Goal: Task Accomplishment & Management: Complete application form

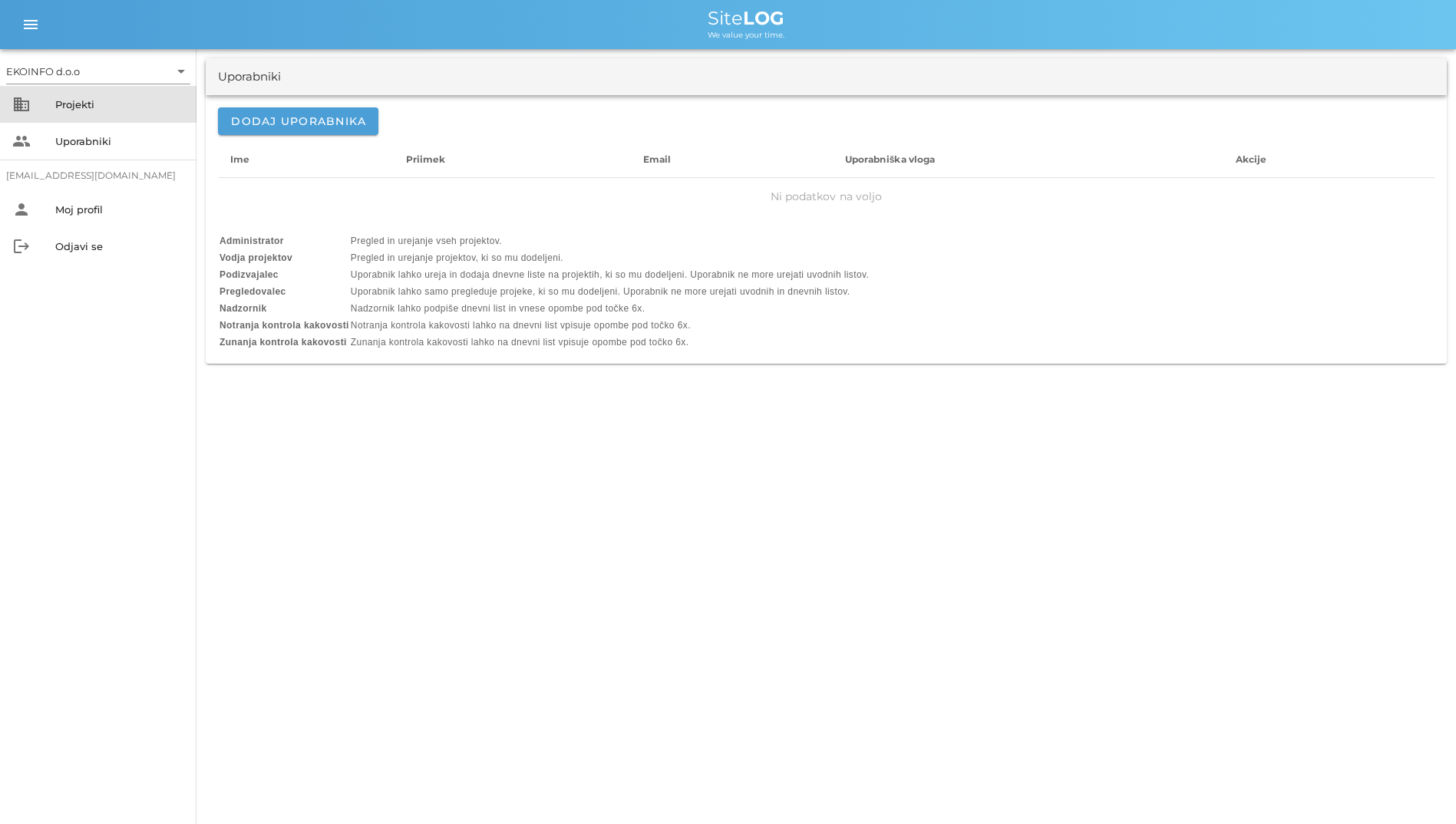
click at [29, 94] on div "business Projekti" at bounding box center [98, 105] width 197 height 37
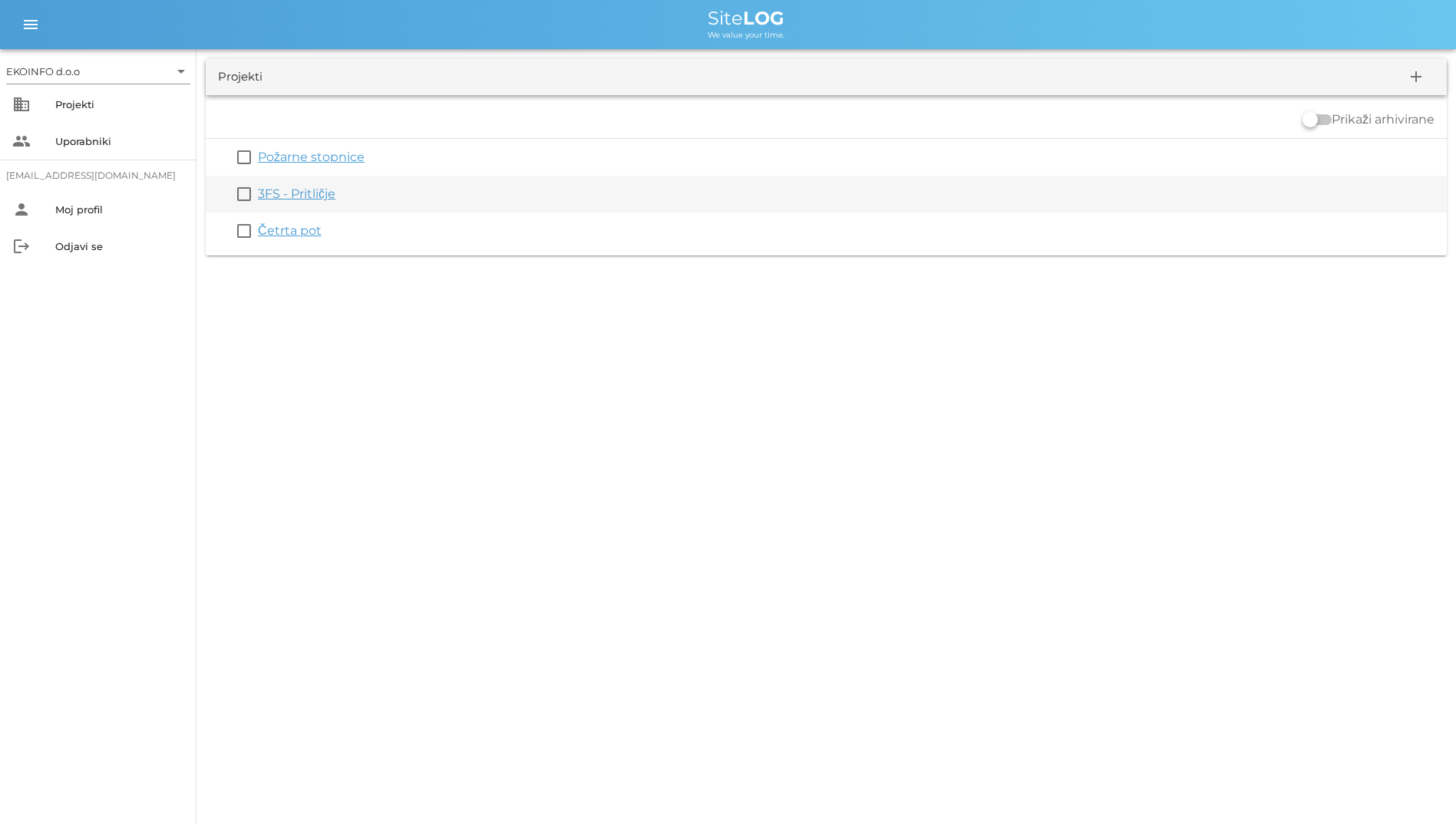
click at [287, 191] on link "3FS - Pritličje" at bounding box center [297, 193] width 78 height 14
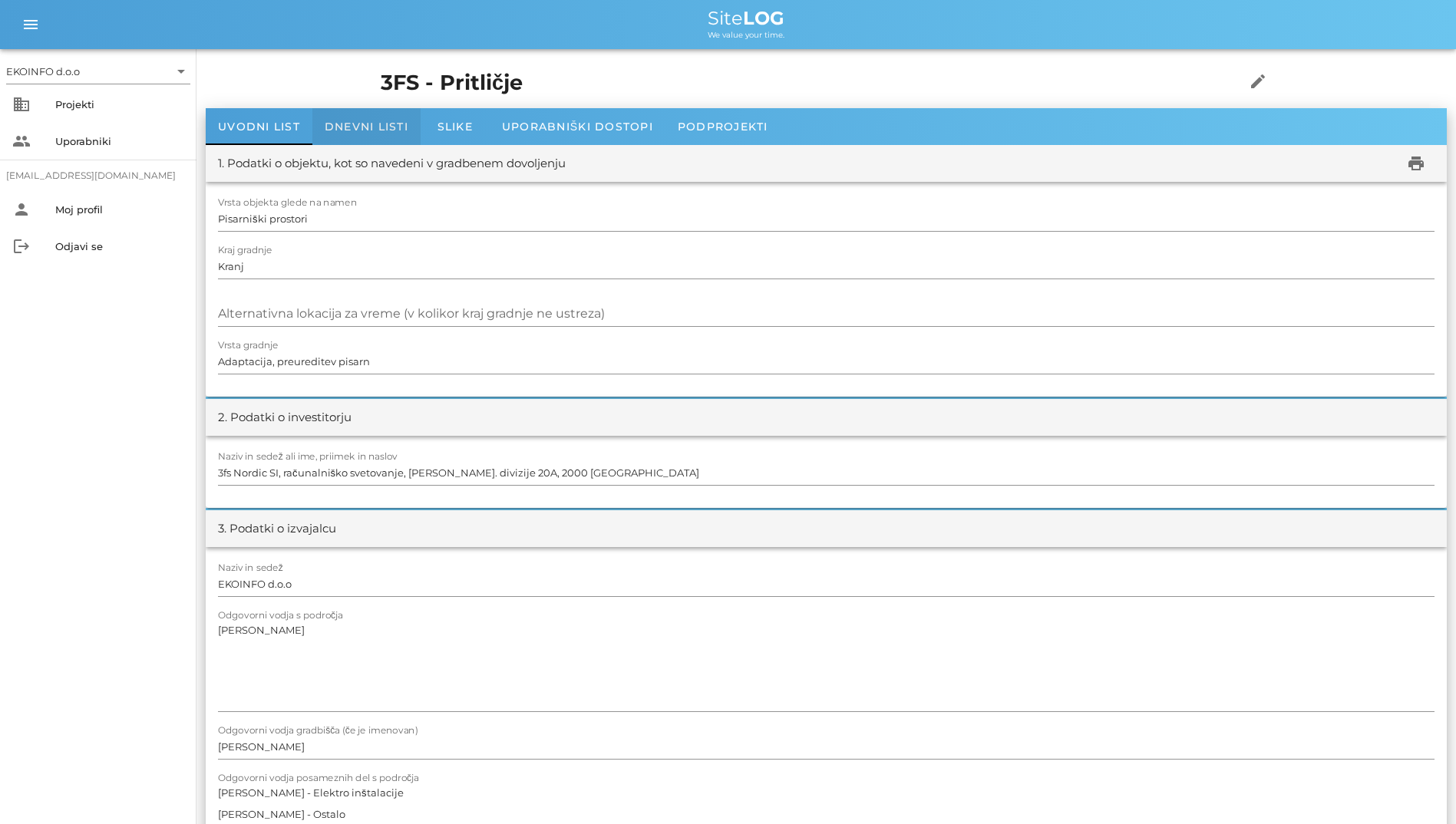
click at [347, 119] on div "Dnevni listi" at bounding box center [366, 126] width 108 height 37
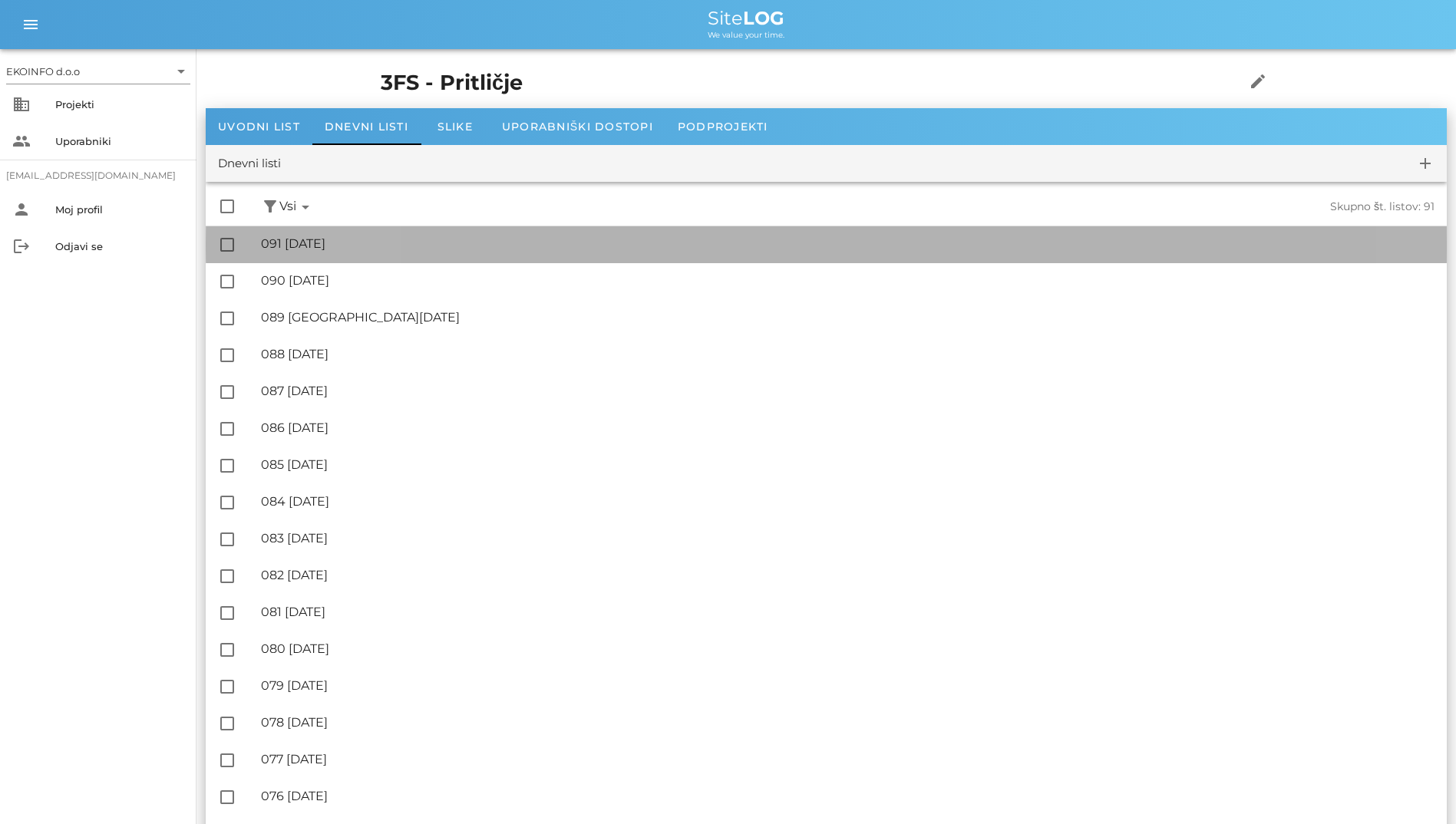
click at [334, 238] on div "🔏 091 petek, 03.10.2025" at bounding box center [848, 244] width 1174 height 14
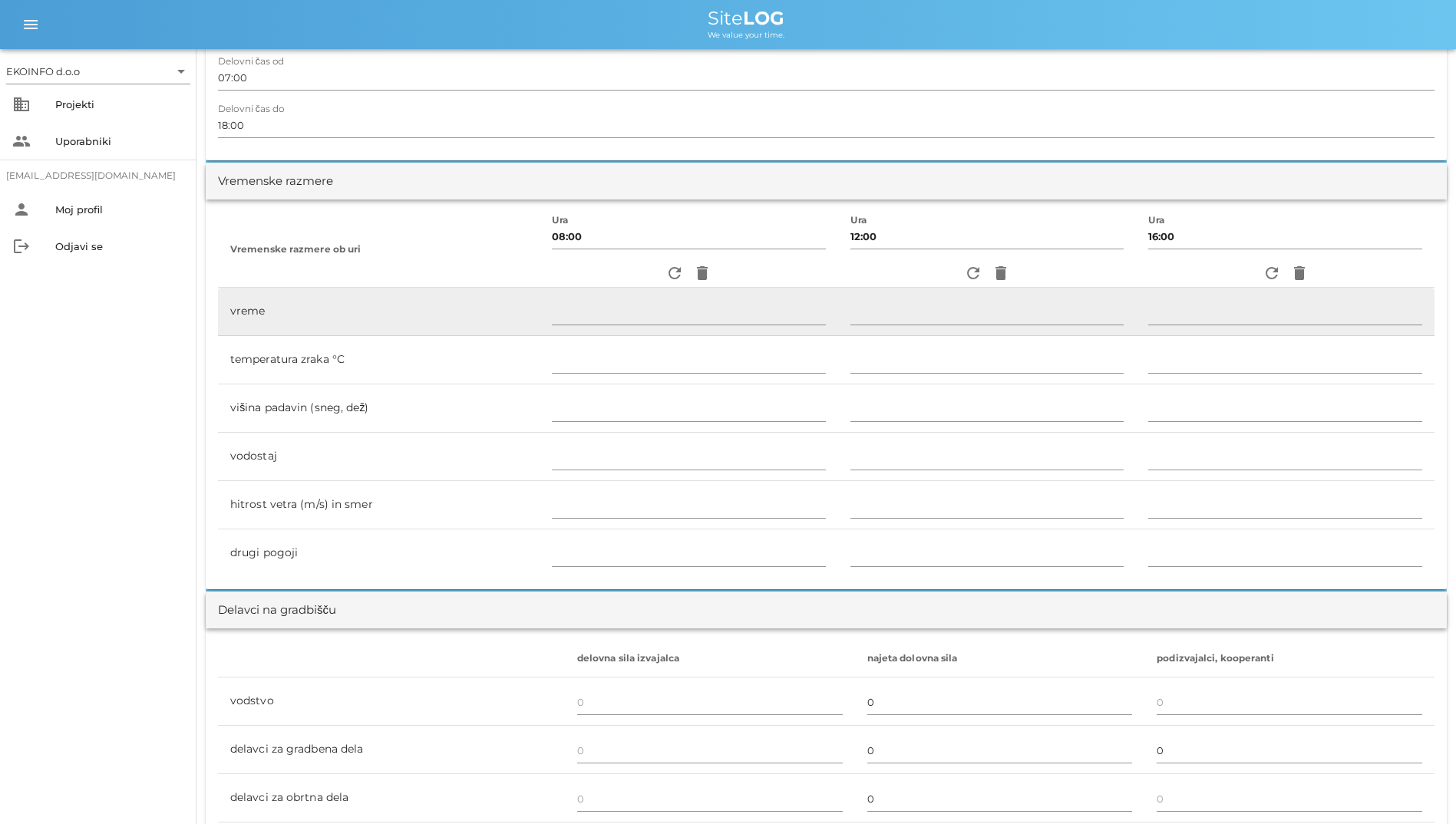
scroll to position [384, 0]
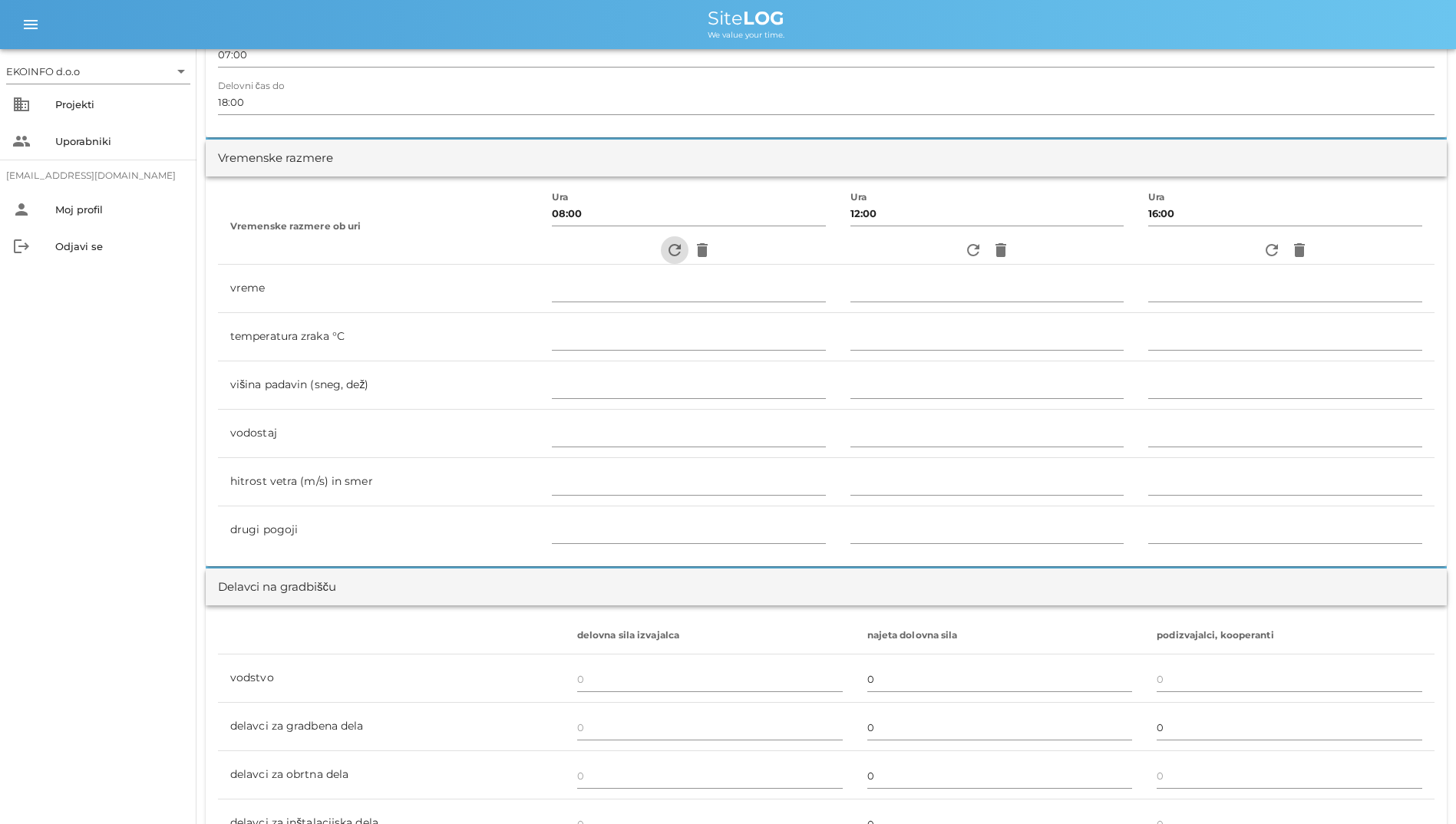
click at [665, 249] on icon "refresh" at bounding box center [674, 249] width 18 height 18
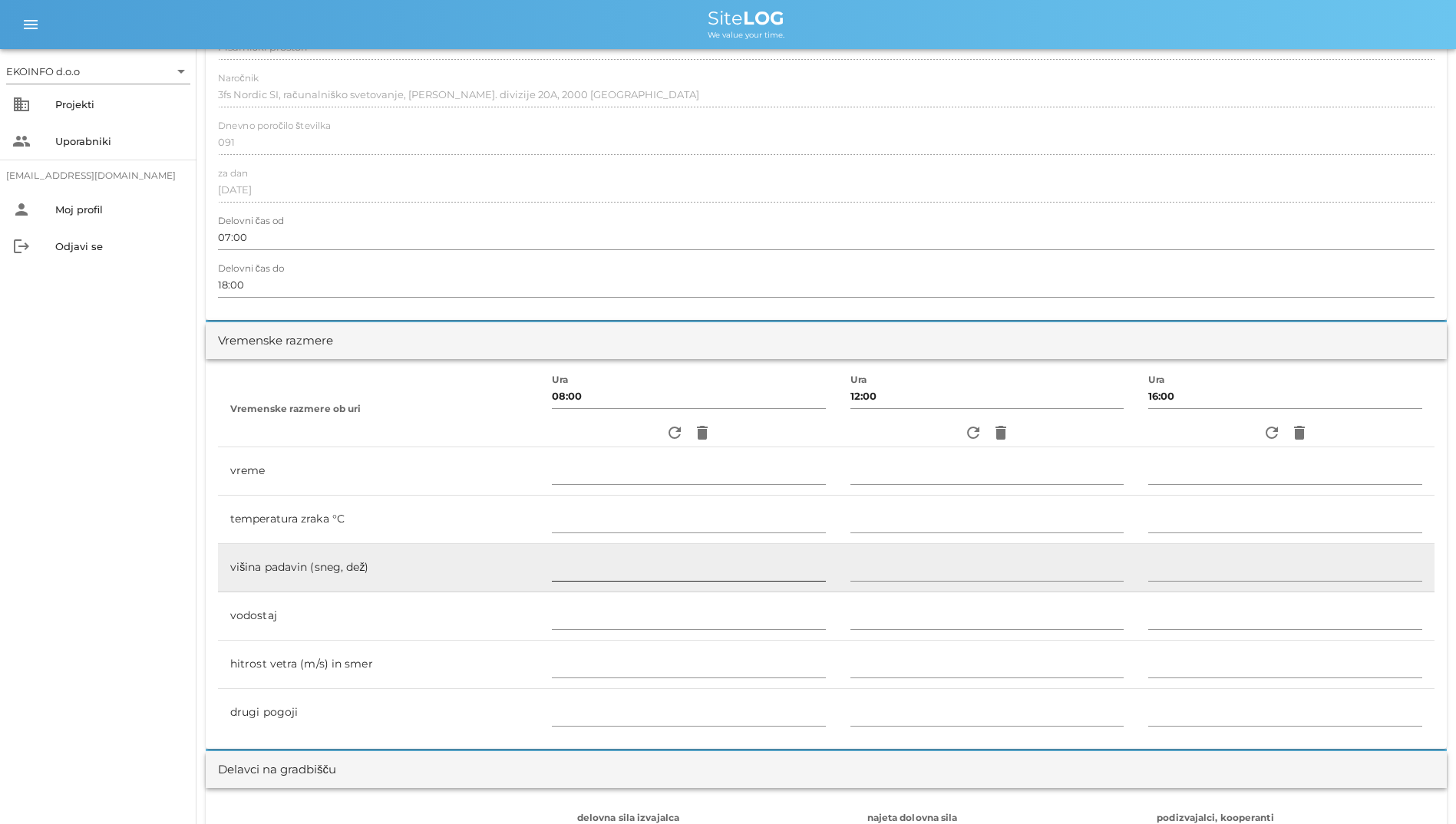
scroll to position [0, 0]
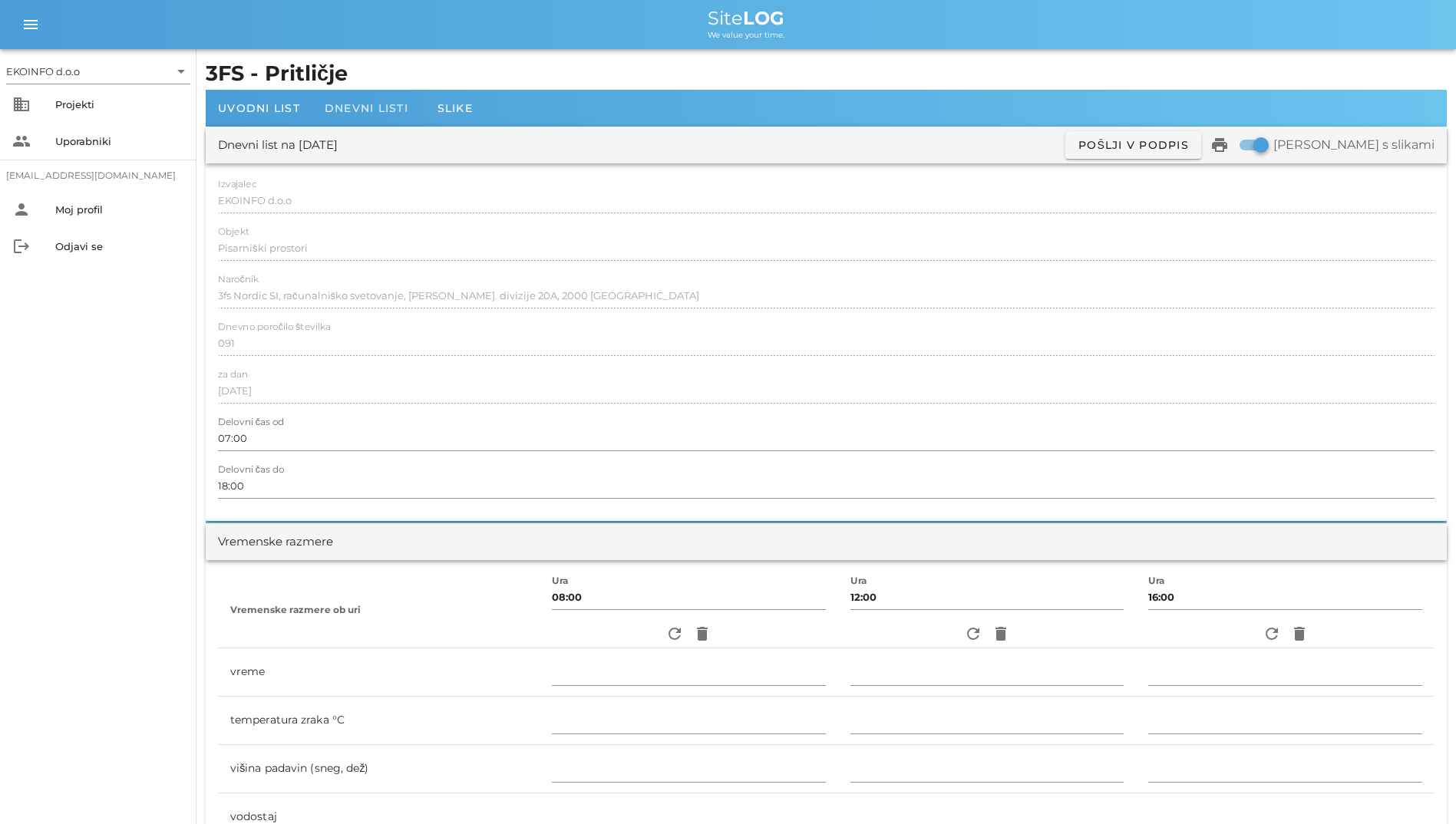
click at [335, 100] on div "Dnevni listi" at bounding box center [366, 108] width 108 height 37
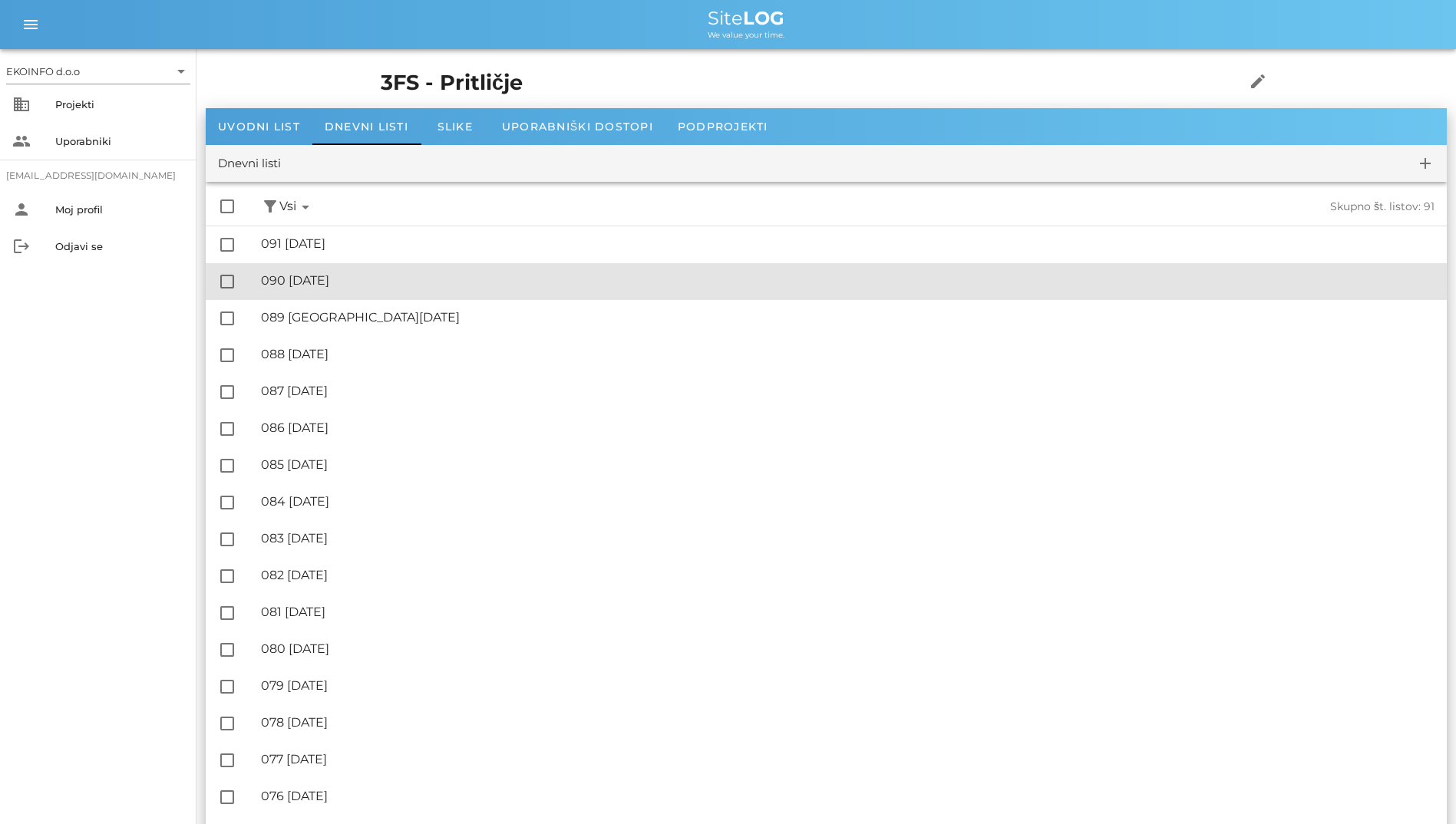
click at [360, 272] on div "🔏 090 četrtek, 02.10.2025 ✓ Podpisal: Nadzornik ✓ Podpisal: Sestavljalec ✓ Podp…" at bounding box center [848, 281] width 1174 height 34
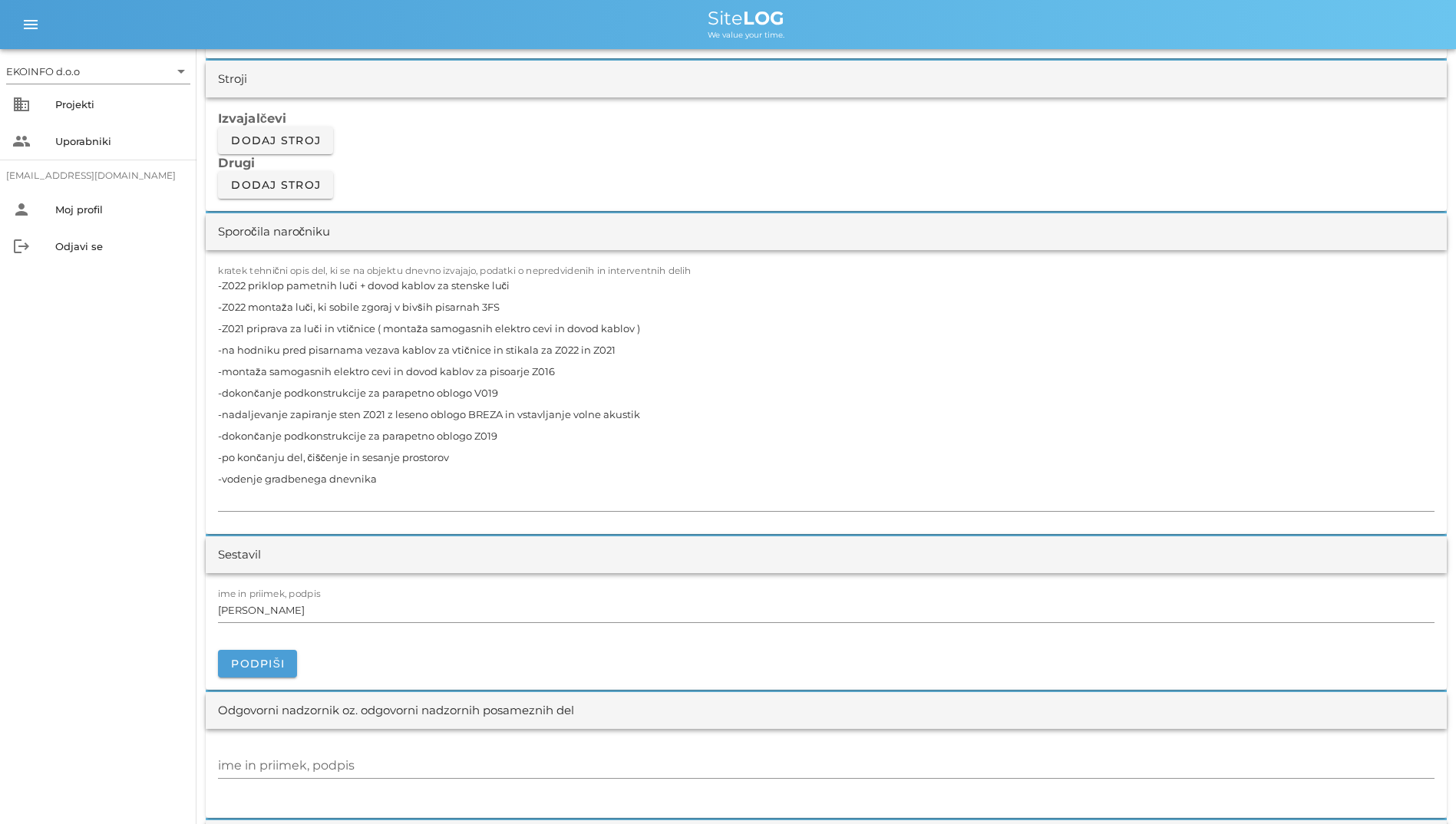
scroll to position [1381, 0]
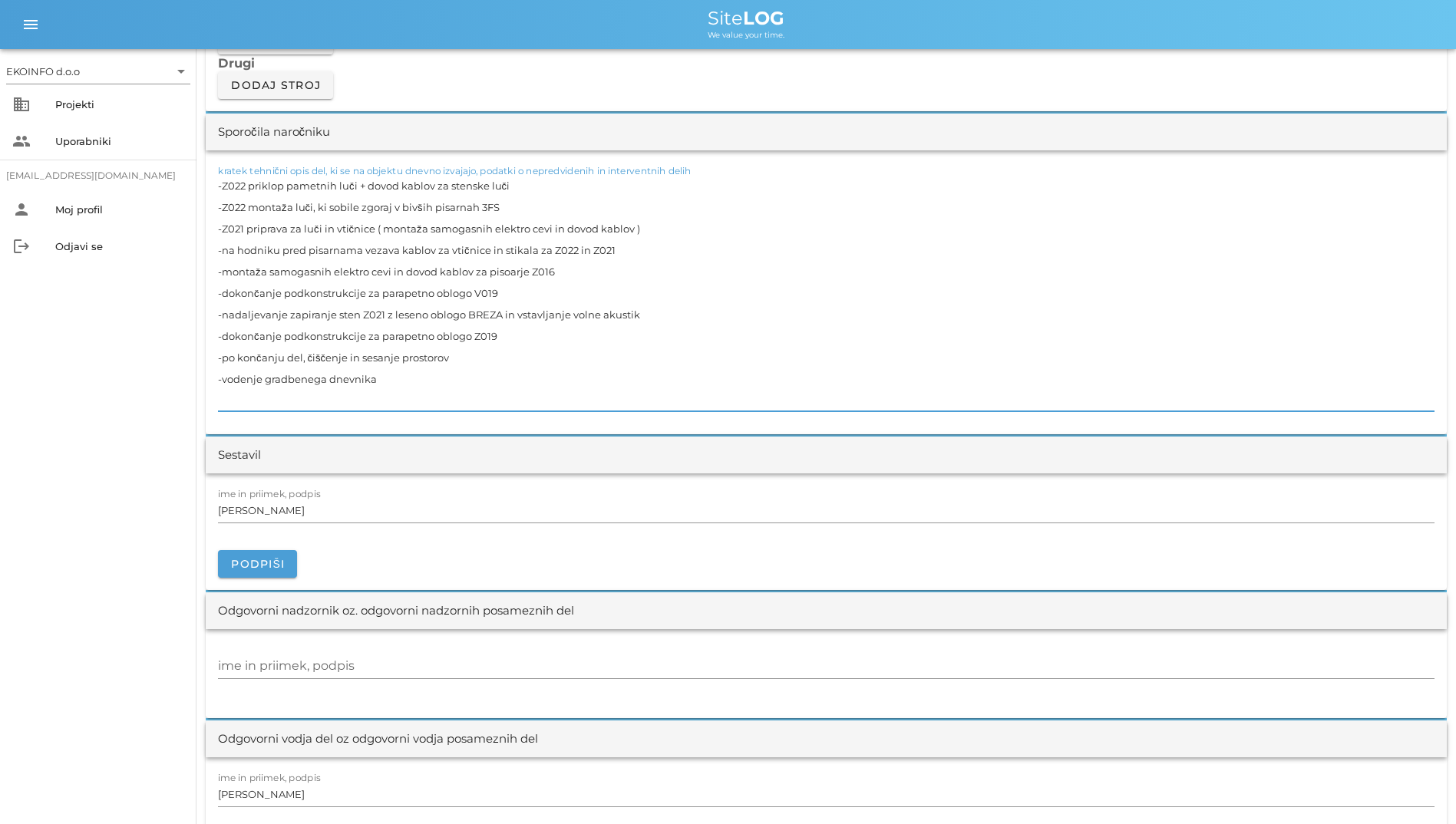
click at [348, 207] on textarea "-Z022 priklop pametnih luči + dovod kablov za stenske luči -Z022 montaža luči, …" at bounding box center [826, 293] width 1216 height 237
click at [341, 209] on textarea "-Z022 priklop pametnih luči + dovod kablov za stenske luči -Z022 montaža luči, …" at bounding box center [826, 293] width 1216 height 237
click at [448, 268] on textarea "-Z022 priklop pametnih luči + dovod kablov za stenske luči -Z022 montaža luči, …" at bounding box center [826, 293] width 1216 height 237
click at [400, 288] on textarea "-Z022 priklop pametnih luči + dovod kablov za stenske luči -Z022 montaža luči, …" at bounding box center [826, 293] width 1216 height 237
type textarea "-Z022 priklop pametnih luči + dovod kablov za stenske luči -Z022 montaža luči, …"
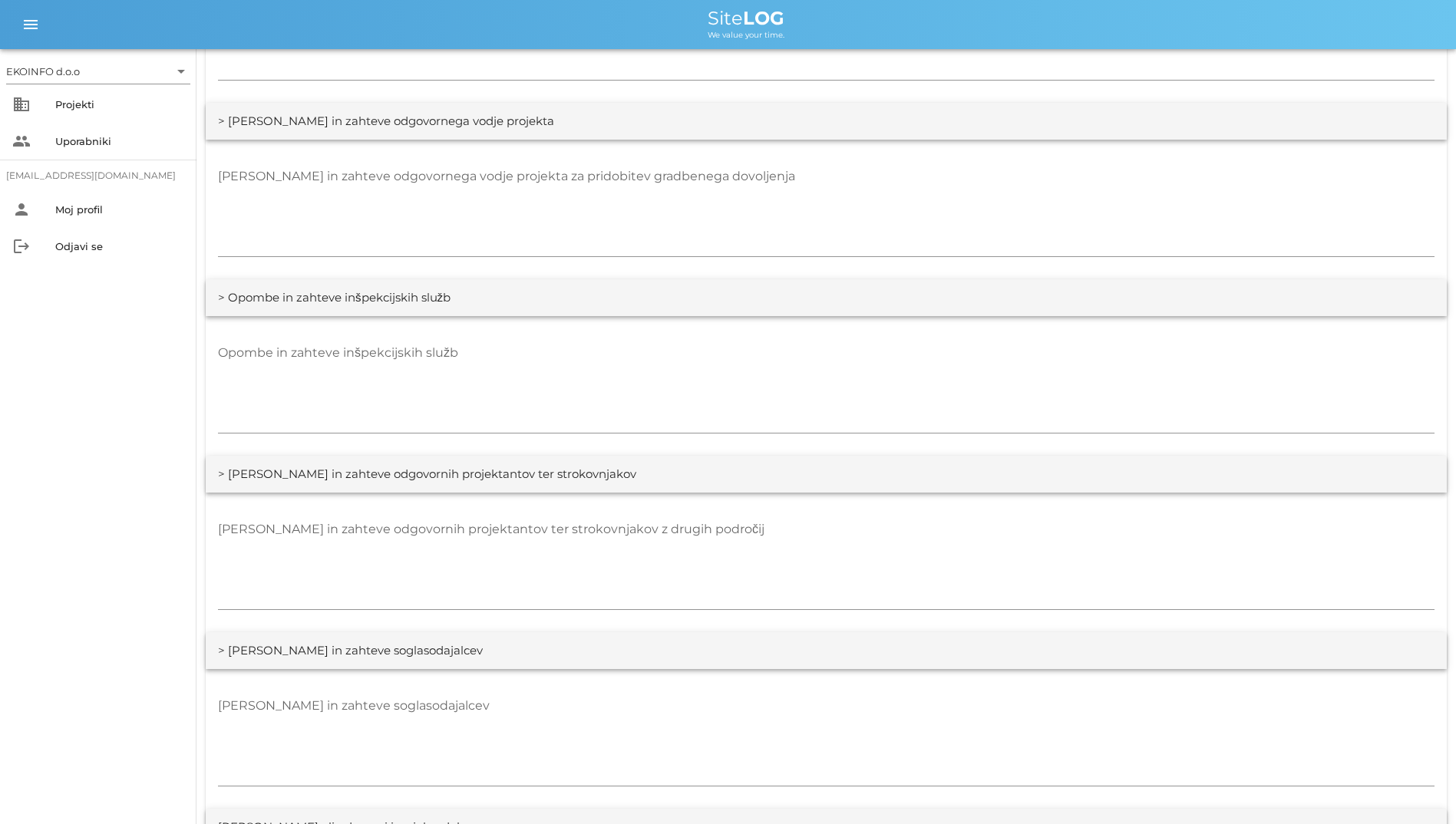
scroll to position [2378, 0]
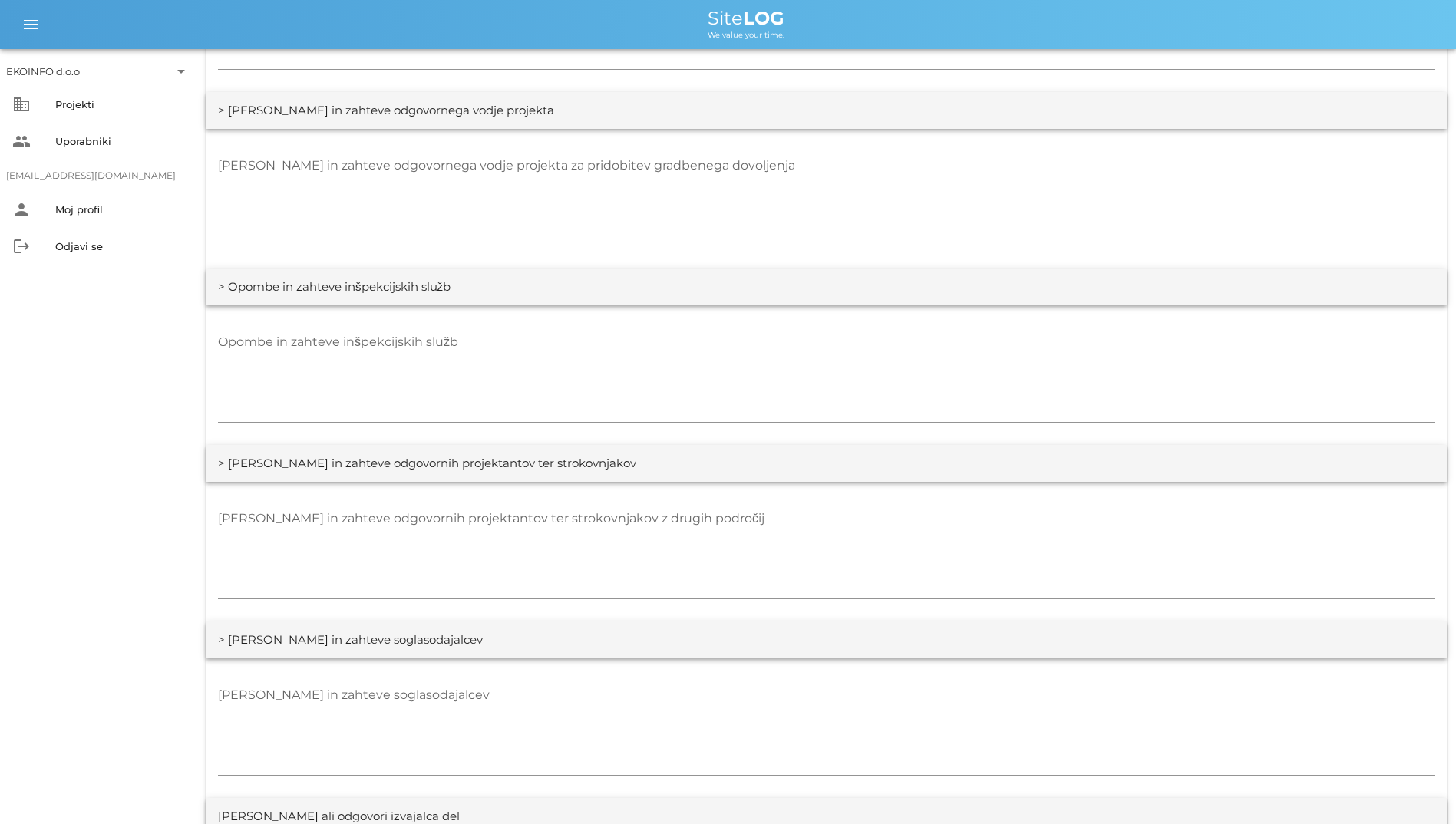
click at [57, 447] on div "EKOINFO d.o.o arrow_drop_down business Projekti people Uporabniki student2@info…" at bounding box center [98, 436] width 197 height 774
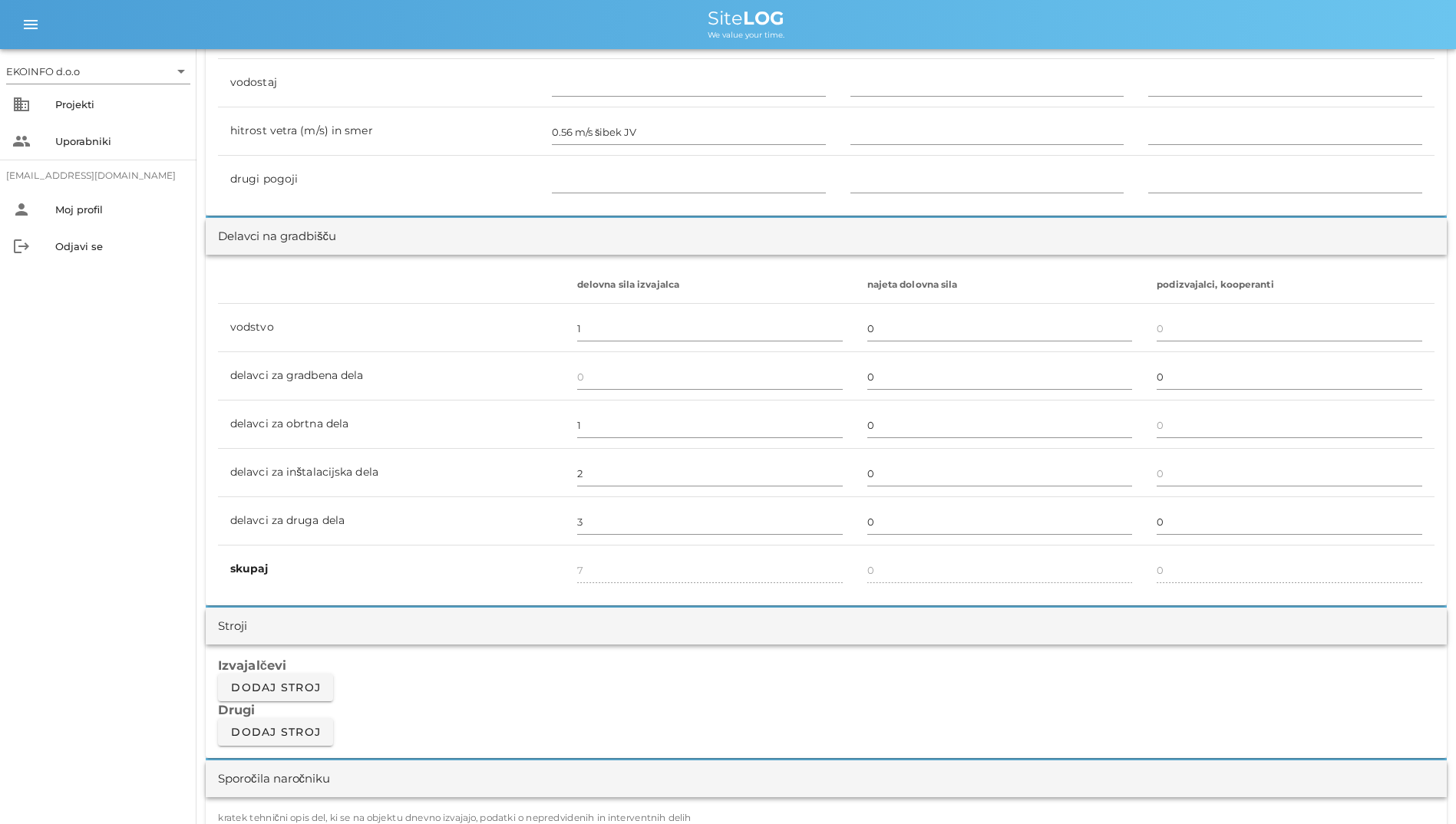
scroll to position [460, 0]
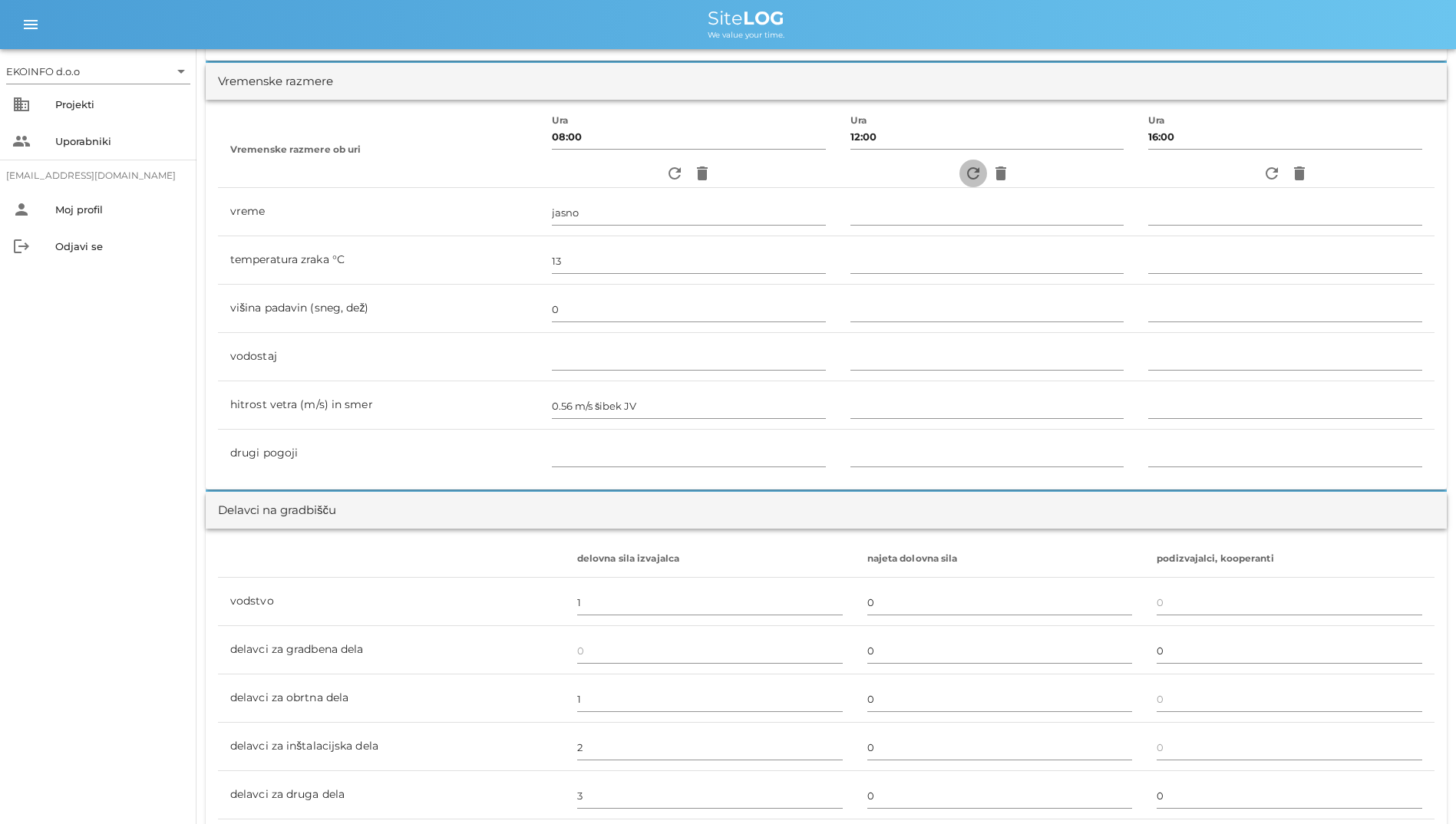
click at [968, 180] on icon "refresh" at bounding box center [973, 173] width 18 height 18
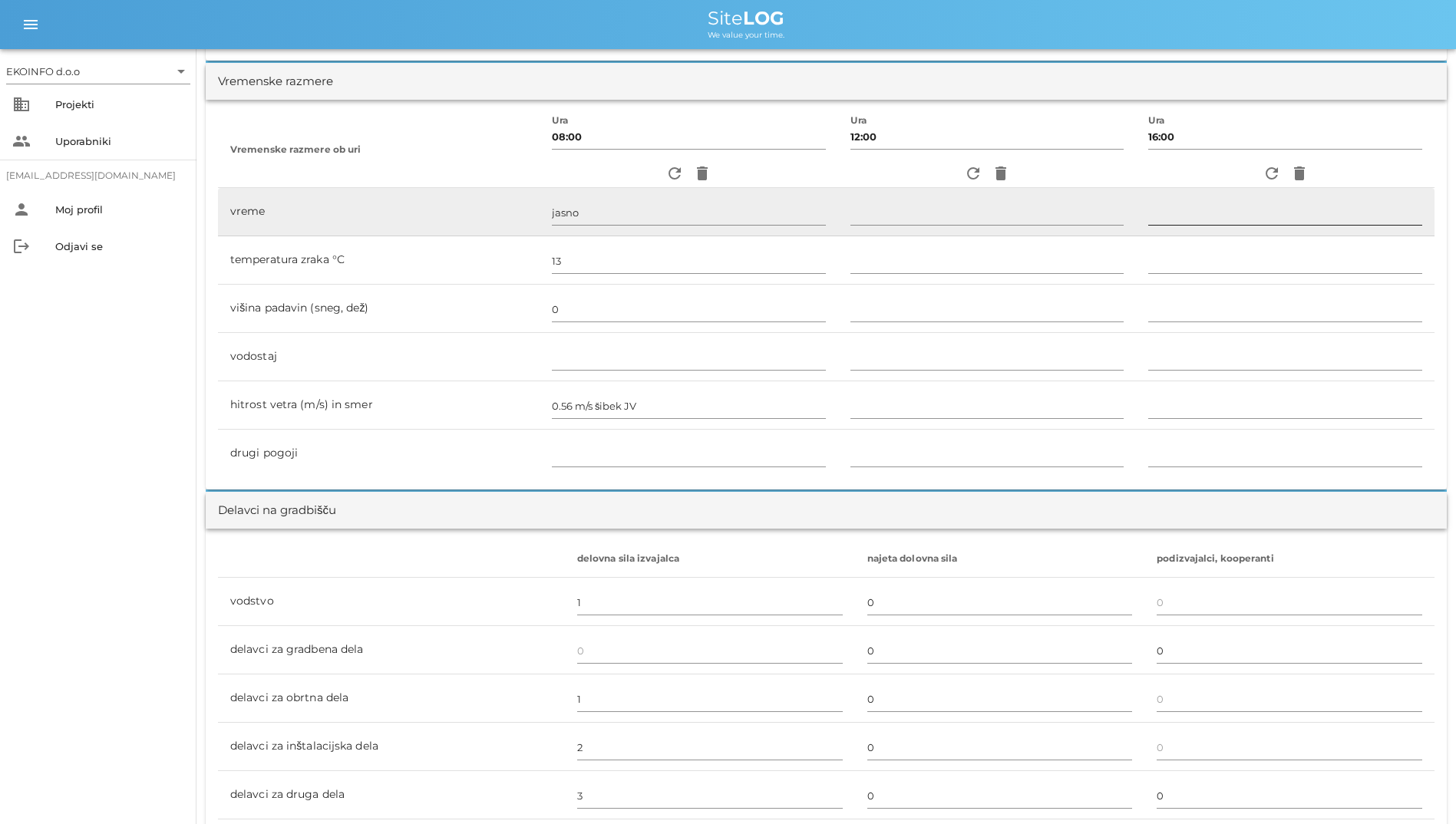
type input "delno oblačno"
type input "13"
type input "0"
type input "3.06 m/s šibek SZ"
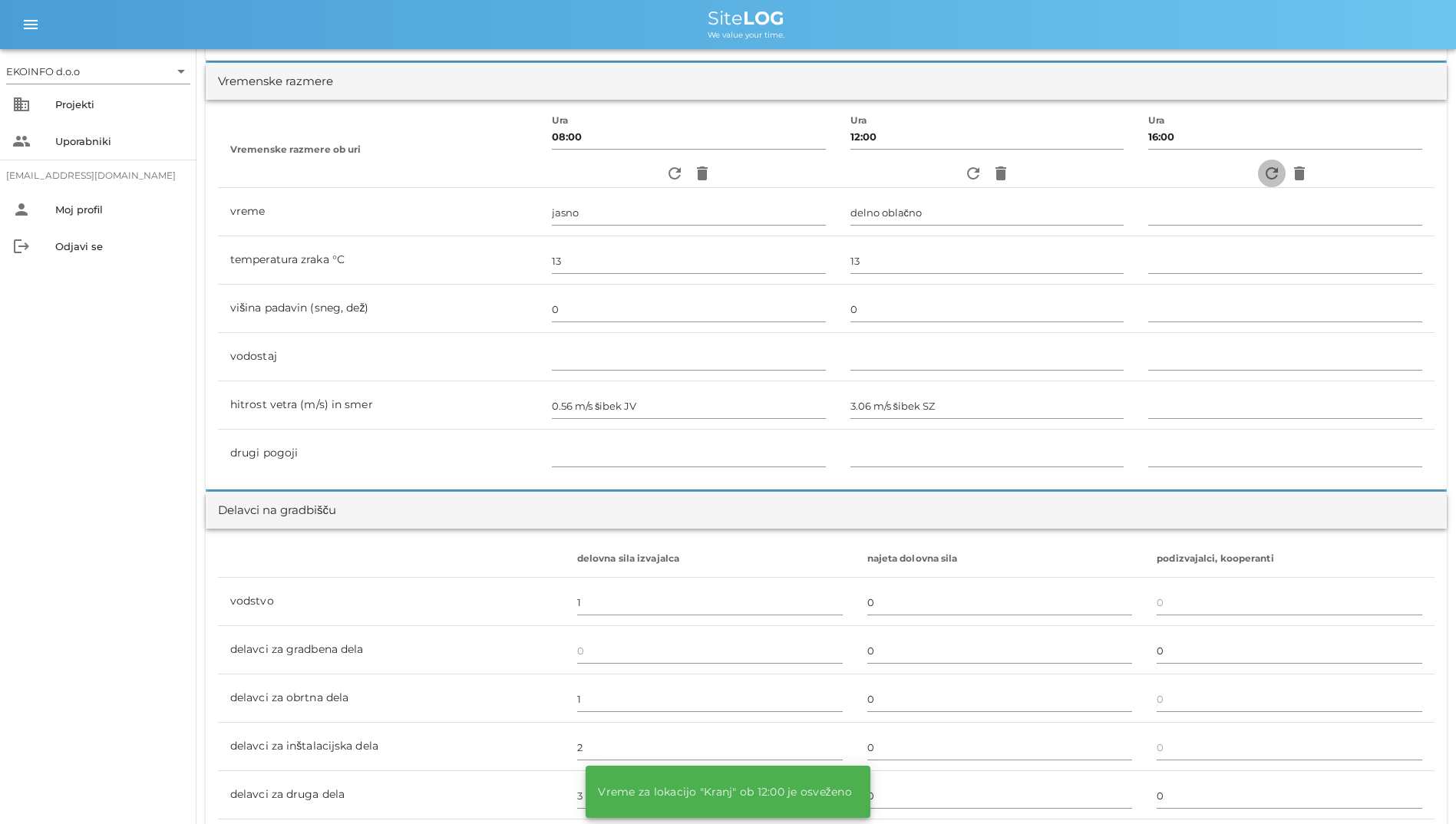
click at [1263, 169] on icon "refresh" at bounding box center [1271, 173] width 18 height 18
type input "pretežno oblačno"
type input "12"
type input "0"
type input "1.94 m/s šibek V"
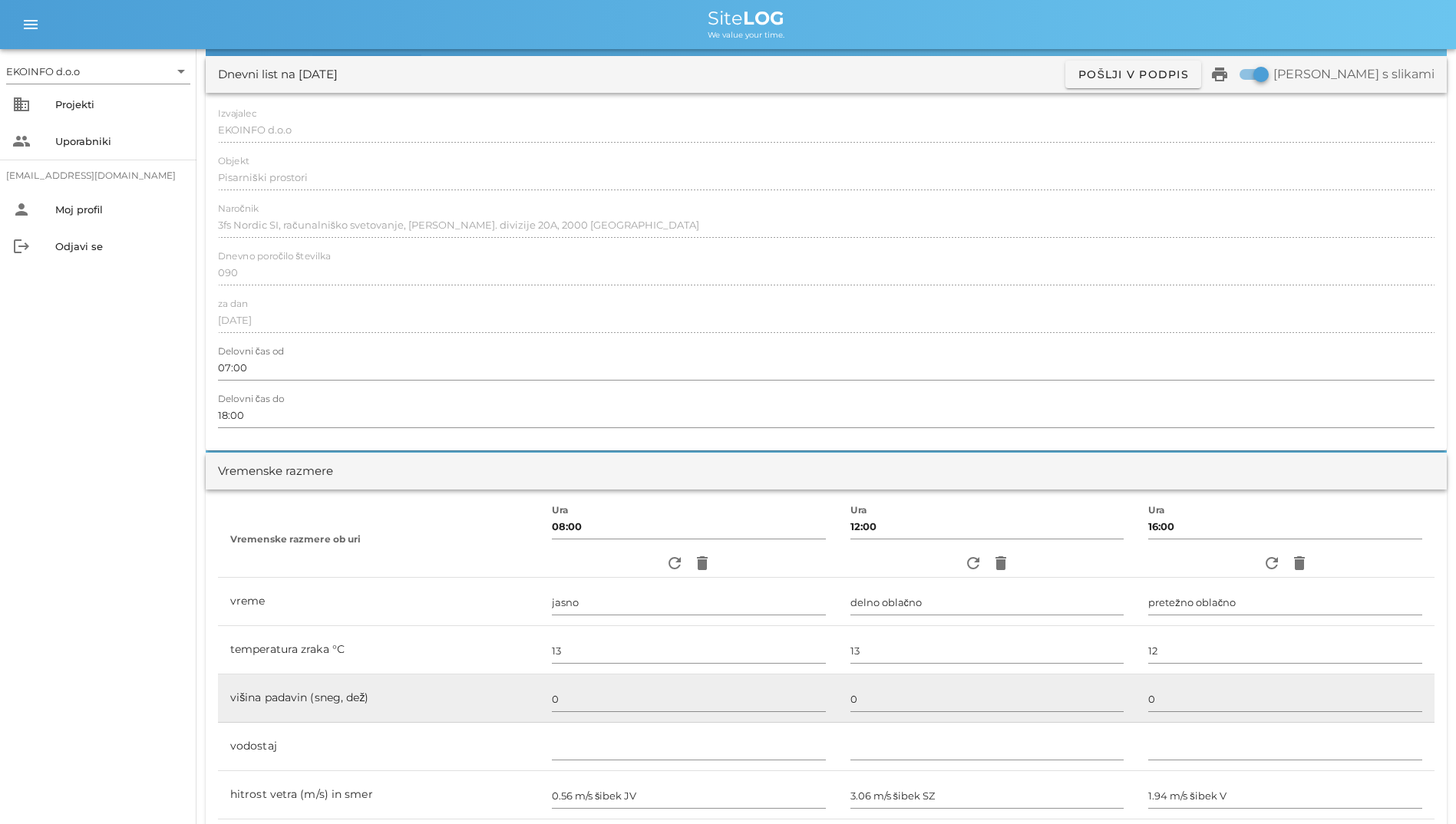
scroll to position [0, 0]
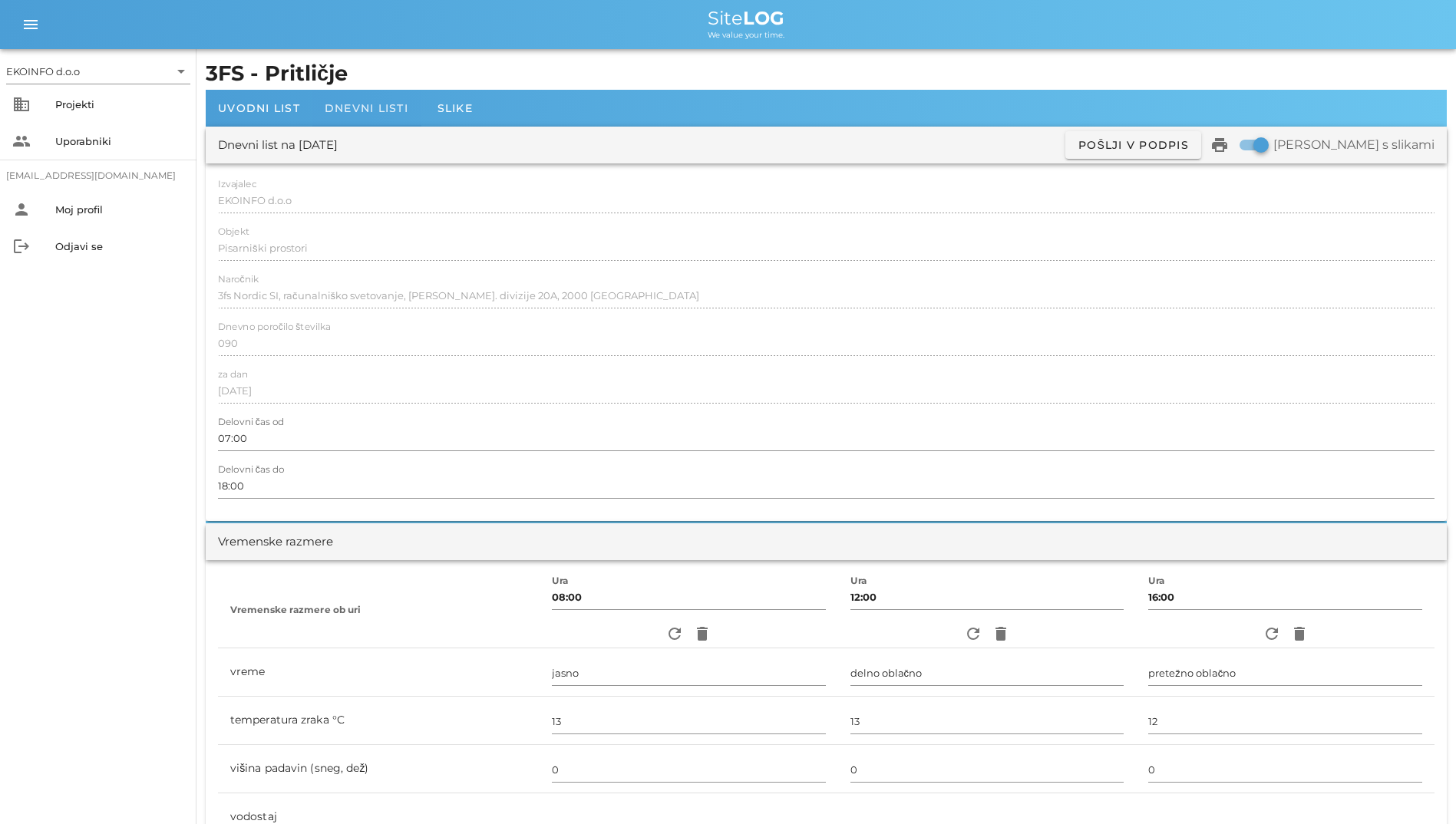
click at [362, 121] on div "Dnevni listi" at bounding box center [366, 108] width 108 height 37
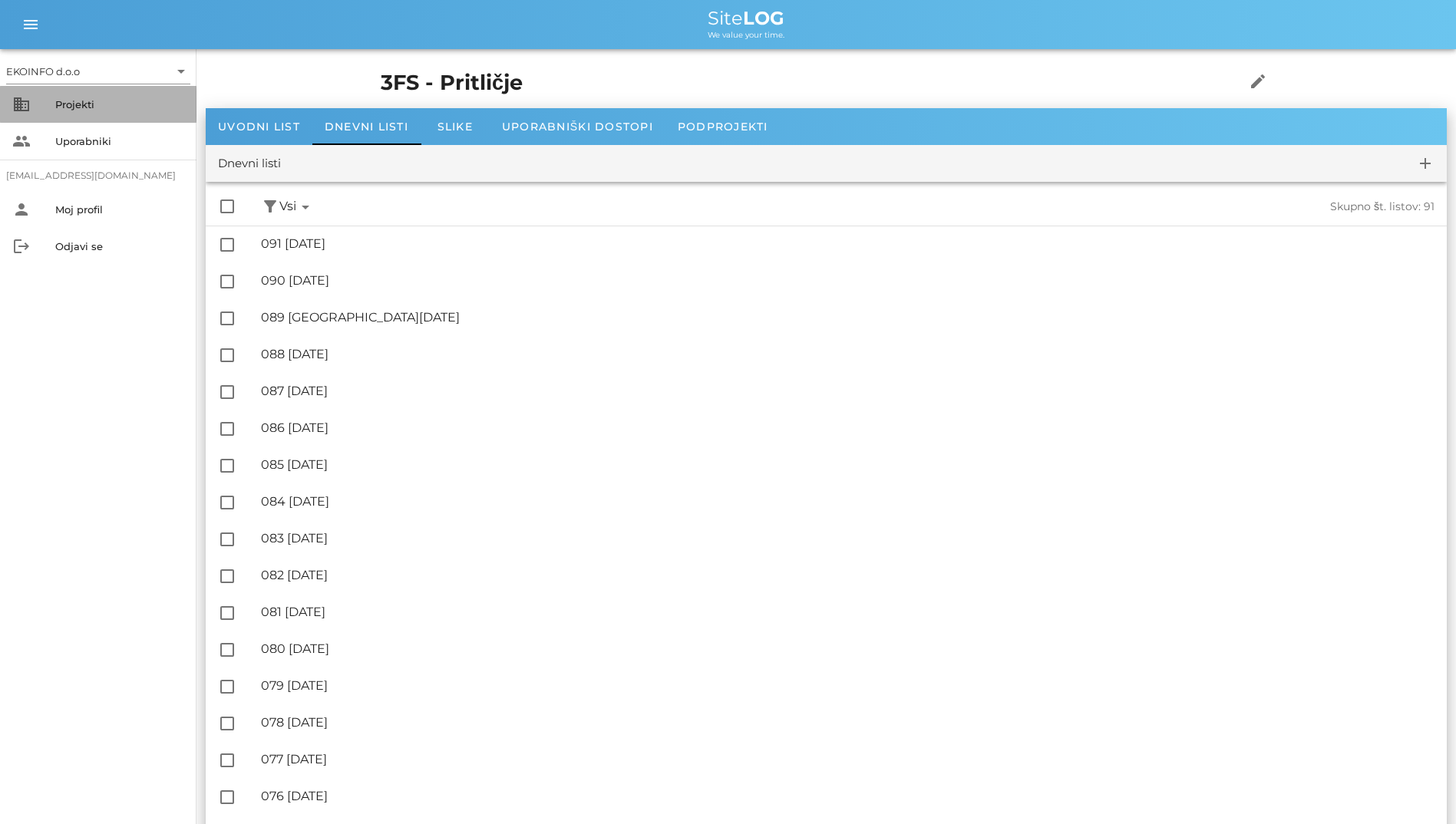
click at [35, 105] on div "business Projekti" at bounding box center [98, 105] width 197 height 37
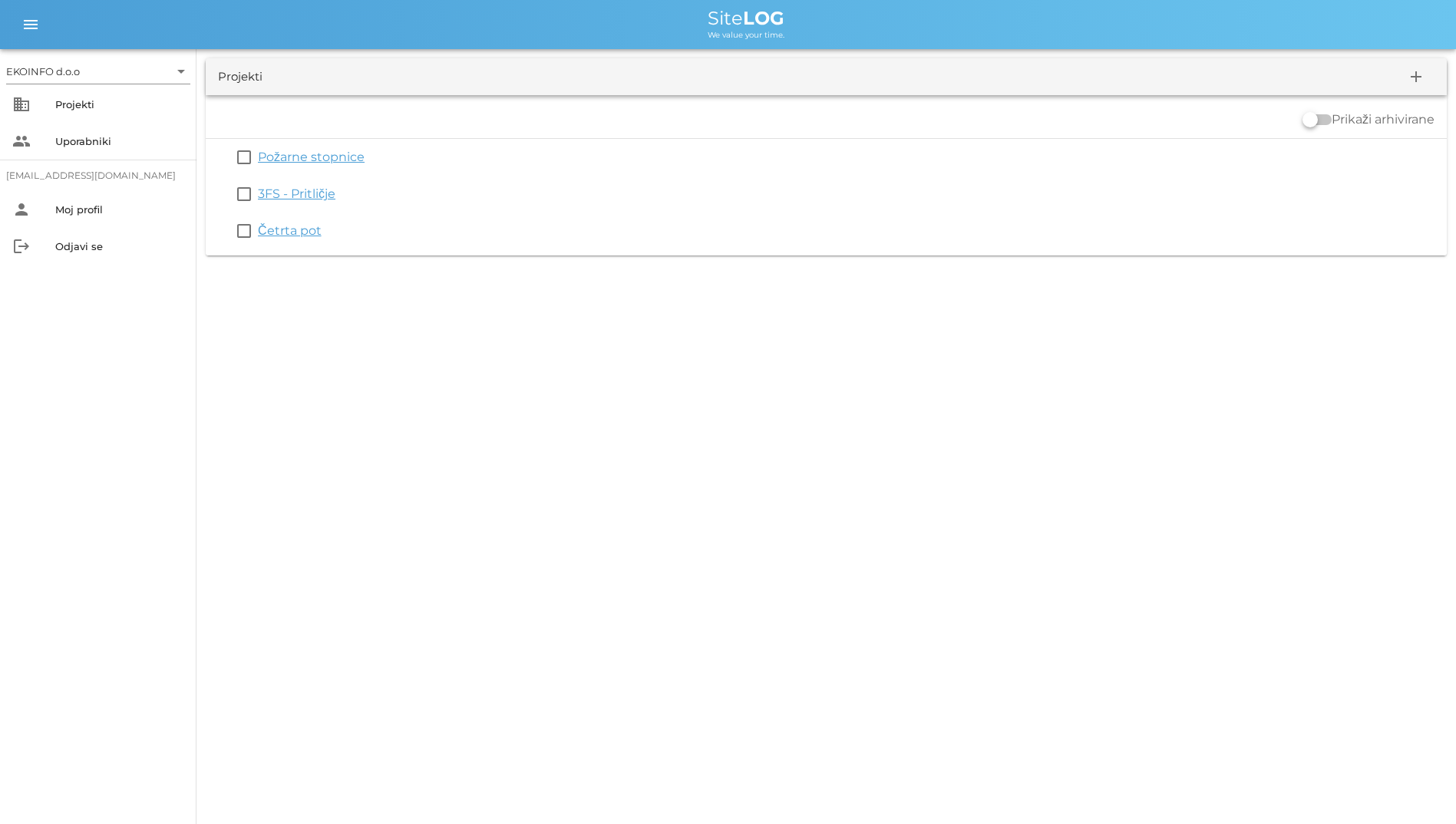
click at [280, 225] on link "Četrta pot" at bounding box center [290, 230] width 64 height 14
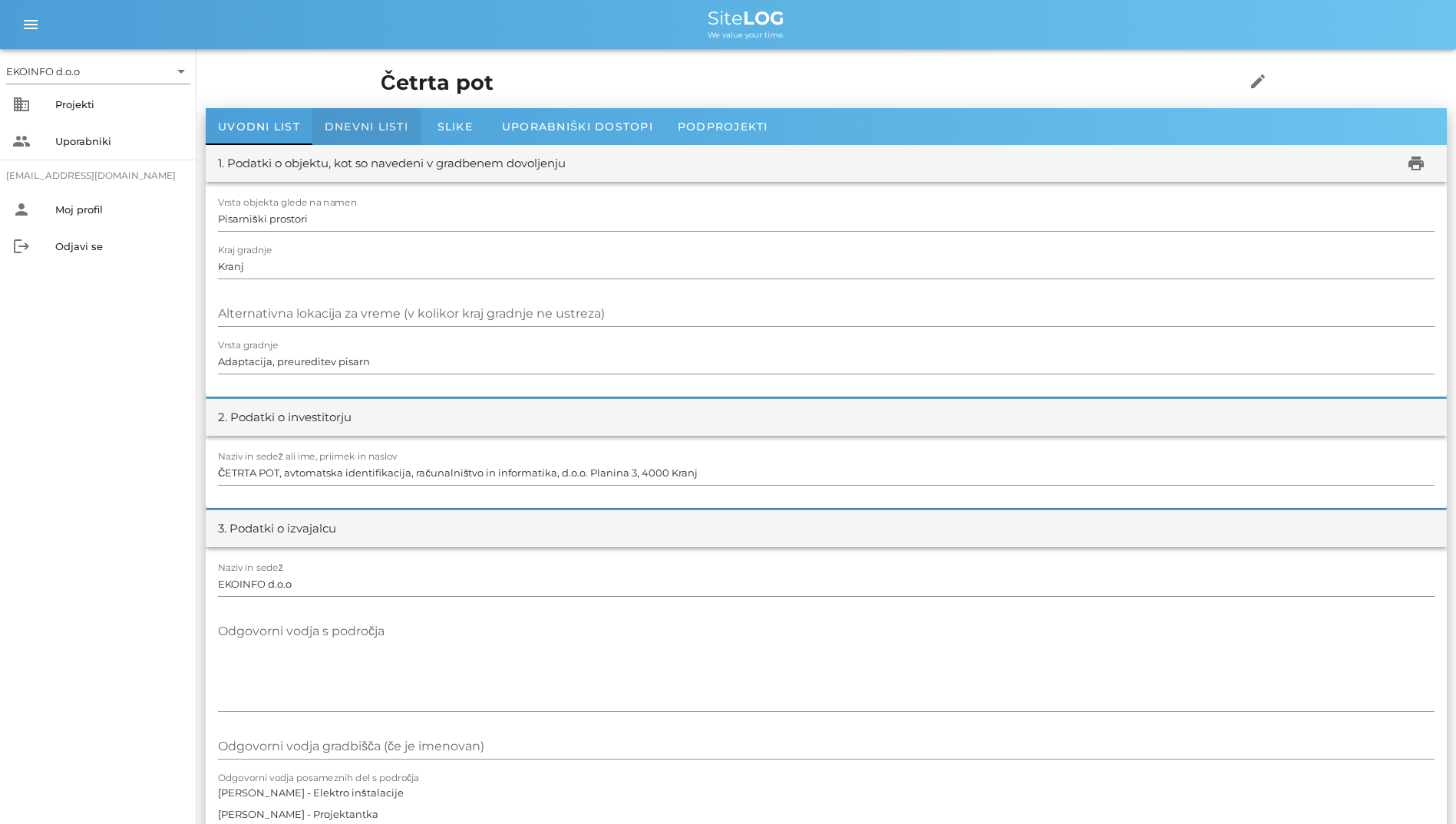
click at [369, 133] on span "Dnevni listi" at bounding box center [366, 126] width 84 height 14
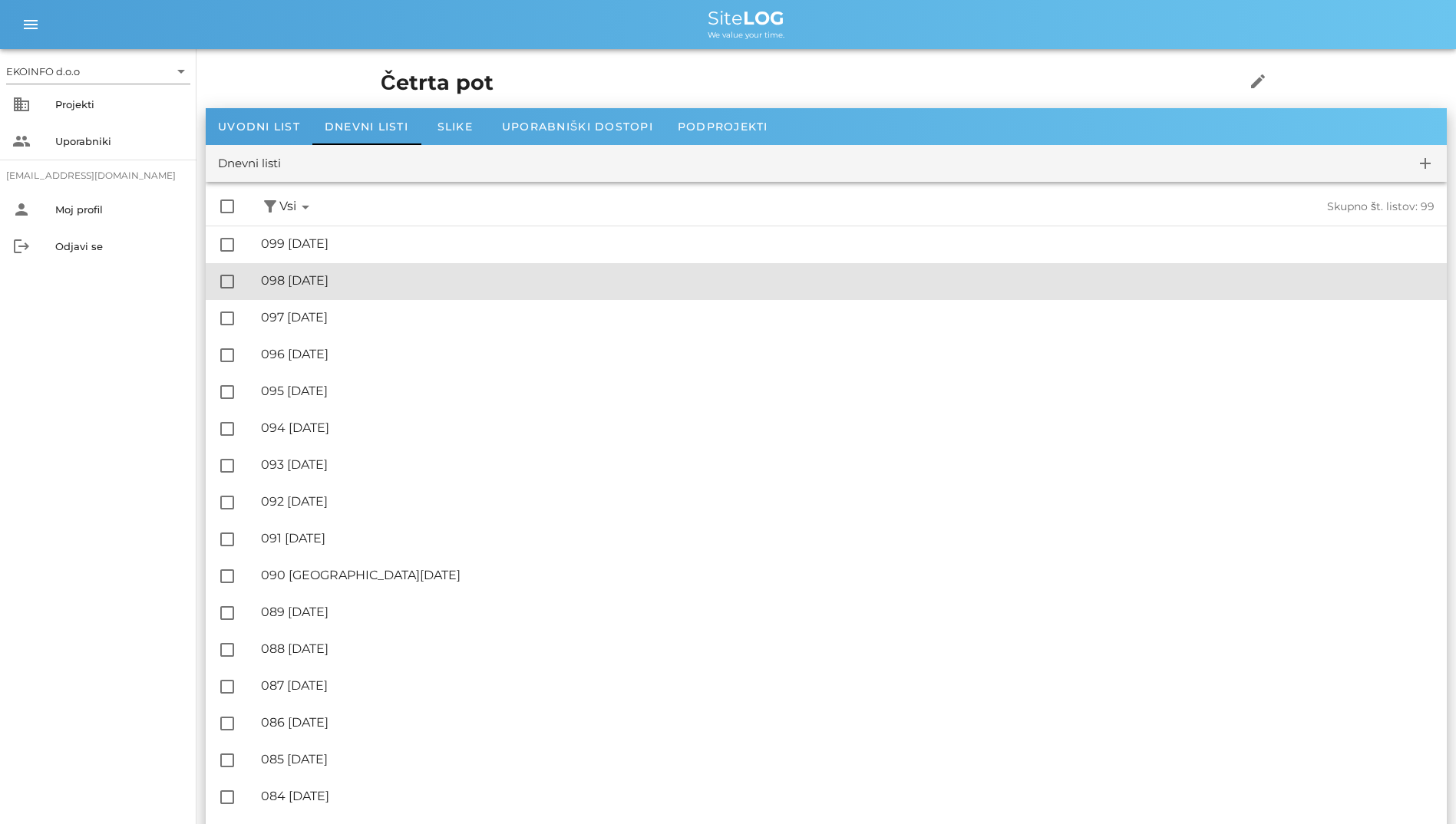
click at [385, 277] on div "🔏 098 četrtek, 02.10.2025" at bounding box center [848, 281] width 1174 height 14
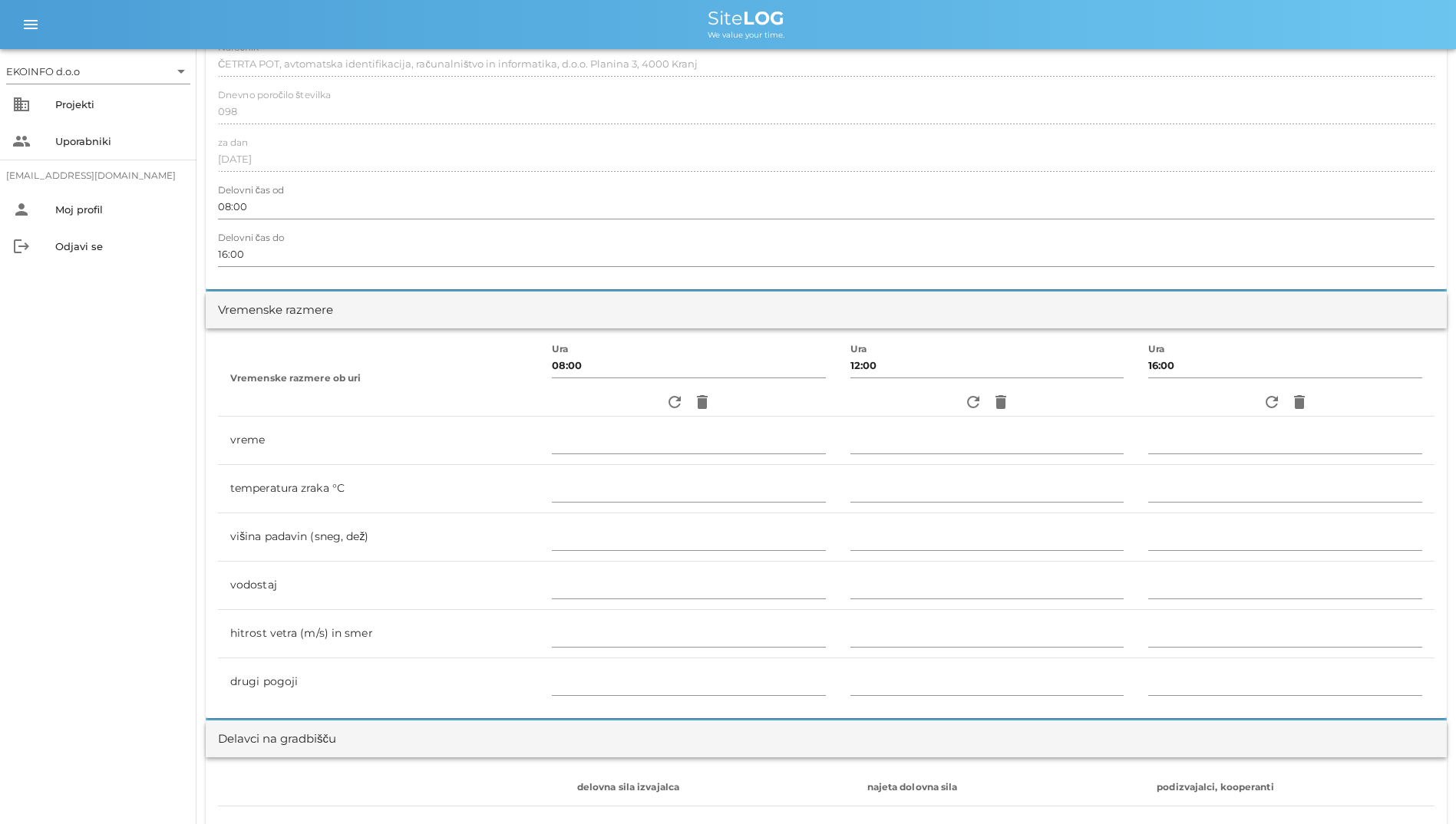
scroll to position [230, 0]
click at [665, 412] on icon "refresh" at bounding box center [674, 403] width 18 height 18
type input "jasno"
type input "13"
type input "0"
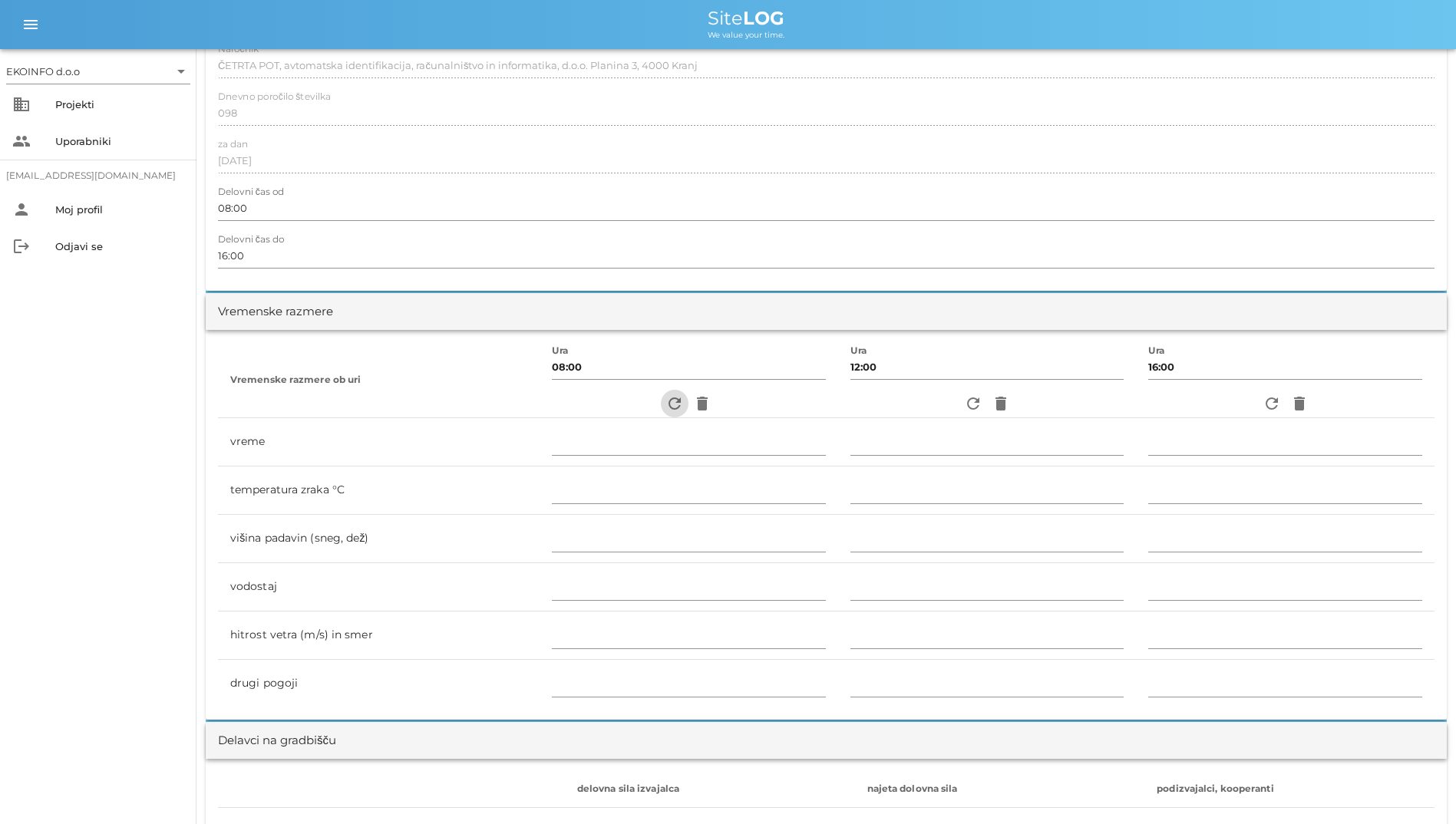
type input "0.56 m/s šibek JV"
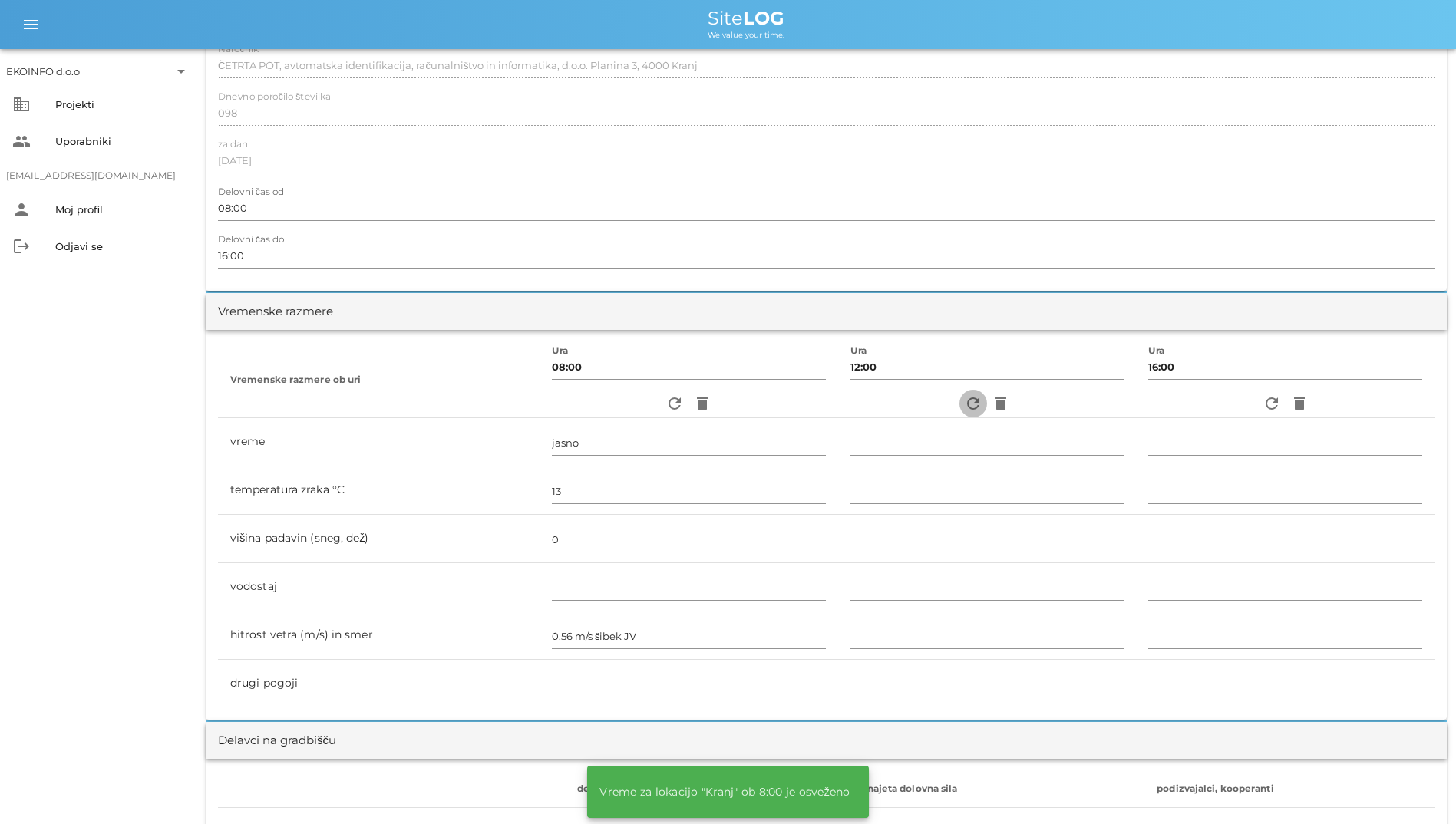
click at [964, 412] on icon "refresh" at bounding box center [973, 403] width 18 height 18
type input "delno oblačno"
type input "13"
type input "0"
type input "3.06 m/s šibek SZ"
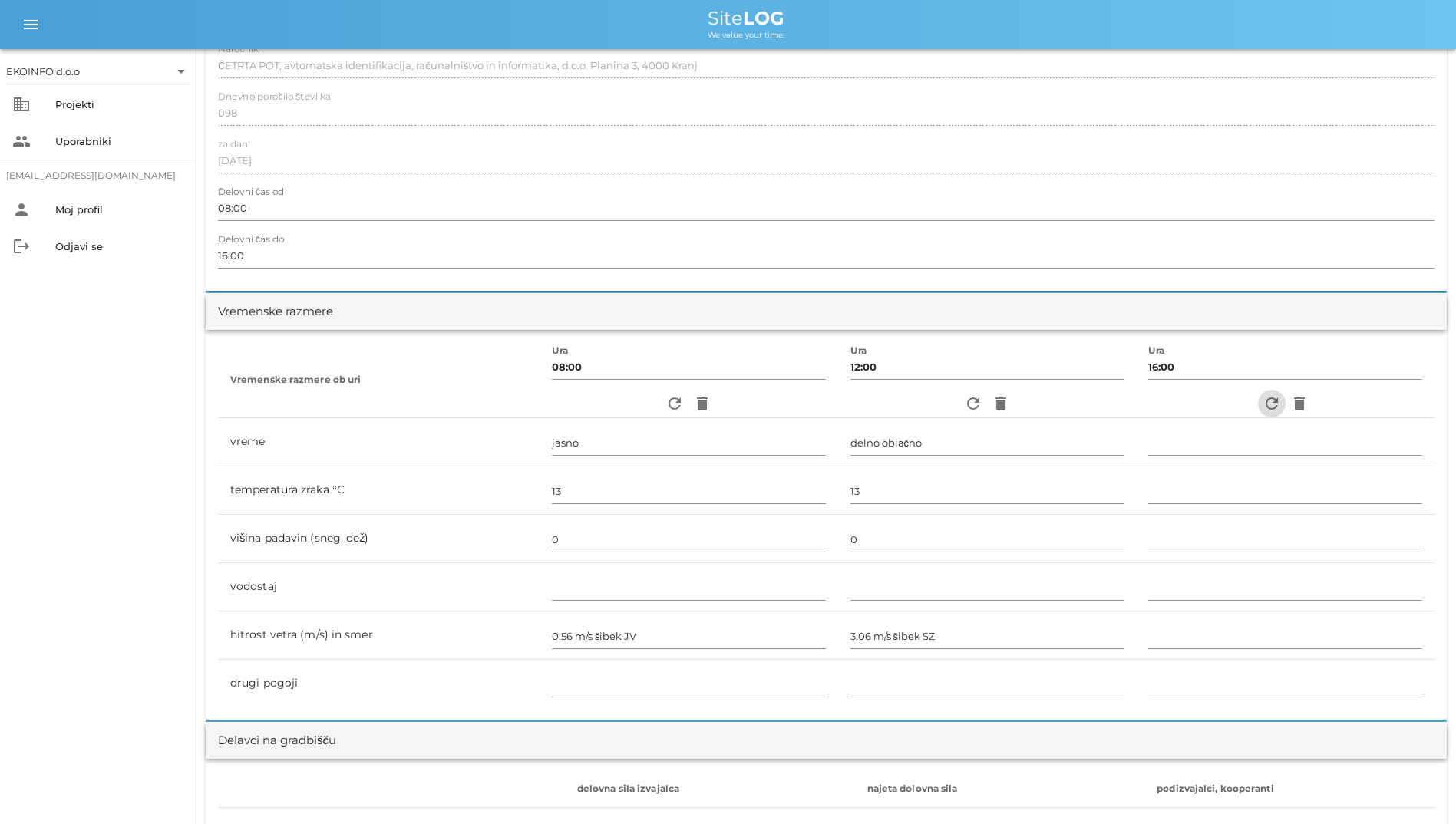
click at [1259, 400] on span "refresh" at bounding box center [1271, 403] width 28 height 18
type input "pretežno oblačno"
type input "12"
type input "0"
type input "1.94 m/s šibek V"
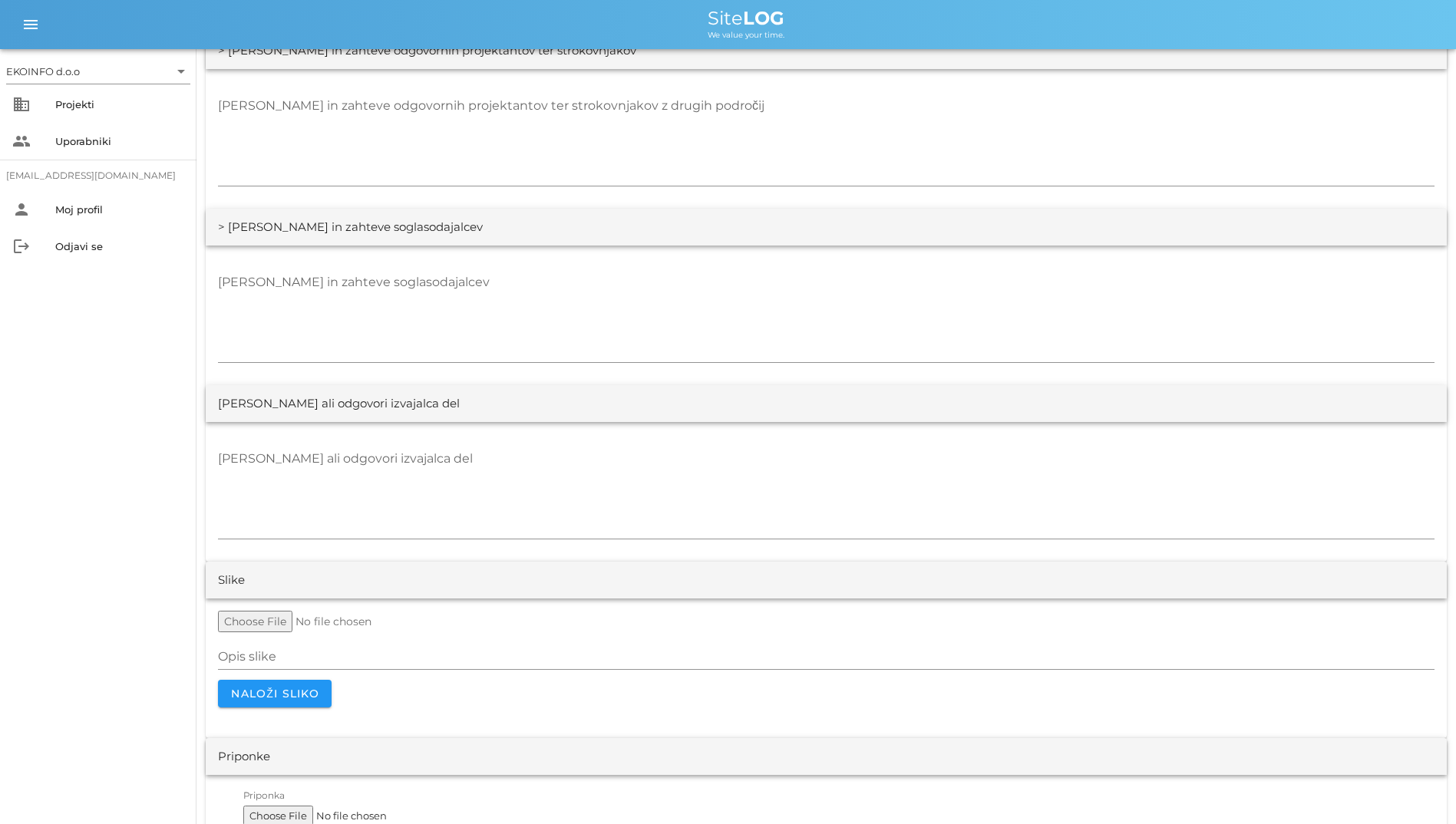
scroll to position [2872, 0]
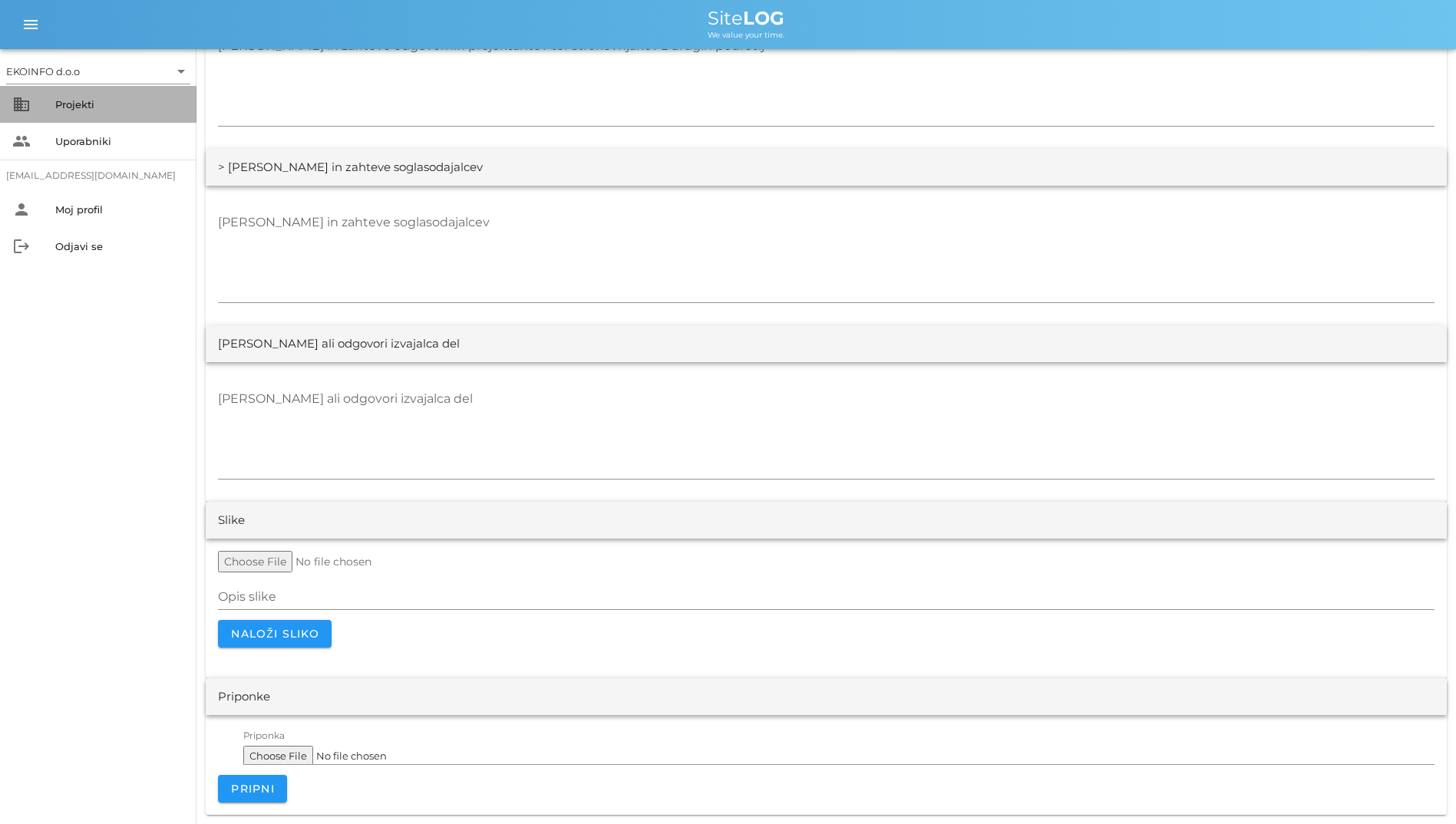
click at [67, 105] on div "Projekti" at bounding box center [119, 104] width 129 height 12
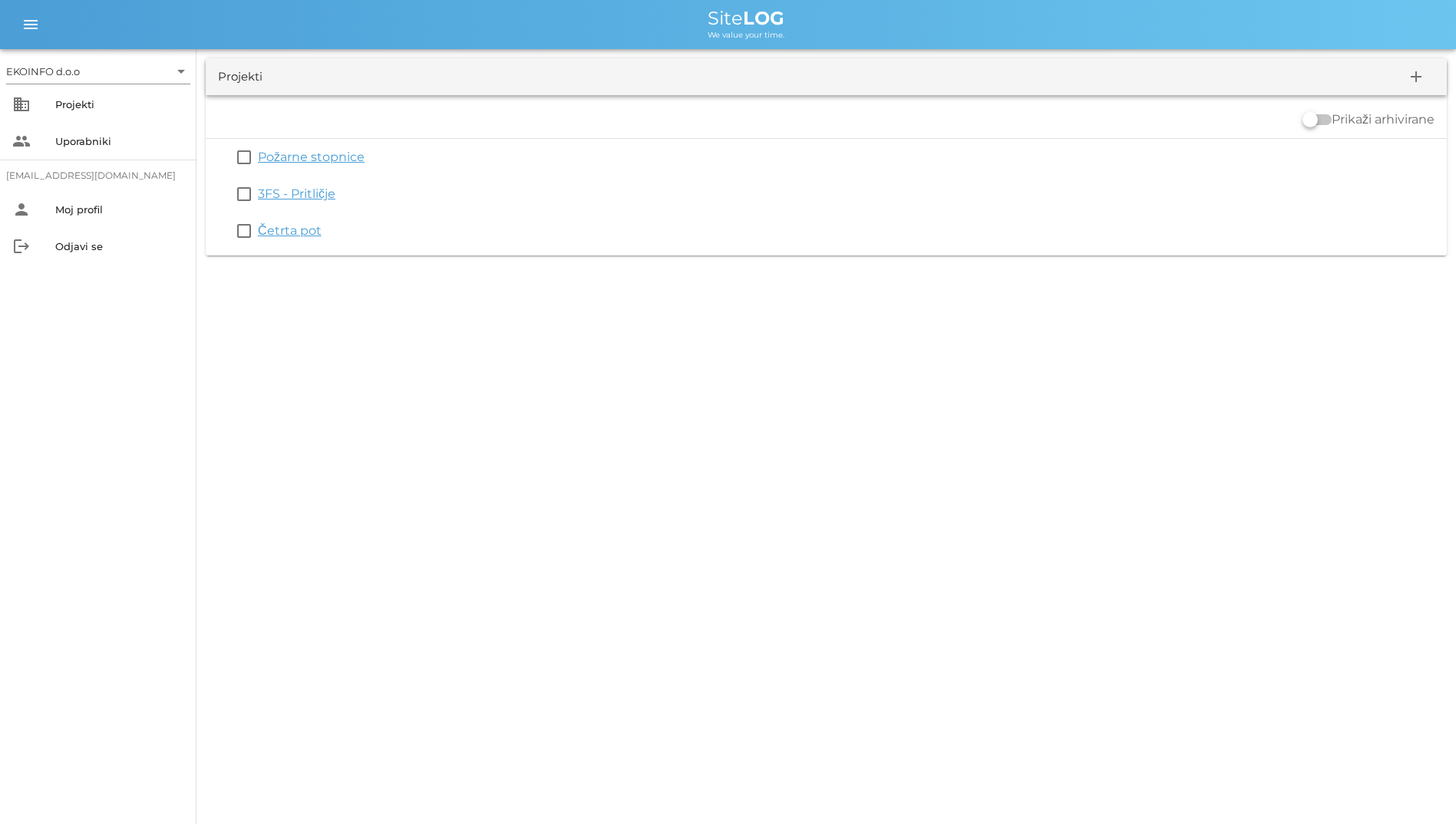
click at [258, 412] on div "EKOINFO d.o.o arrow_drop_down business Projekti people Uporabniki student2@info…" at bounding box center [728, 412] width 1456 height 824
click at [5, 438] on div "EKOINFO d.o.o arrow_drop_down business Projekti people Uporabniki student2@info…" at bounding box center [98, 436] width 197 height 774
drag, startPoint x: 672, startPoint y: 14, endPoint x: 608, endPoint y: 482, distance: 472.4
click at [608, 482] on div "EKOINFO d.o.o arrow_drop_down business Projekti people Uporabniki student2@info…" at bounding box center [728, 412] width 1456 height 824
click at [349, 447] on div "EKOINFO d.o.o arrow_drop_down business Projekti people Uporabniki student2@info…" at bounding box center [728, 412] width 1456 height 824
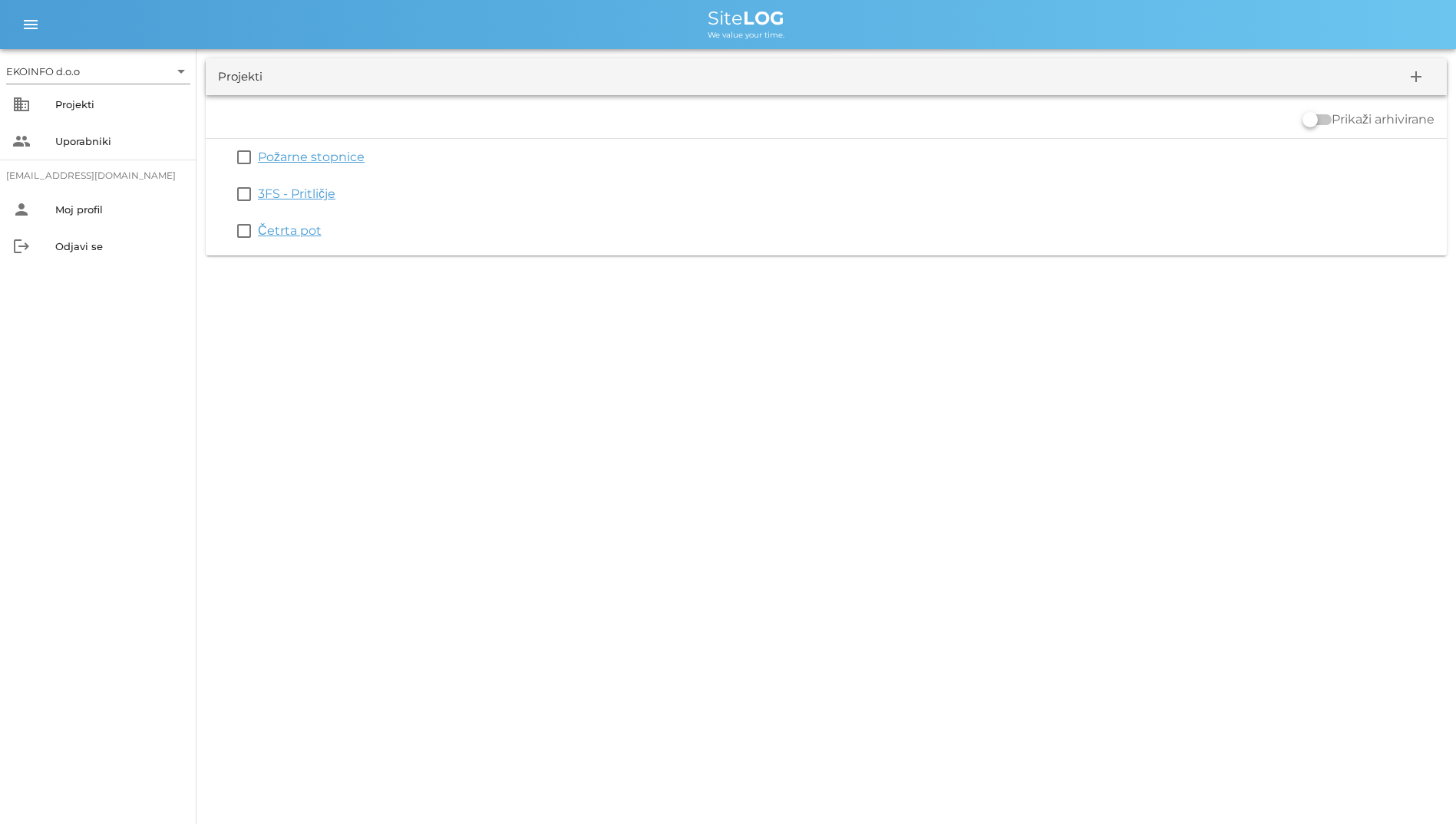
drag, startPoint x: 349, startPoint y: 447, endPoint x: 35, endPoint y: 44, distance: 510.9
click at [35, 44] on div "EKOINFO d.o.o arrow_drop_down business Projekti people Uporabniki student2@info…" at bounding box center [728, 412] width 1456 height 824
drag, startPoint x: 35, startPoint y: 44, endPoint x: -3, endPoint y: 23, distance: 43.4
click at [0, 23] on html "EKOINFO d.o.o arrow_drop_down business Projekti people Uporabniki student2@info…" at bounding box center [728, 412] width 1456 height 824
drag, startPoint x: -3, startPoint y: 23, endPoint x: 276, endPoint y: 10, distance: 279.3
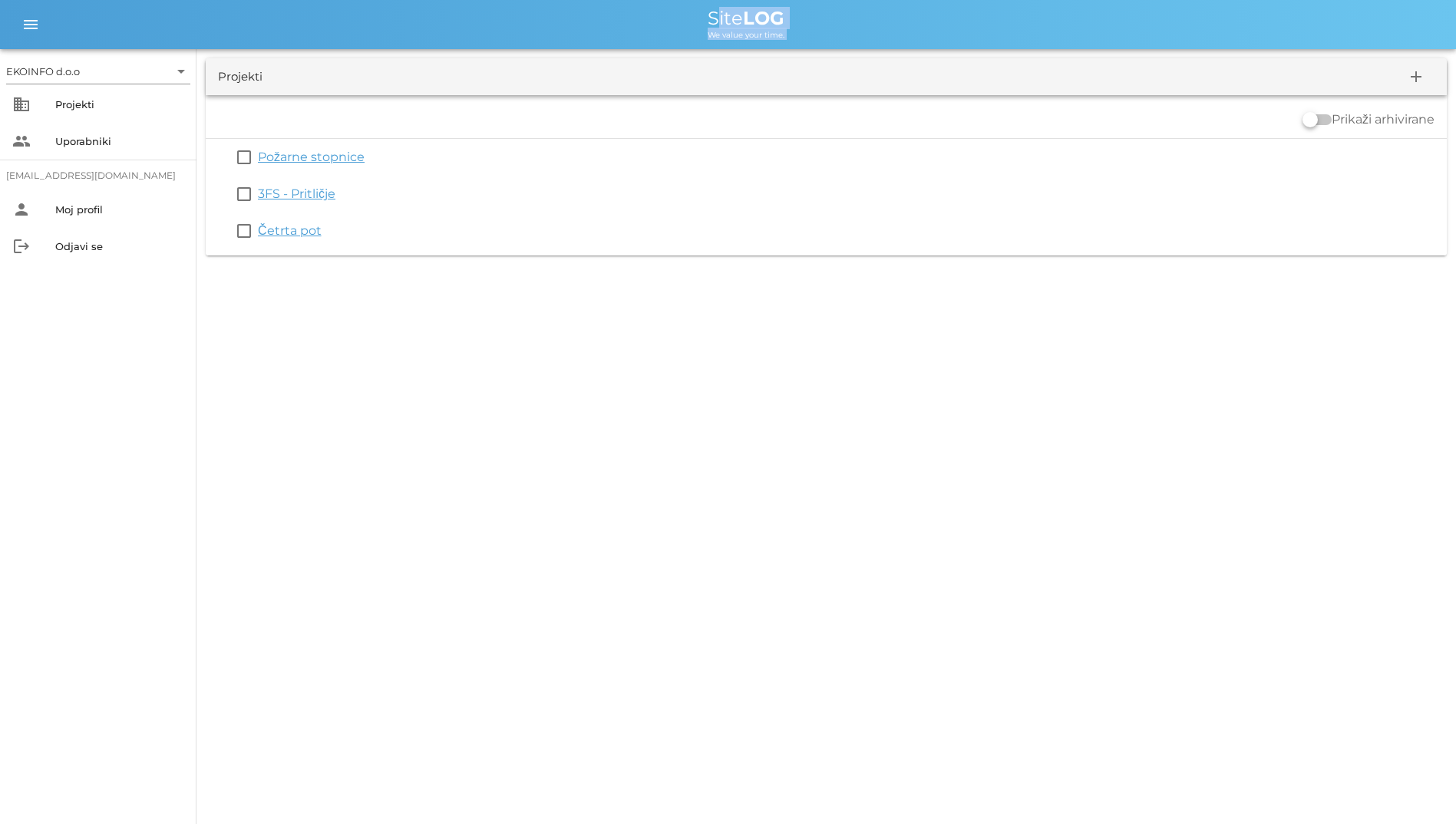
click at [276, 10] on div "Site LOG" at bounding box center [745, 18] width 1395 height 18
drag, startPoint x: 276, startPoint y: 10, endPoint x: 38, endPoint y: 281, distance: 360.7
click at [38, 265] on div "EKOINFO d.o.o arrow_drop_down business Projekti people Uporabniki student2@info…" at bounding box center [728, 132] width 1456 height 265
drag, startPoint x: 38, startPoint y: 281, endPoint x: 269, endPoint y: 309, distance: 232.7
click at [269, 309] on div "EKOINFO d.o.o arrow_drop_down business Projekti people Uporabniki student2@info…" at bounding box center [728, 412] width 1456 height 824
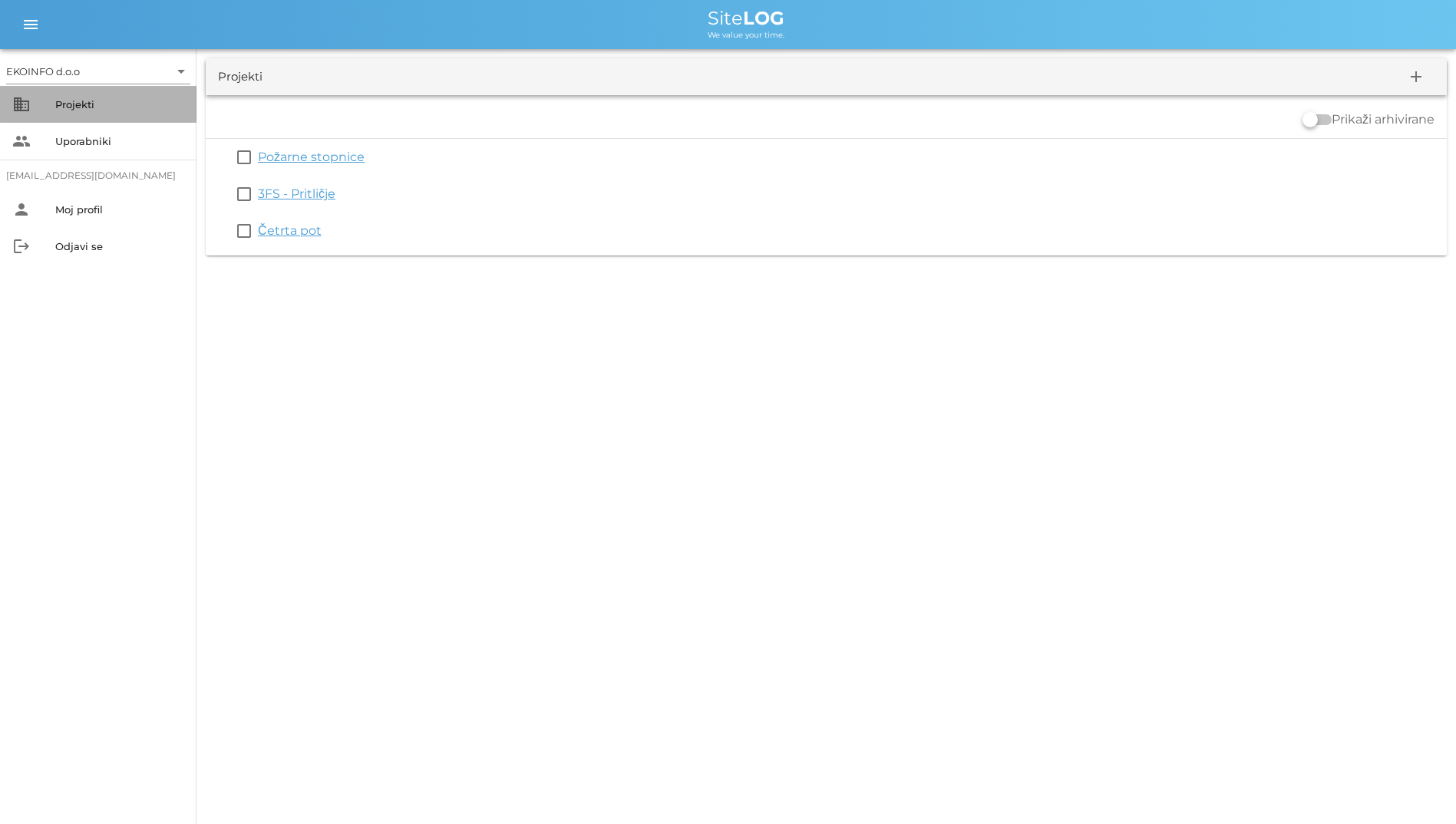
click at [89, 112] on div "Projekti" at bounding box center [119, 104] width 129 height 25
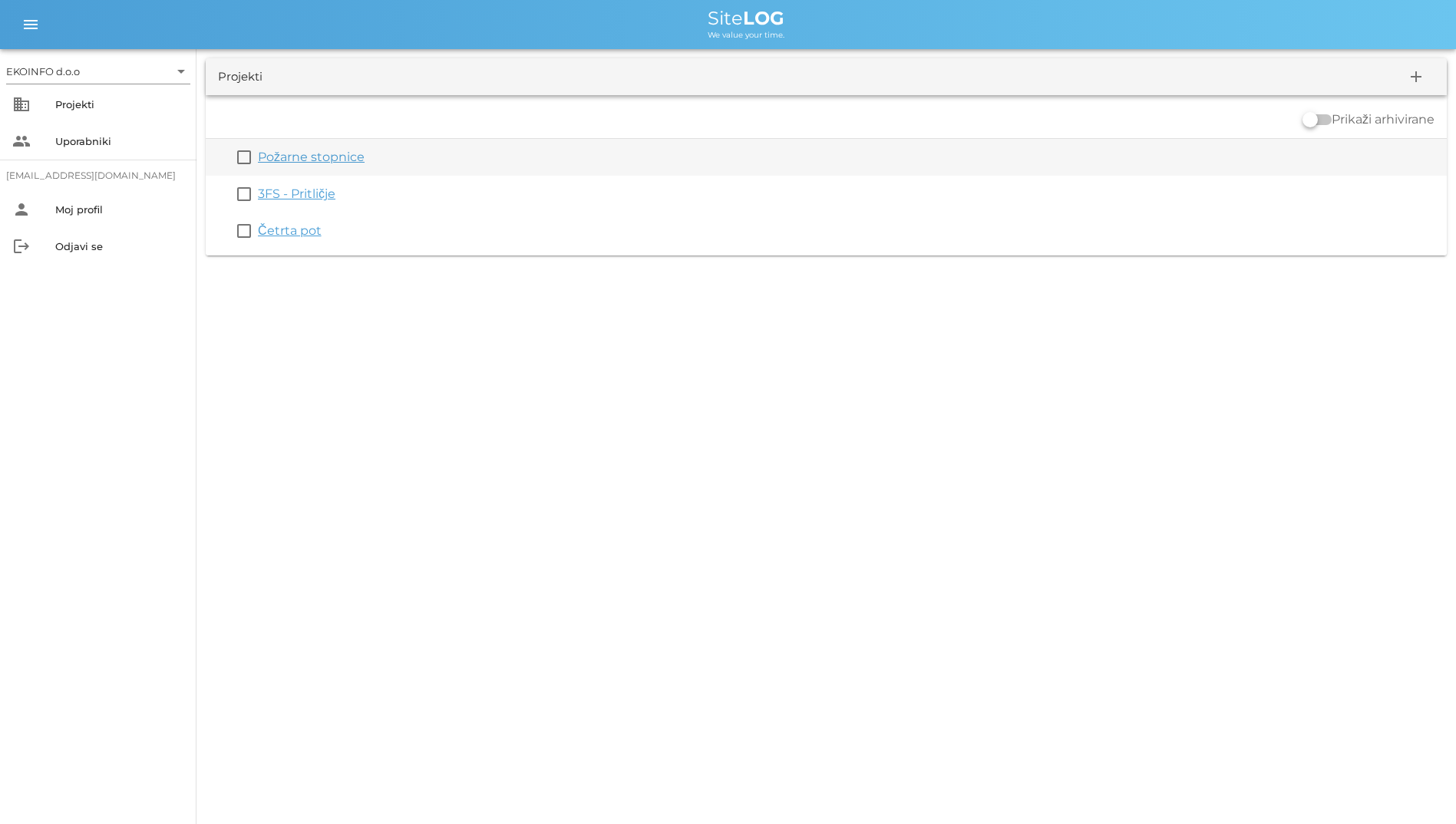
click at [361, 161] on link "Požarne stopnice" at bounding box center [311, 157] width 106 height 14
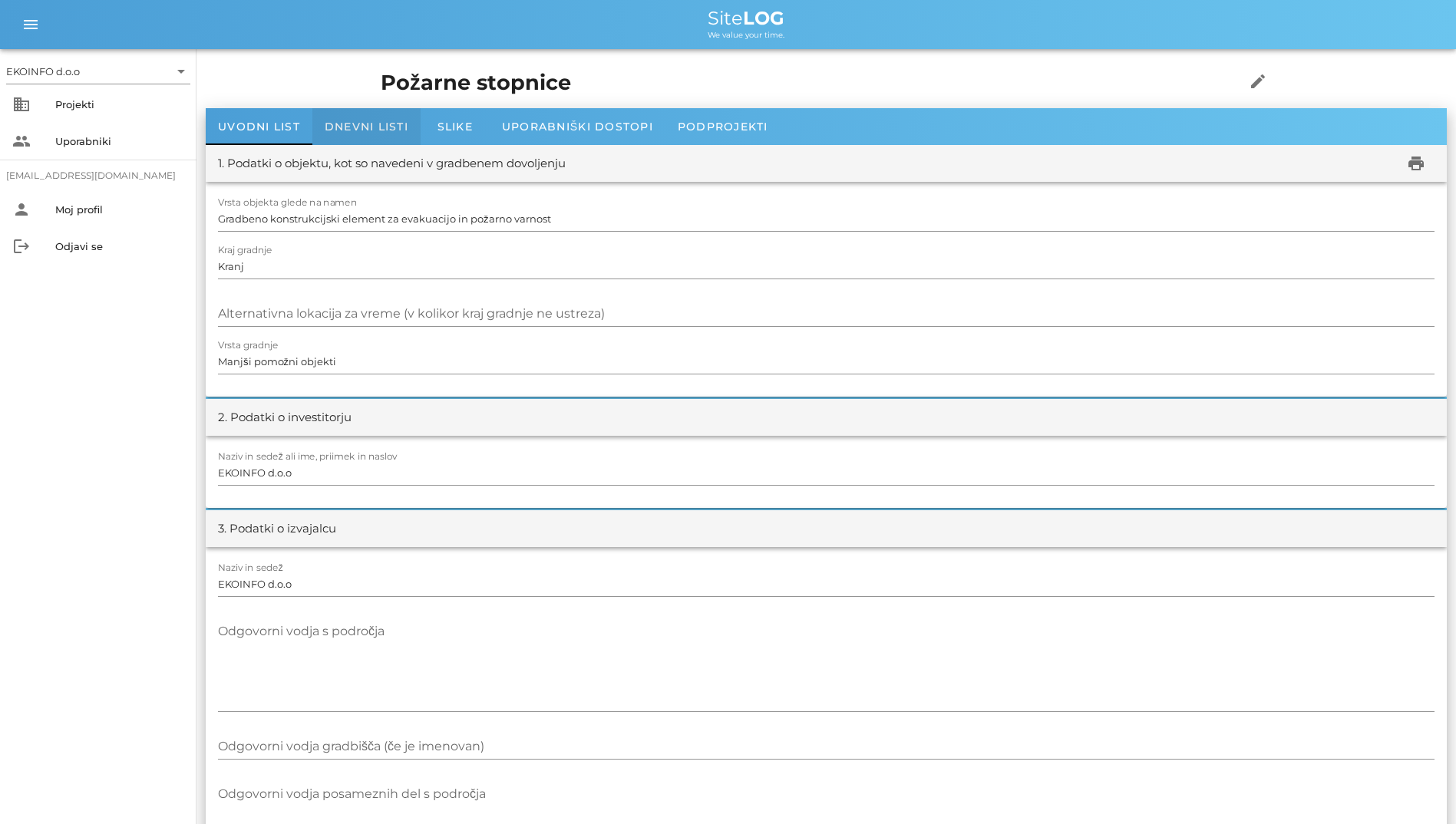
click at [326, 119] on div "Dnevni listi" at bounding box center [366, 126] width 108 height 37
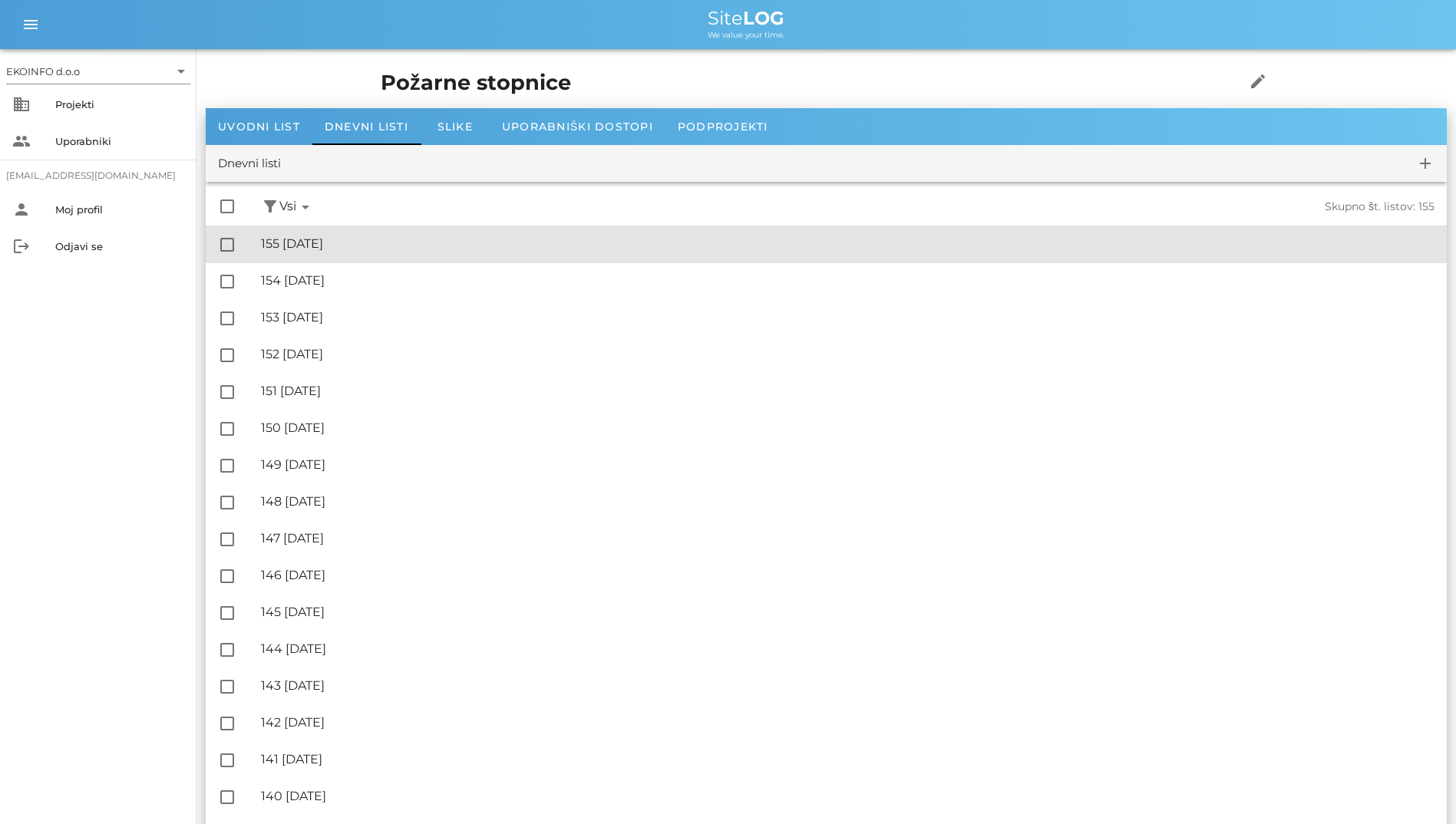
click at [333, 243] on div "🔏 155 ponedeljek, 22.09.2025" at bounding box center [848, 244] width 1174 height 14
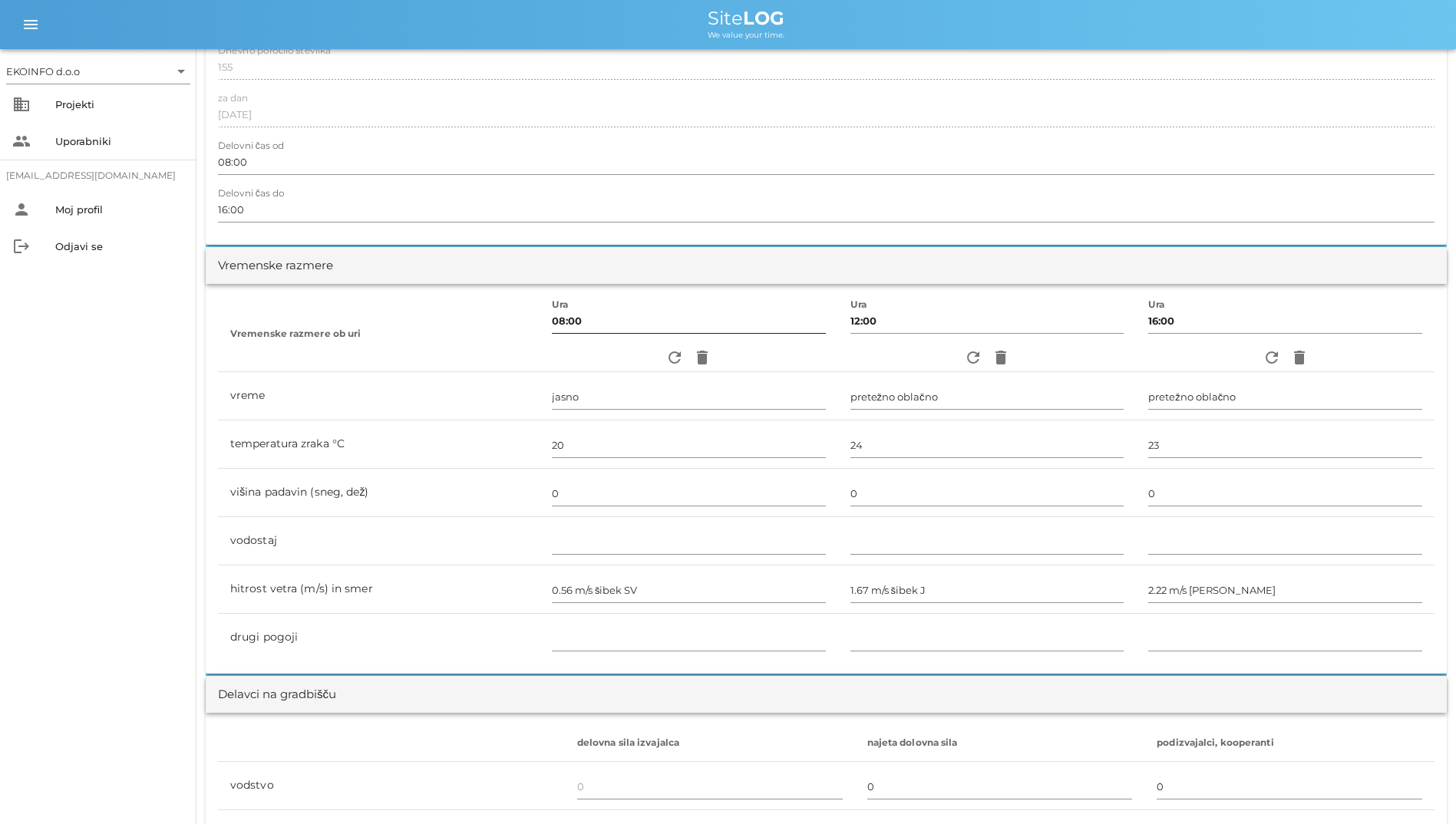
scroll to position [252, 0]
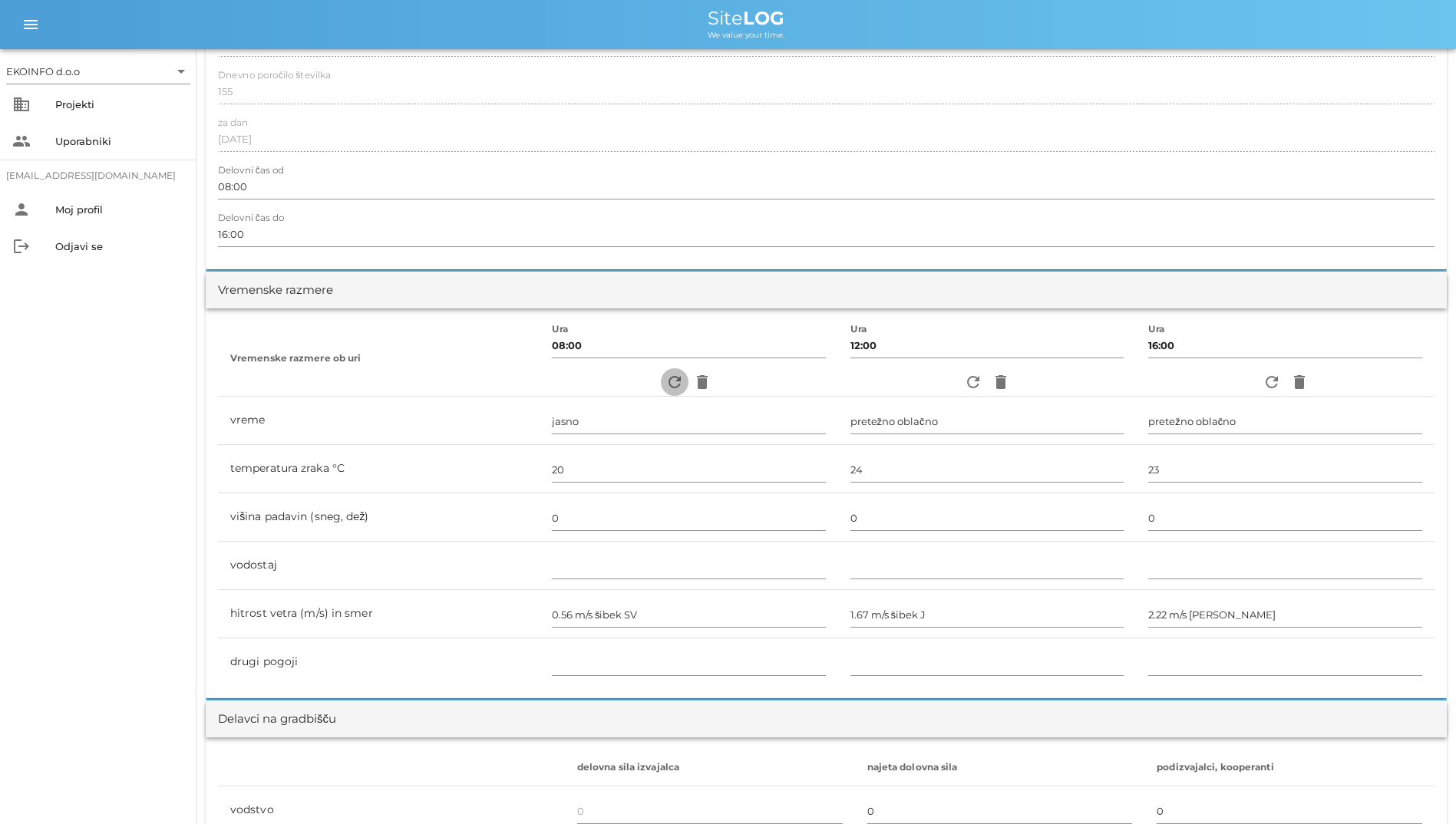
click at [662, 370] on button "refresh" at bounding box center [674, 382] width 28 height 28
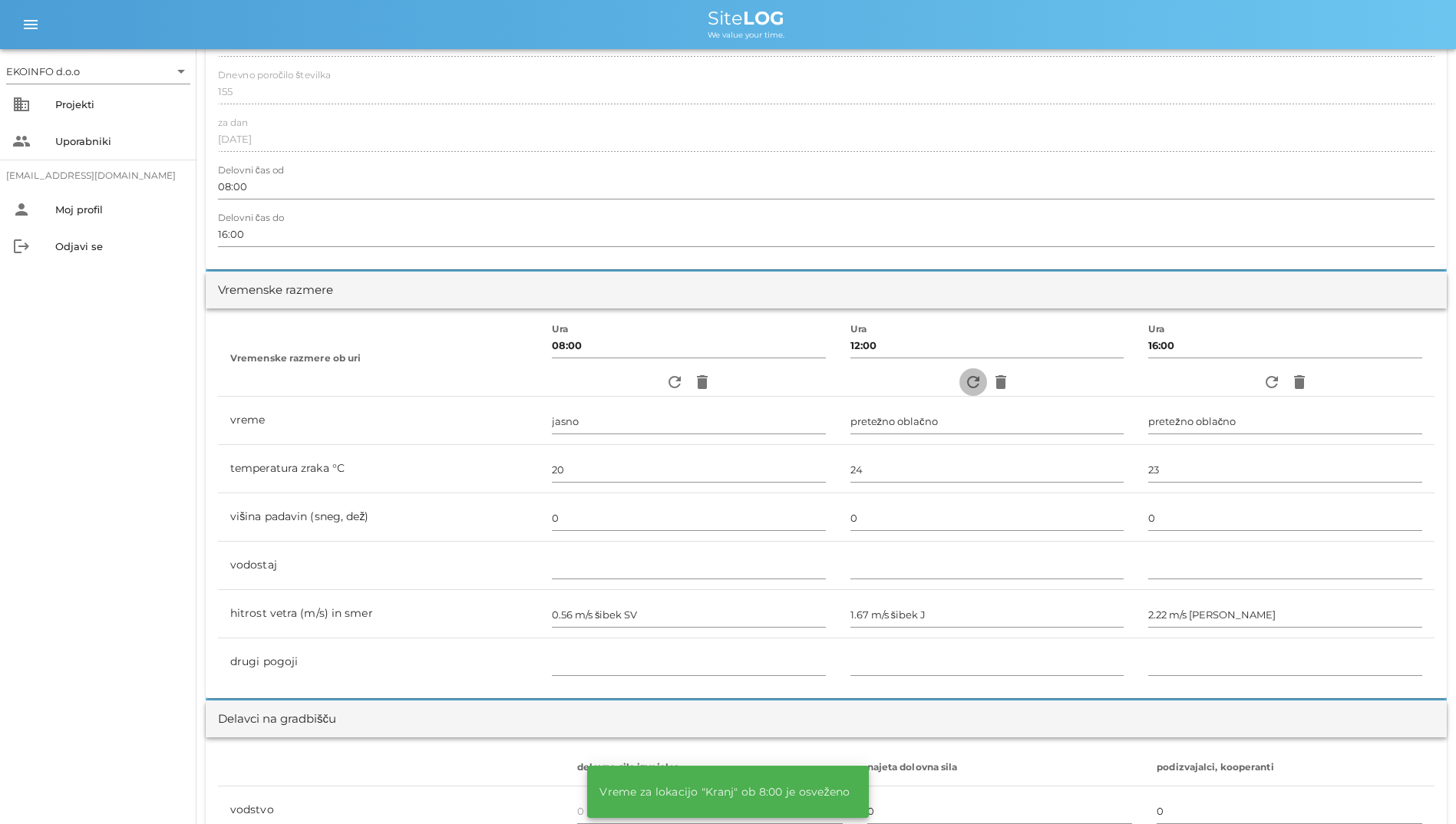
click at [959, 378] on span "refresh" at bounding box center [973, 382] width 28 height 18
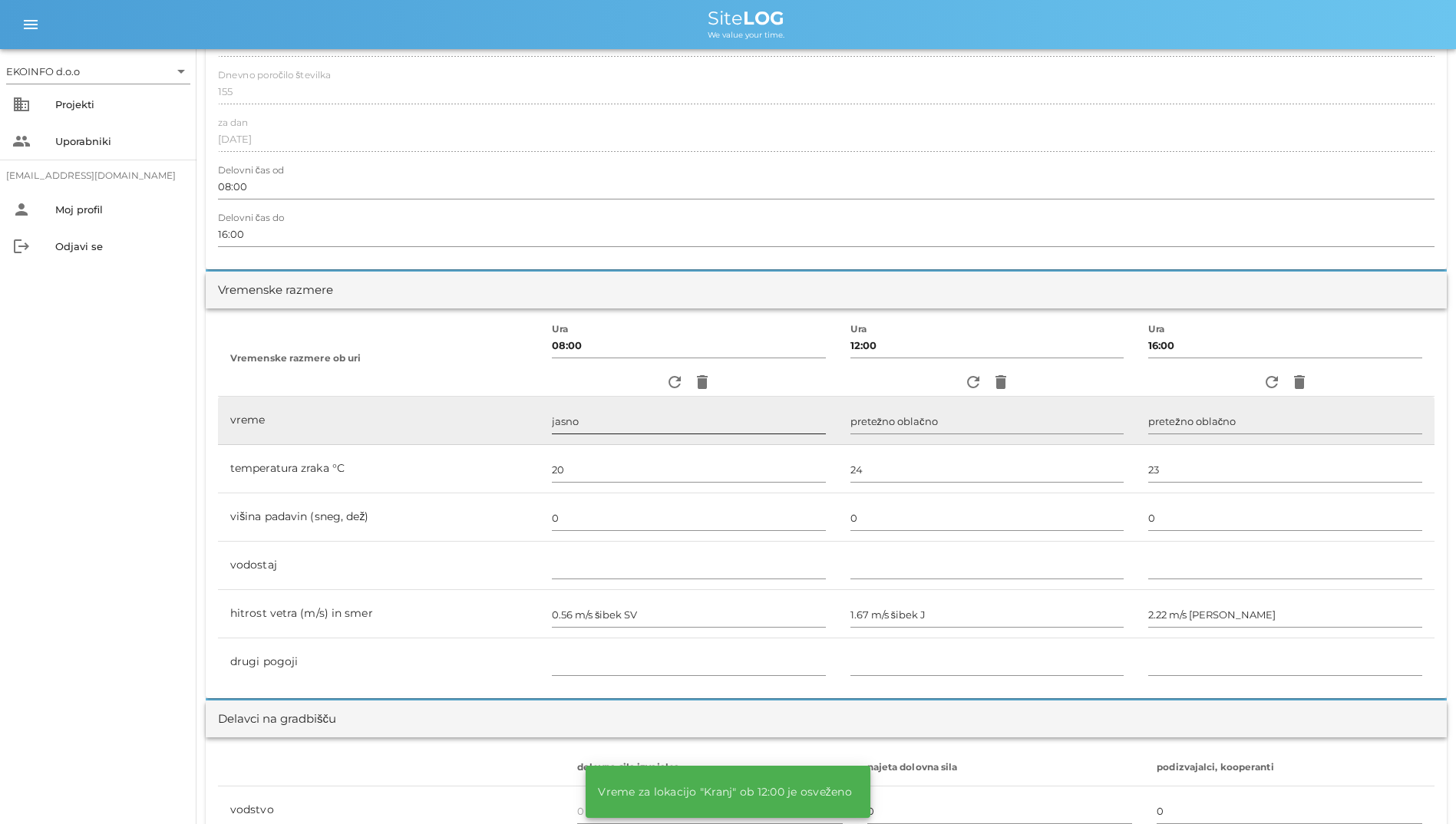
scroll to position [712, 0]
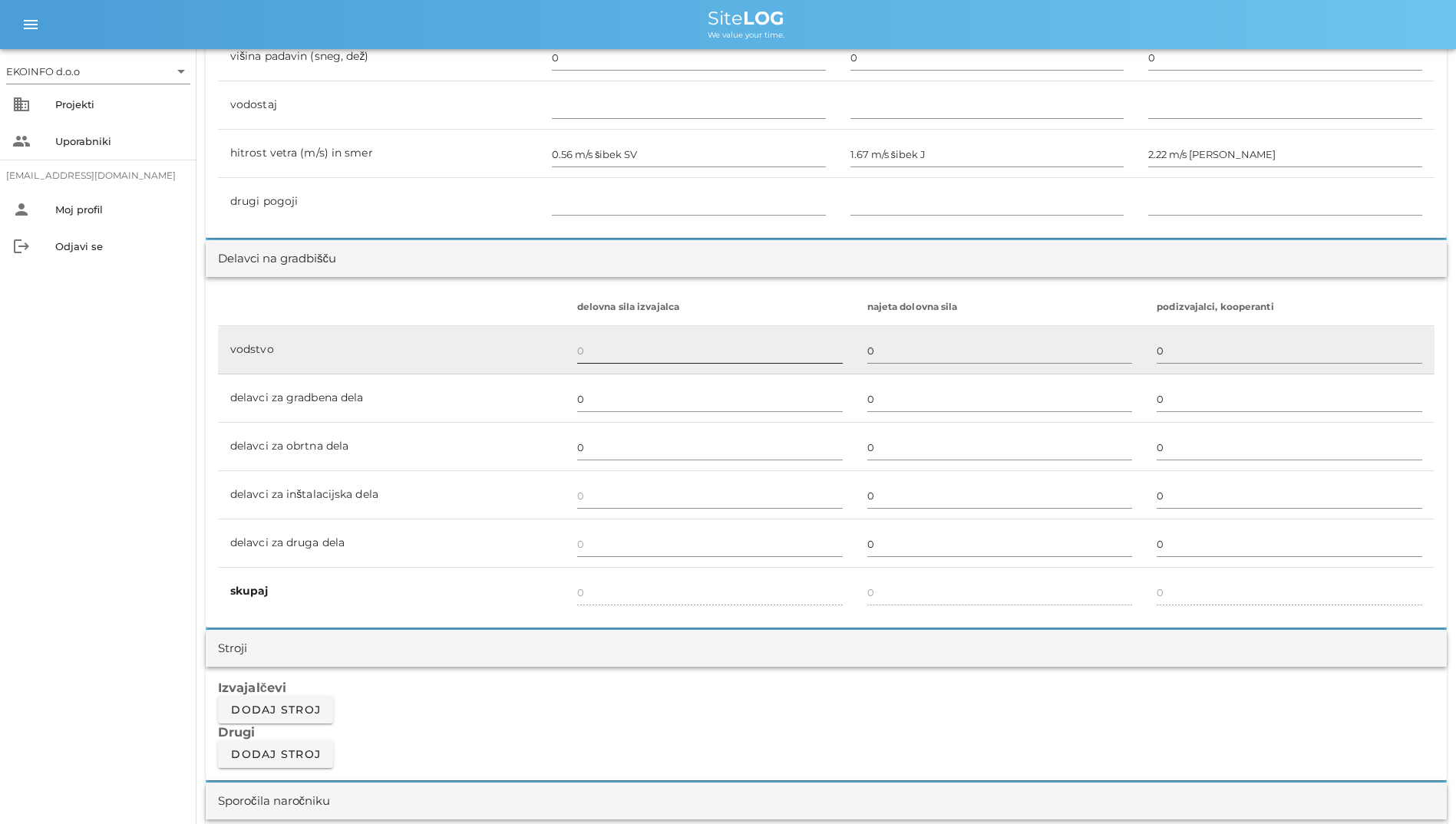
click at [625, 347] on input "text" at bounding box center [710, 350] width 265 height 25
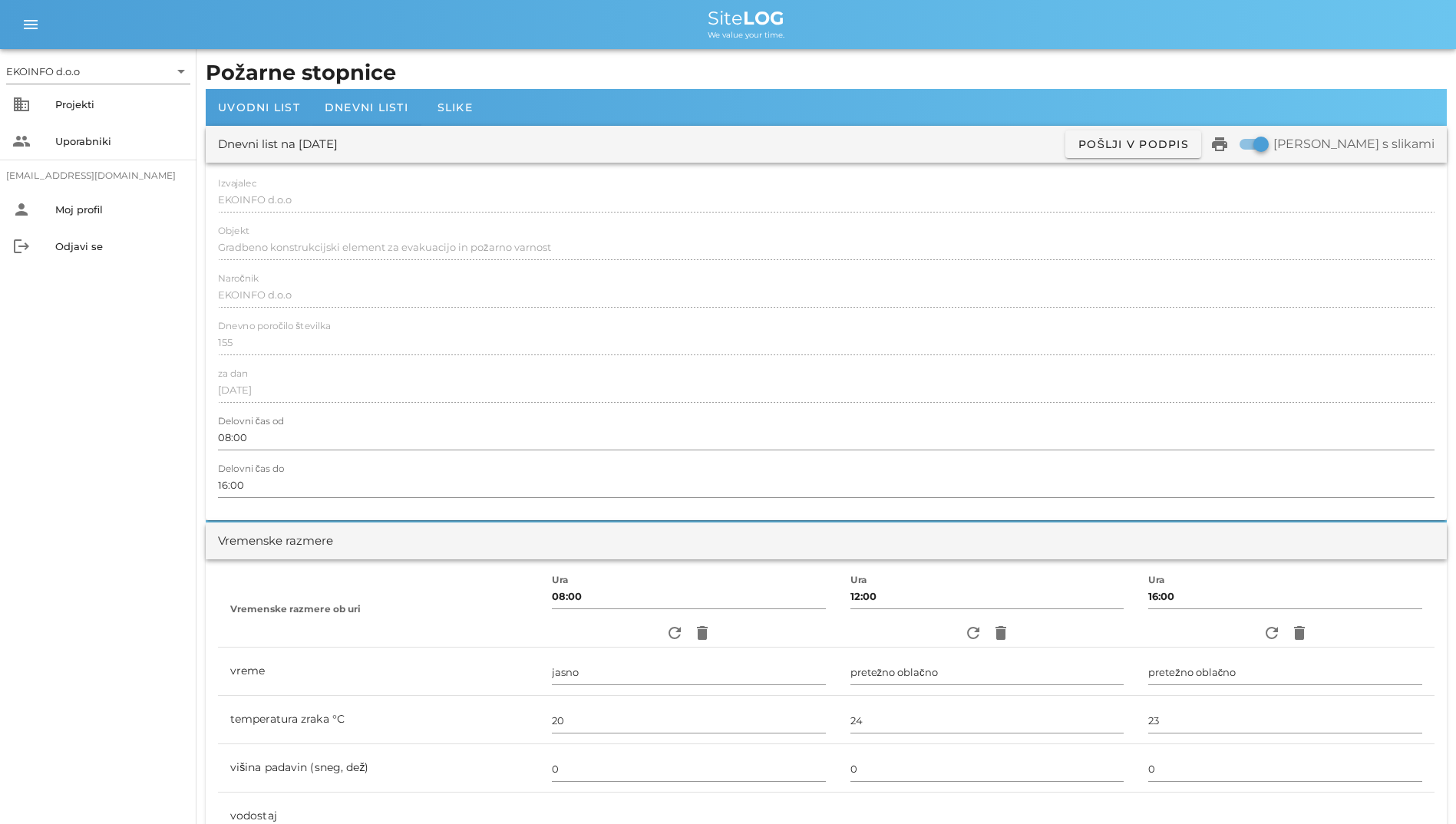
scroll to position [0, 0]
click at [353, 108] on span "Dnevni listi" at bounding box center [366, 108] width 84 height 14
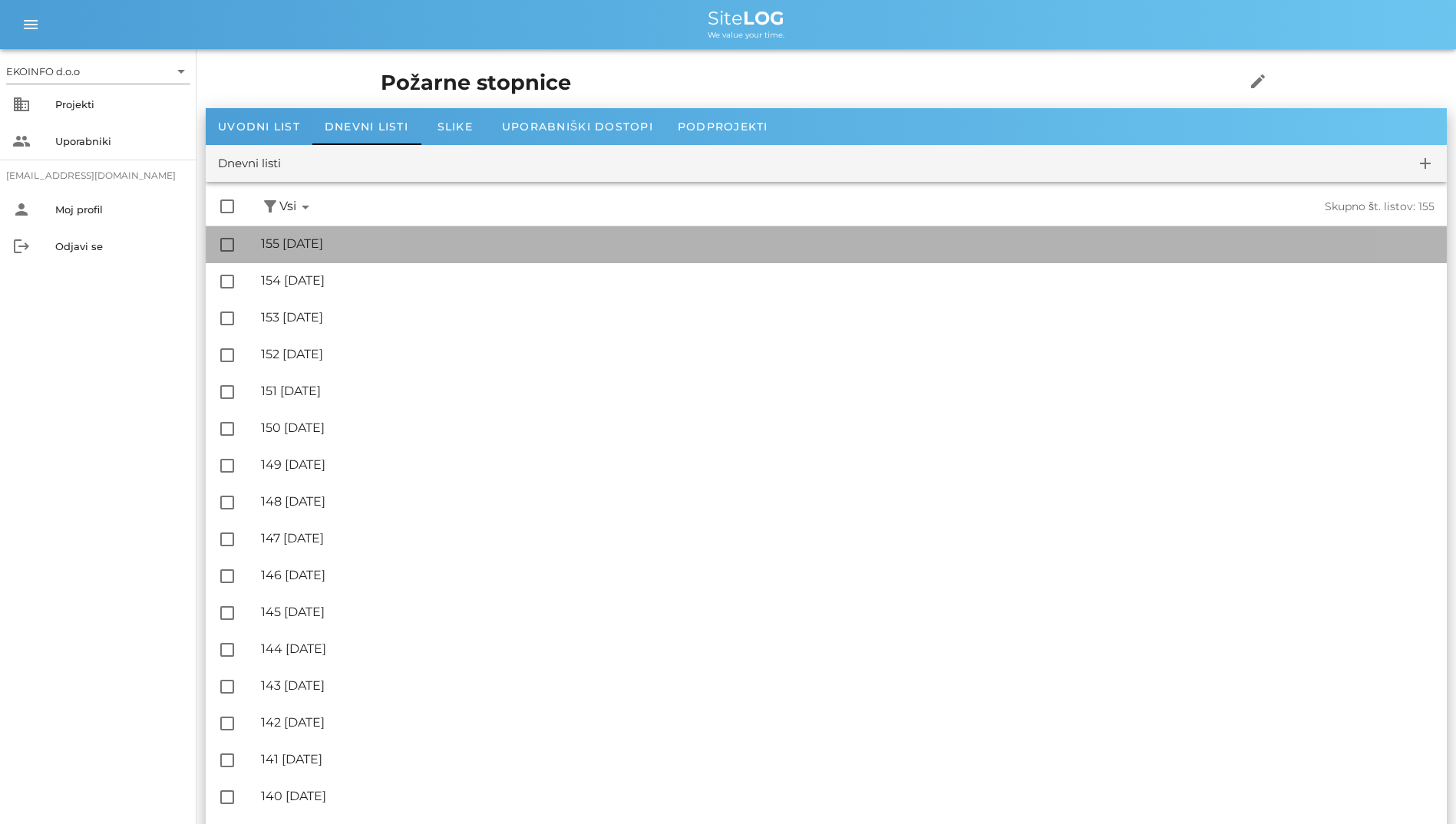
click at [419, 241] on div "🔏 155 ponedeljek, 22.09.2025" at bounding box center [848, 244] width 1174 height 14
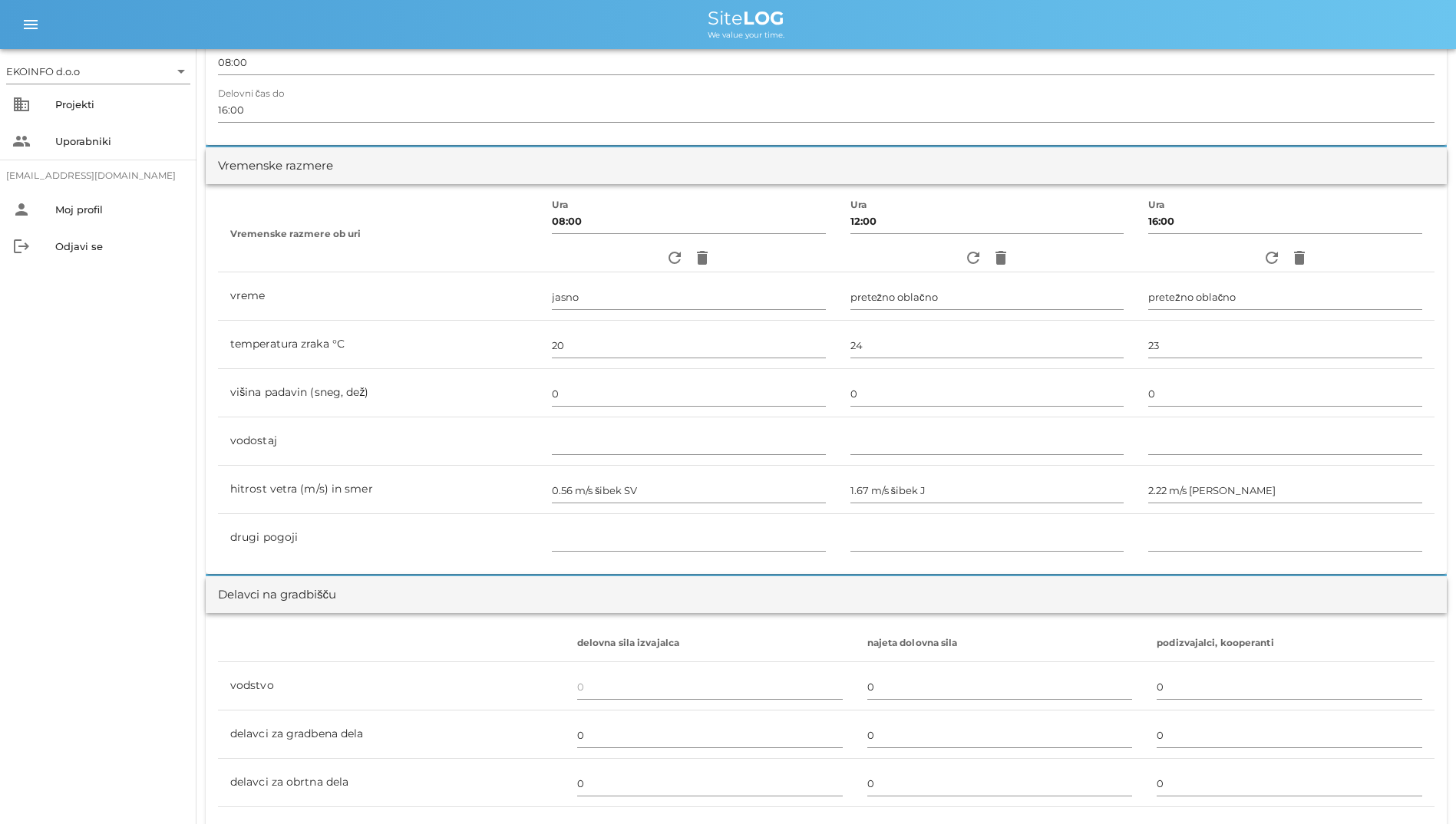
scroll to position [384, 0]
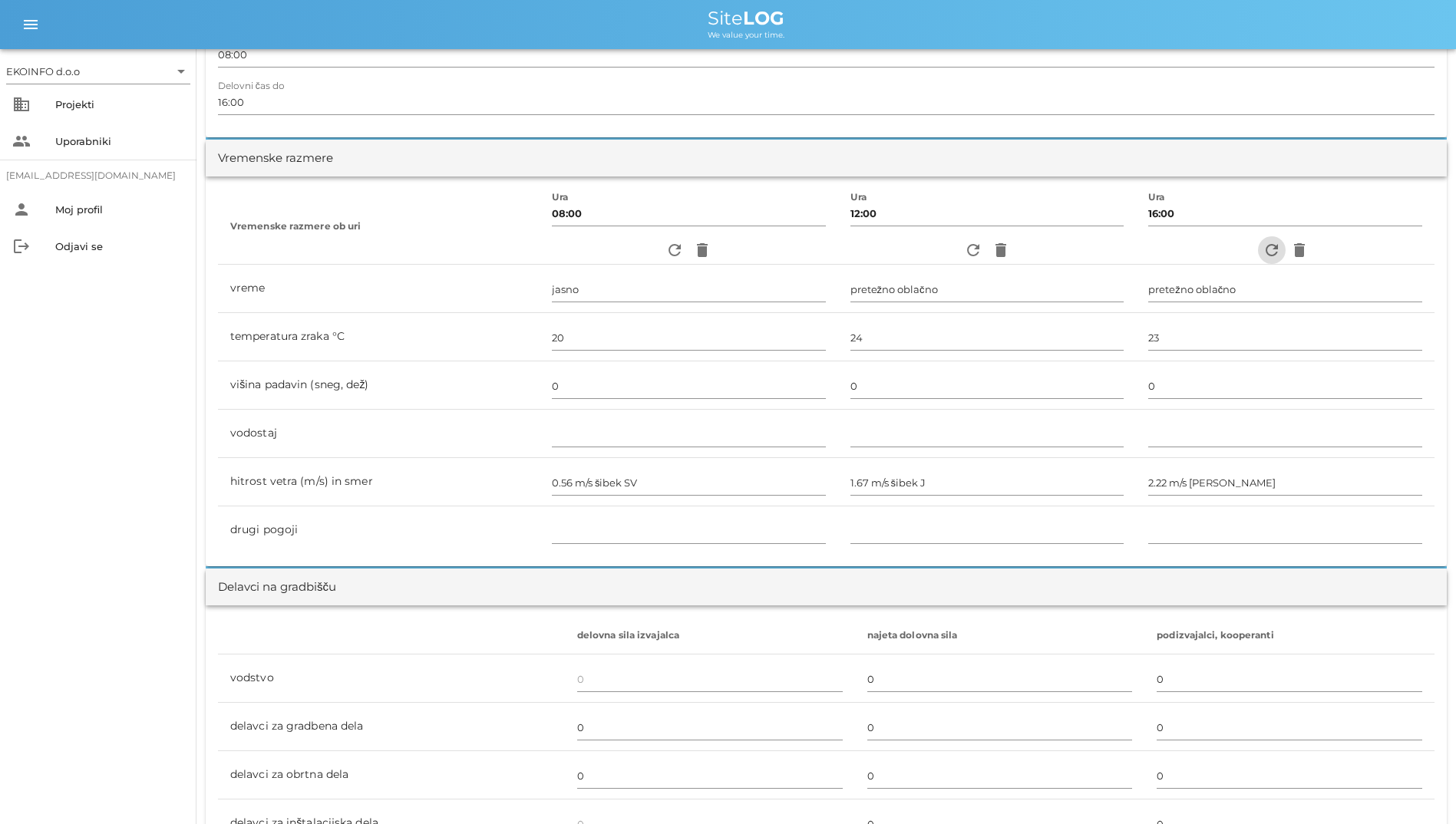
click at [1264, 257] on icon "refresh" at bounding box center [1271, 249] width 18 height 18
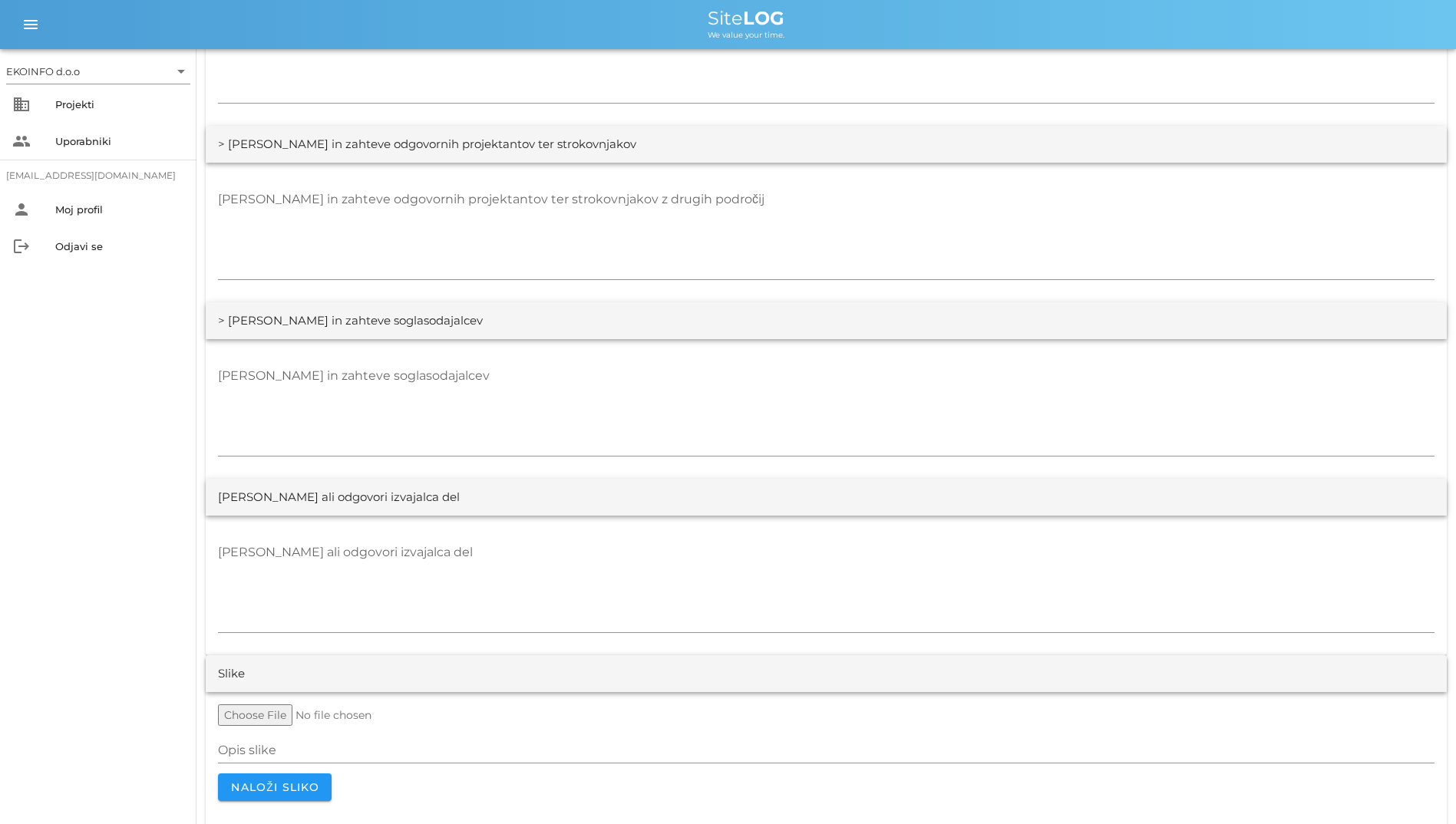
scroll to position [2707, 0]
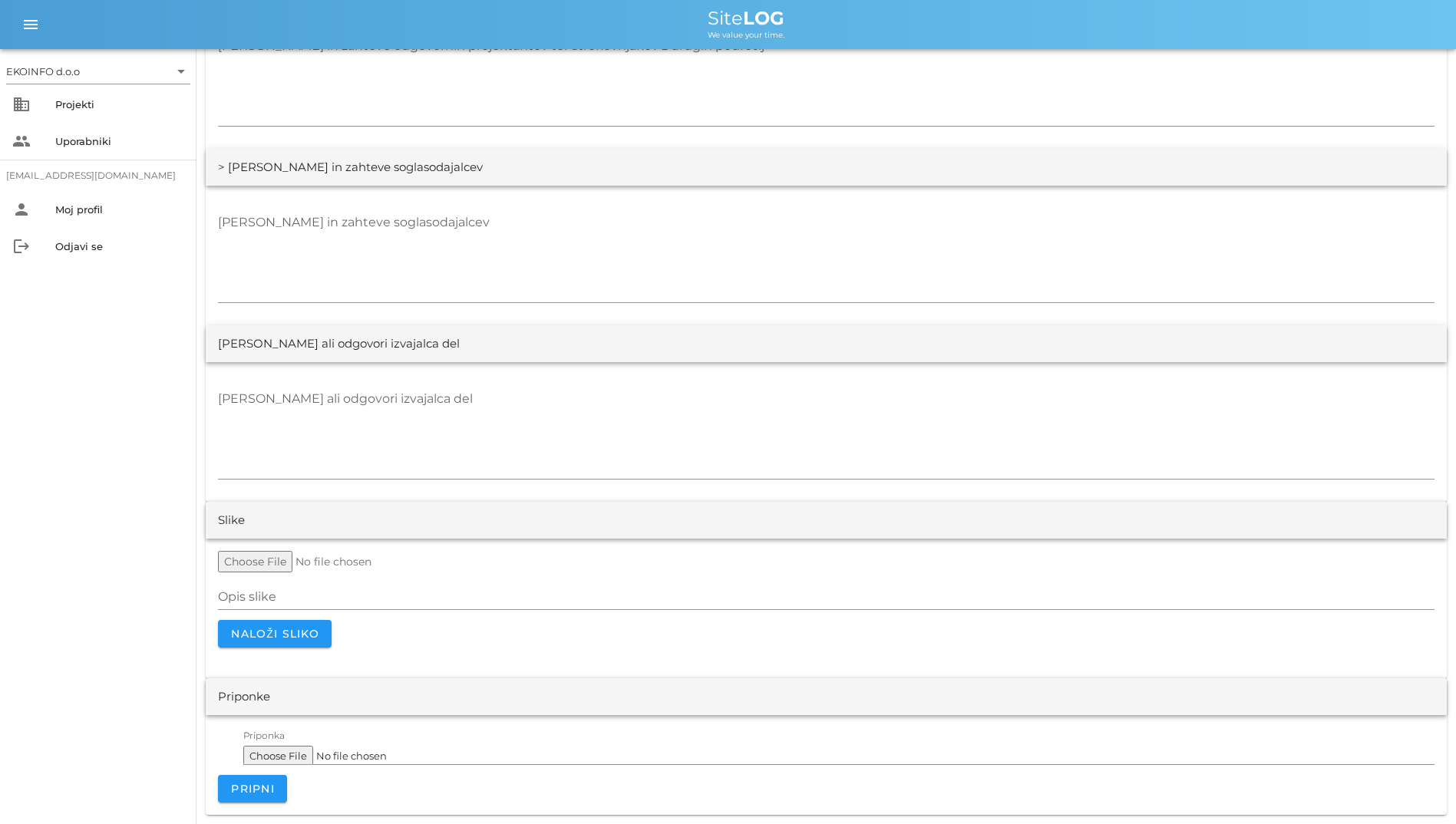
click at [237, 807] on div "file Priponka Pripni" at bounding box center [826, 765] width 1241 height 100
click at [239, 787] on span "Pripni" at bounding box center [253, 788] width 45 height 14
click at [259, 639] on span "Naloži sliko" at bounding box center [274, 633] width 89 height 14
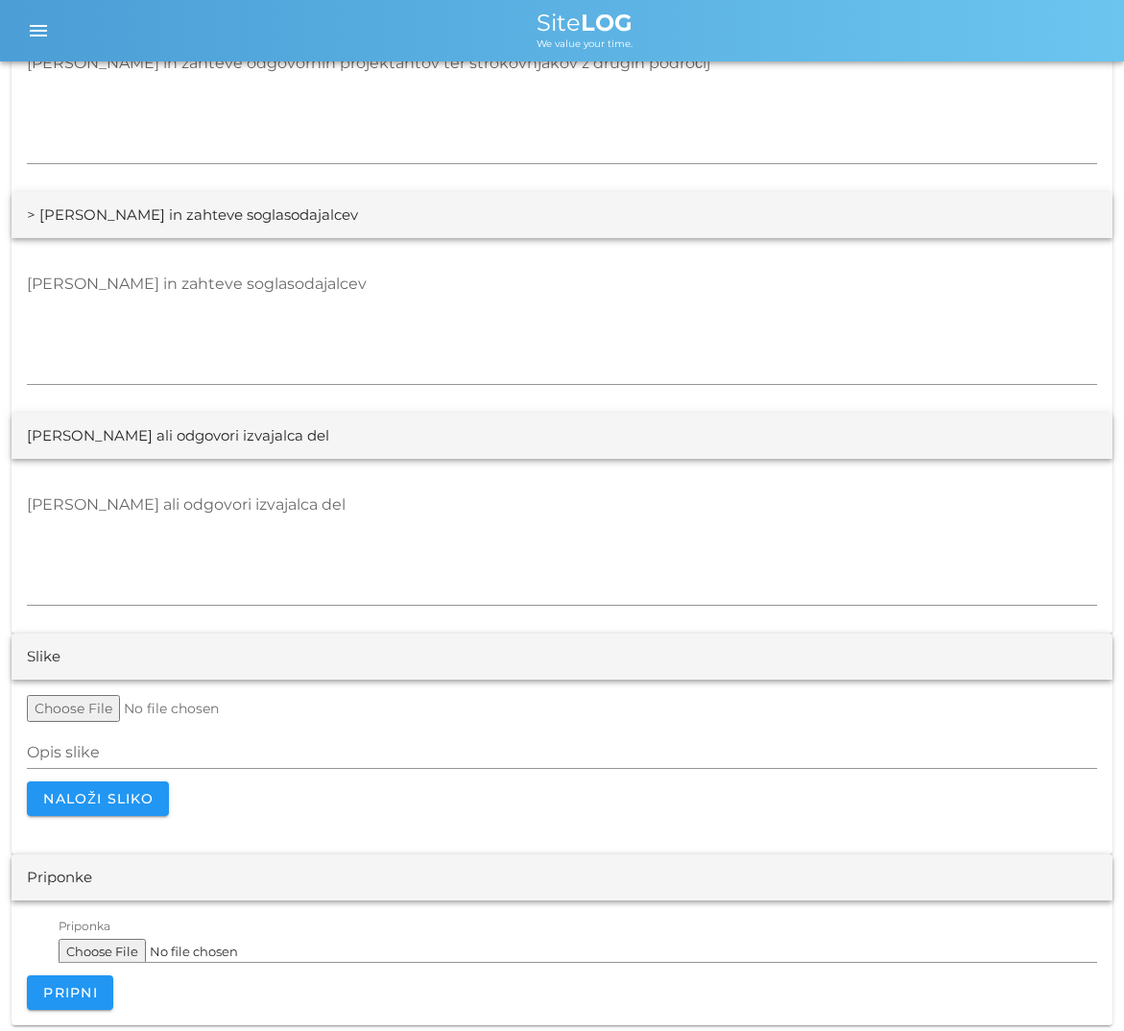
scroll to position [3387, 0]
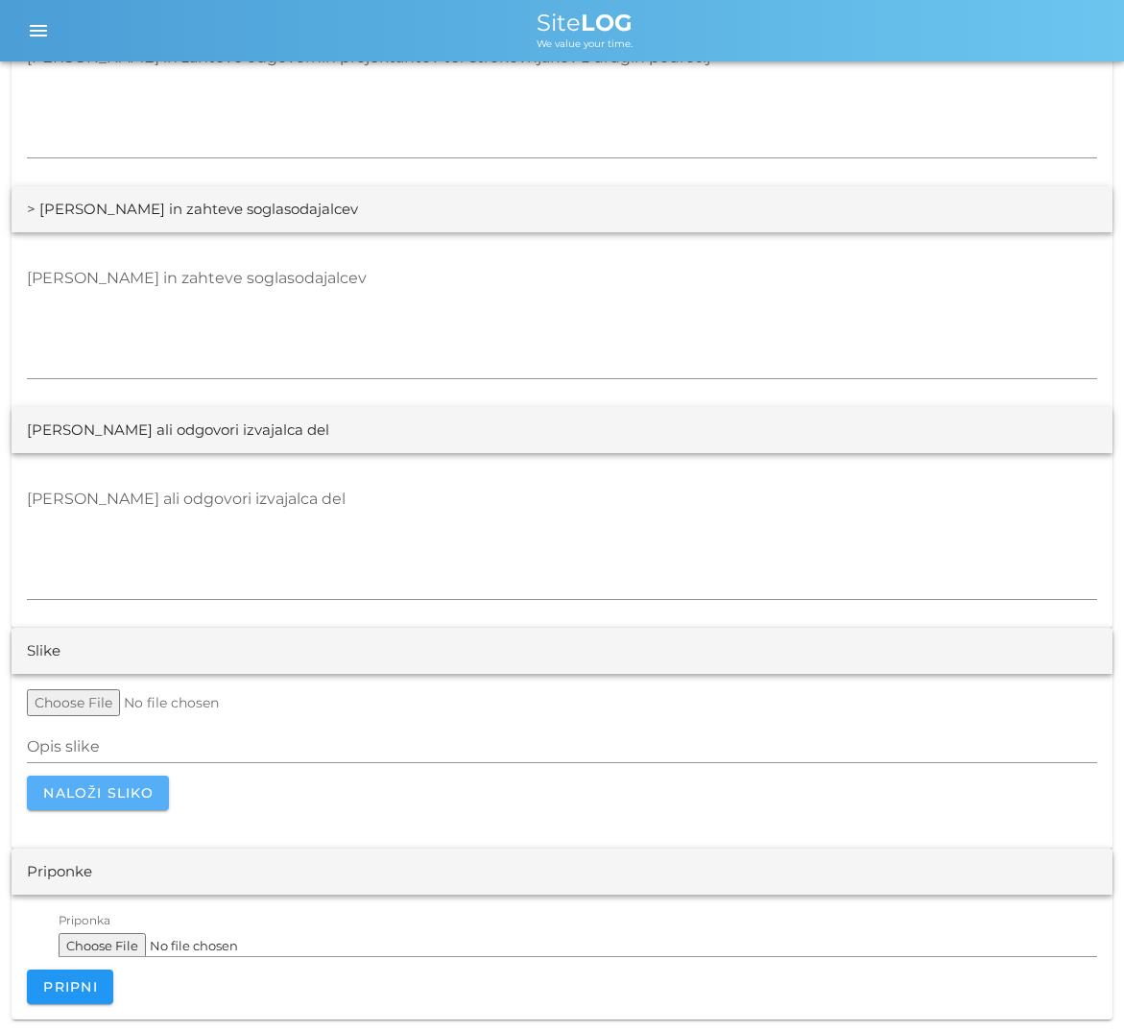
click at [83, 798] on span "Naloži sliko" at bounding box center [97, 792] width 111 height 17
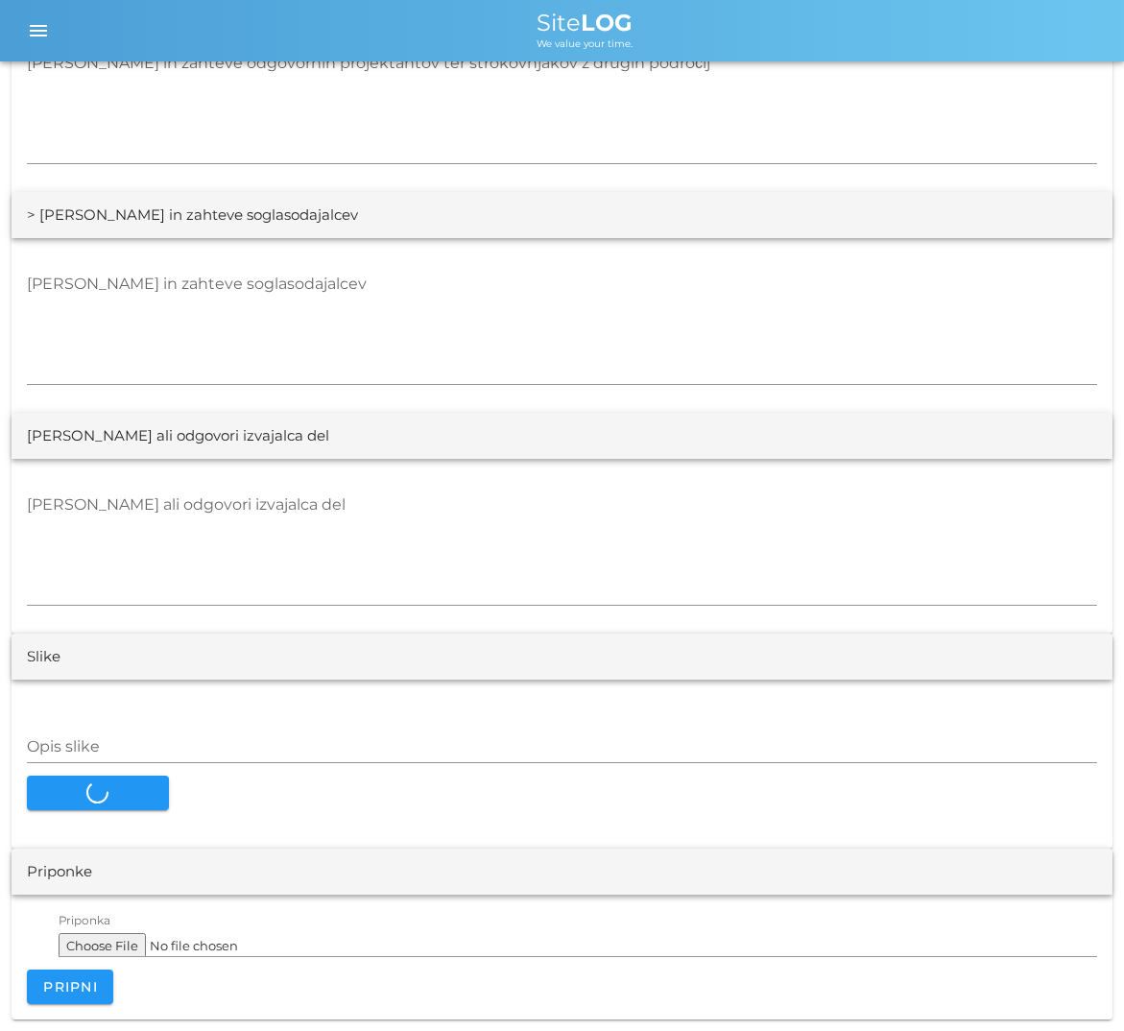
scroll to position [3381, 0]
click at [116, 712] on input "text" at bounding box center [108, 705] width 163 height 21
type input "123"
click at [85, 800] on form "123 Opis slike Naloži sliko" at bounding box center [562, 752] width 1070 height 115
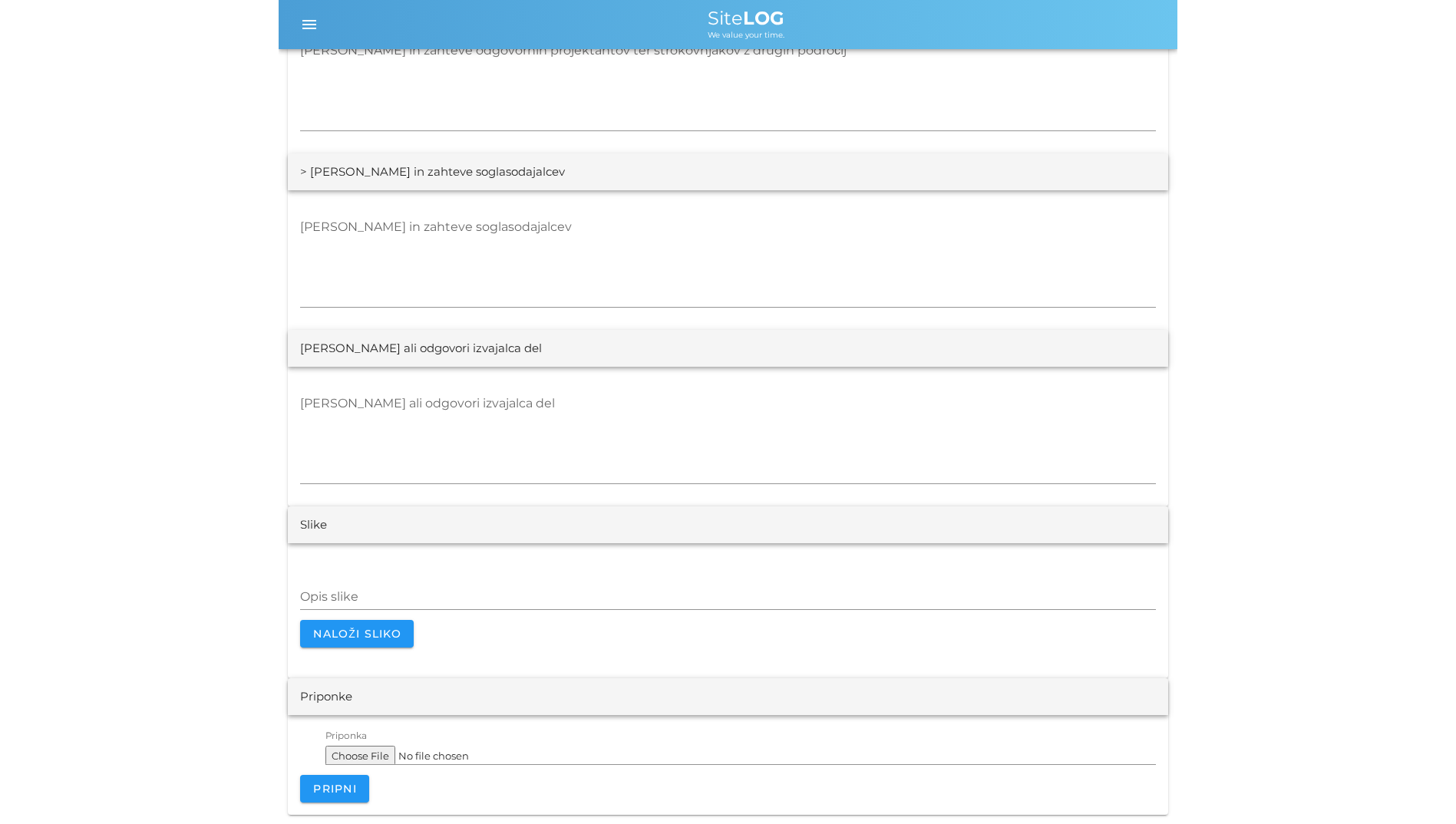
scroll to position [2702, 0]
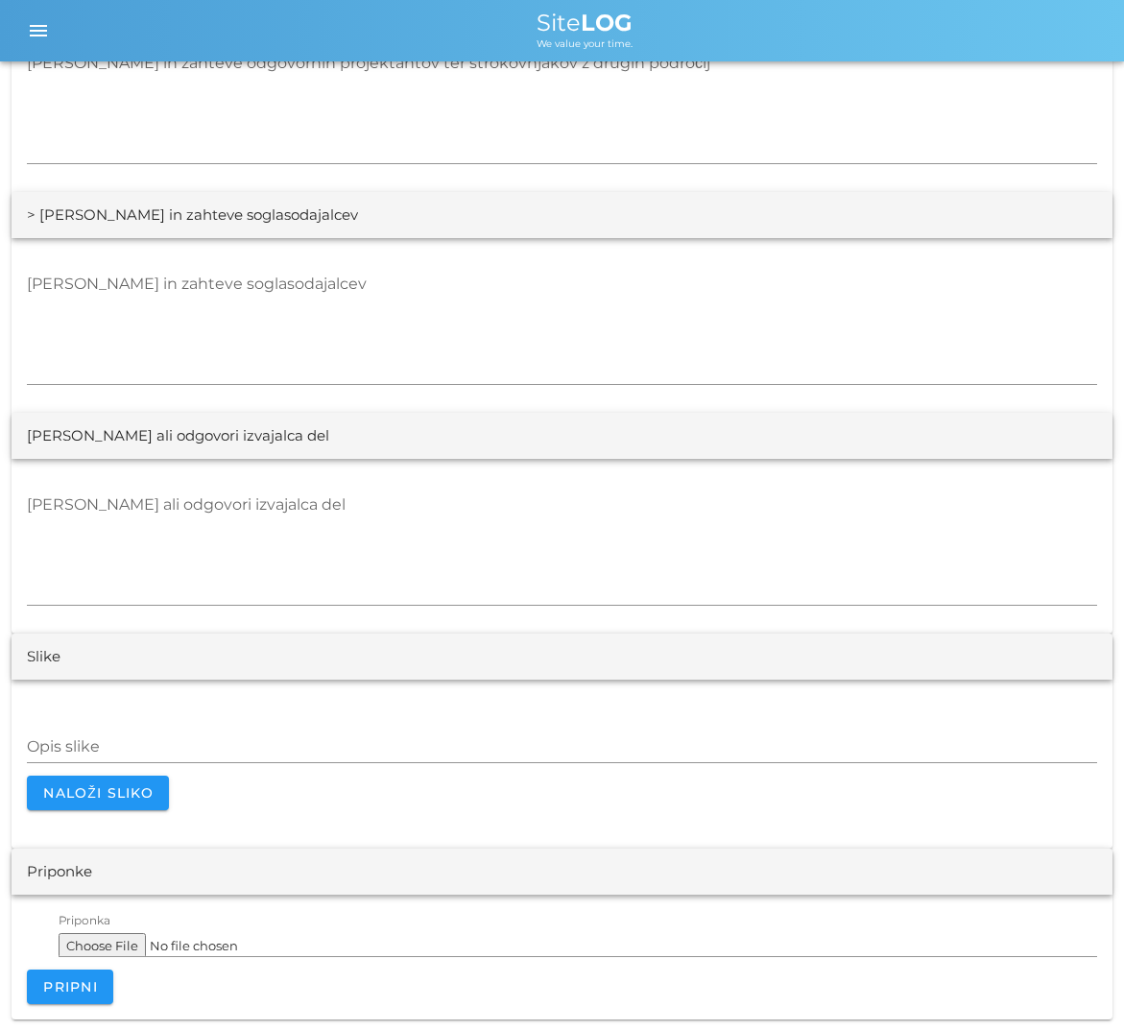
click at [178, 717] on form "Opis slike Naloži sliko" at bounding box center [562, 752] width 1070 height 115
click at [140, 706] on input "text" at bounding box center [108, 705] width 163 height 21
type input "123"
click at [150, 787] on span "Naloži sliko" at bounding box center [97, 792] width 111 height 17
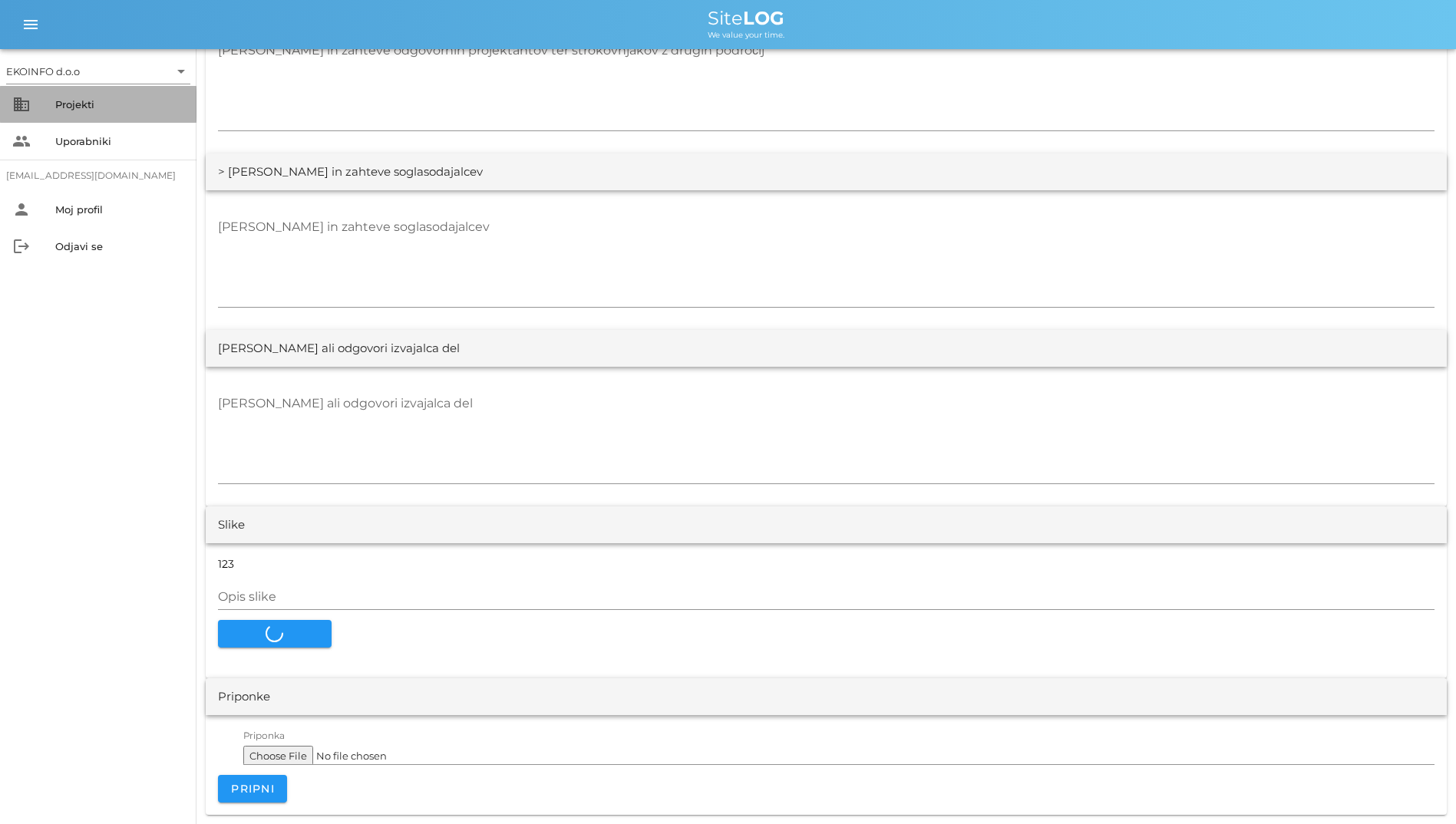
click at [80, 98] on div "Projekti" at bounding box center [119, 104] width 129 height 12
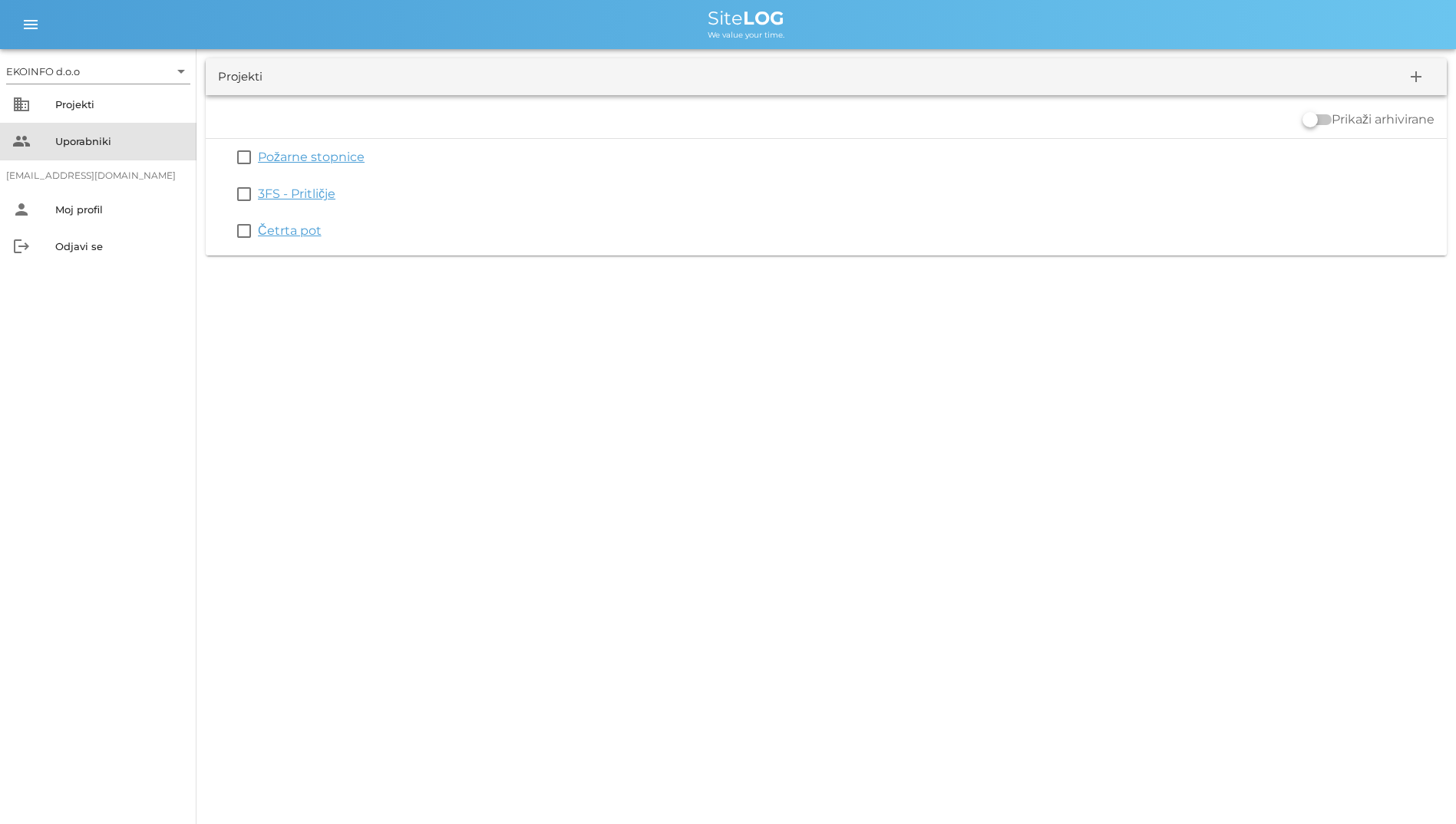
click at [166, 133] on div "Uporabniki" at bounding box center [119, 141] width 129 height 25
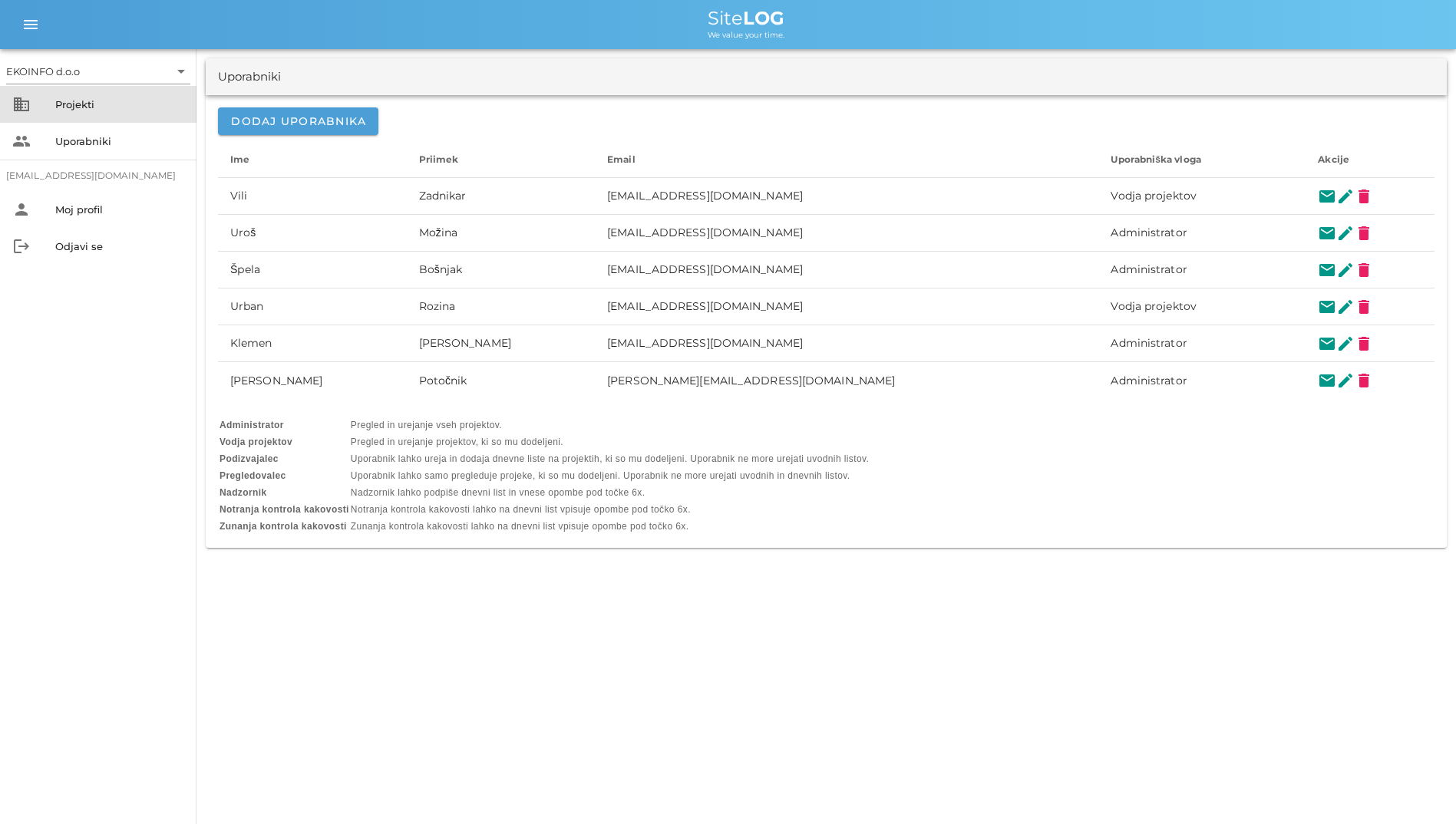
click at [132, 107] on div "Projekti" at bounding box center [119, 104] width 129 height 12
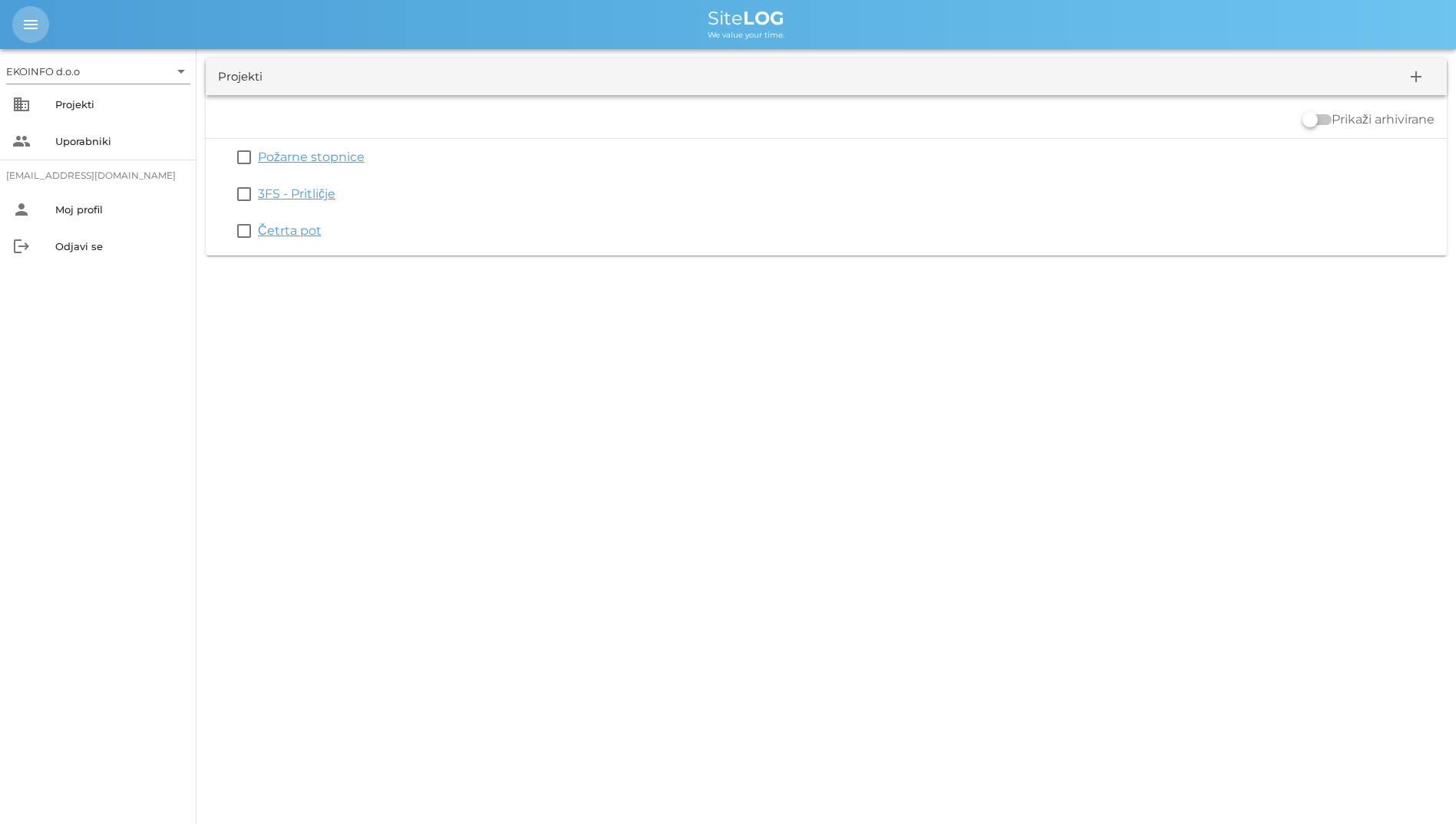
click at [22, 34] on button "menu" at bounding box center [30, 25] width 37 height 37
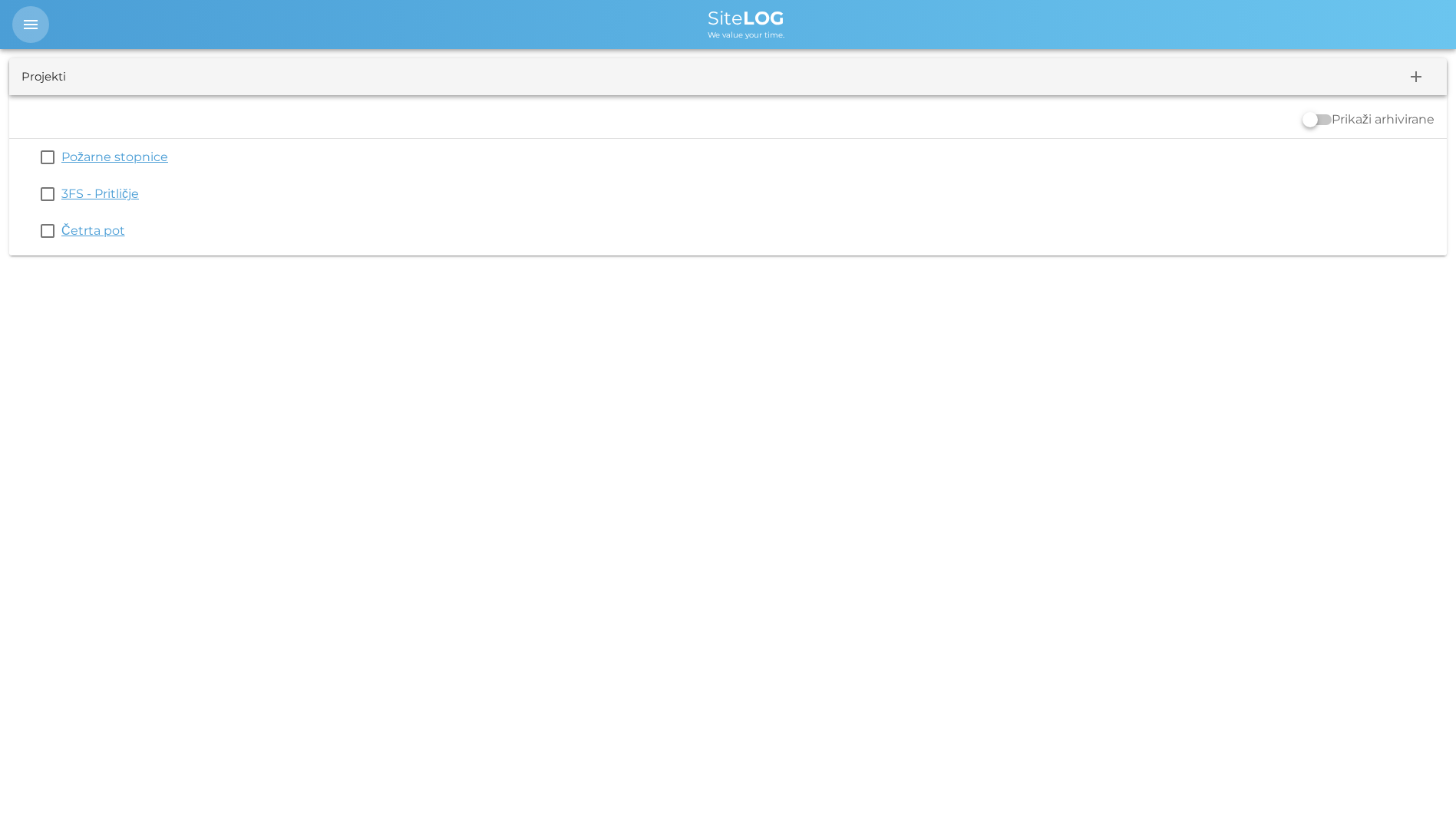
click at [22, 34] on button "menu" at bounding box center [30, 25] width 37 height 37
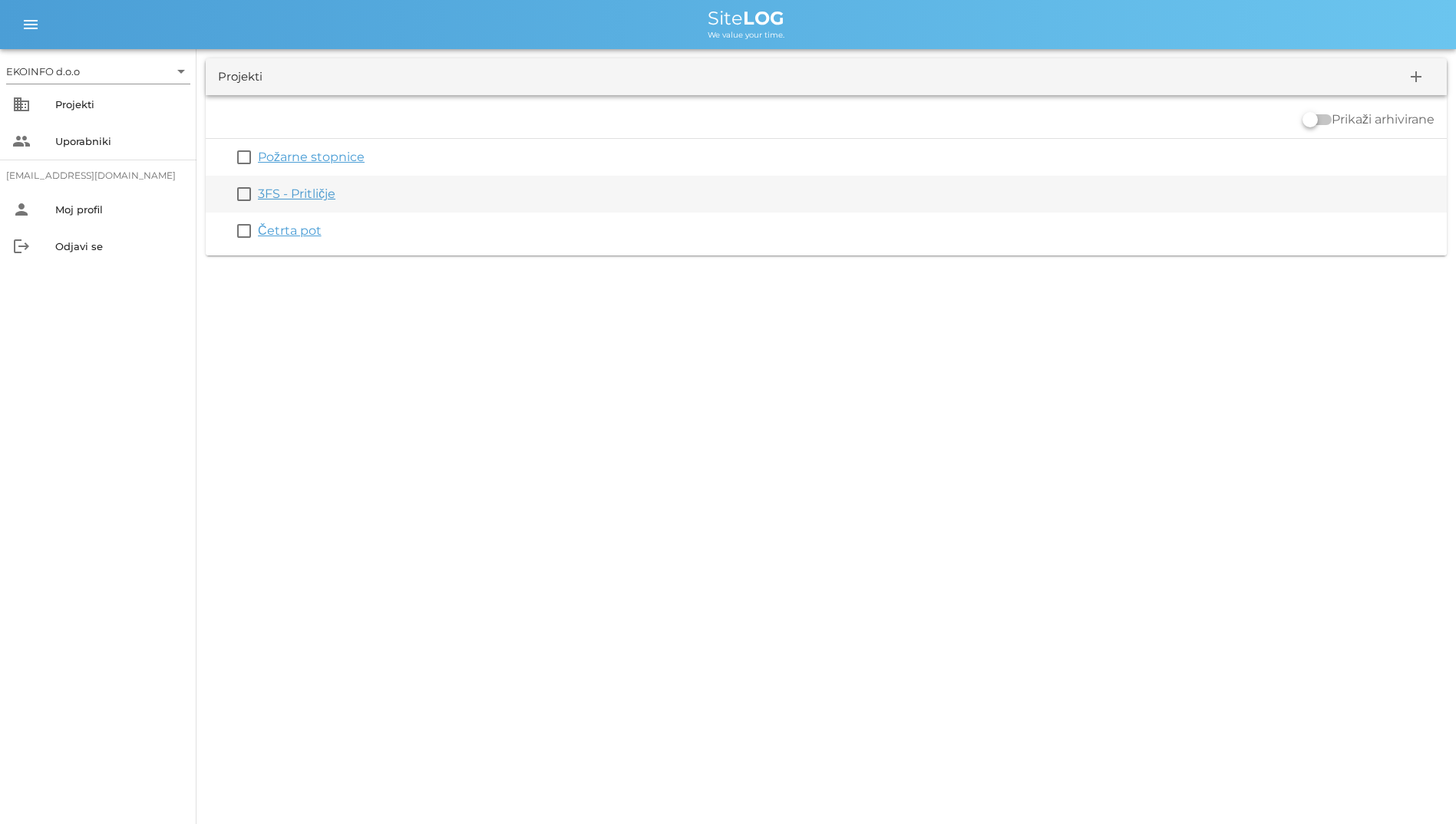
click at [296, 186] on link "3FS - Pritličje" at bounding box center [297, 193] width 78 height 14
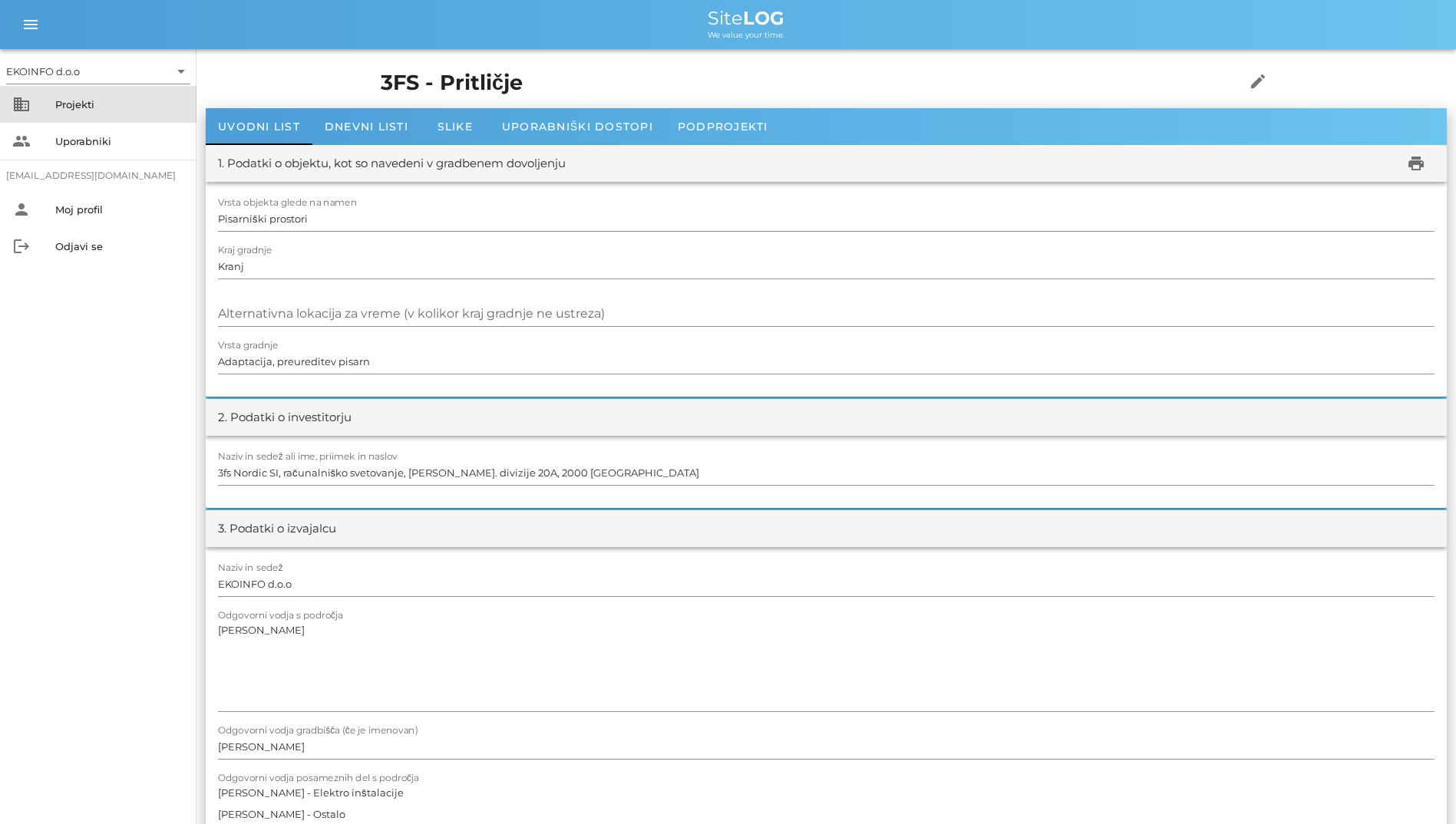
click at [54, 102] on div "business Projekti" at bounding box center [98, 105] width 197 height 37
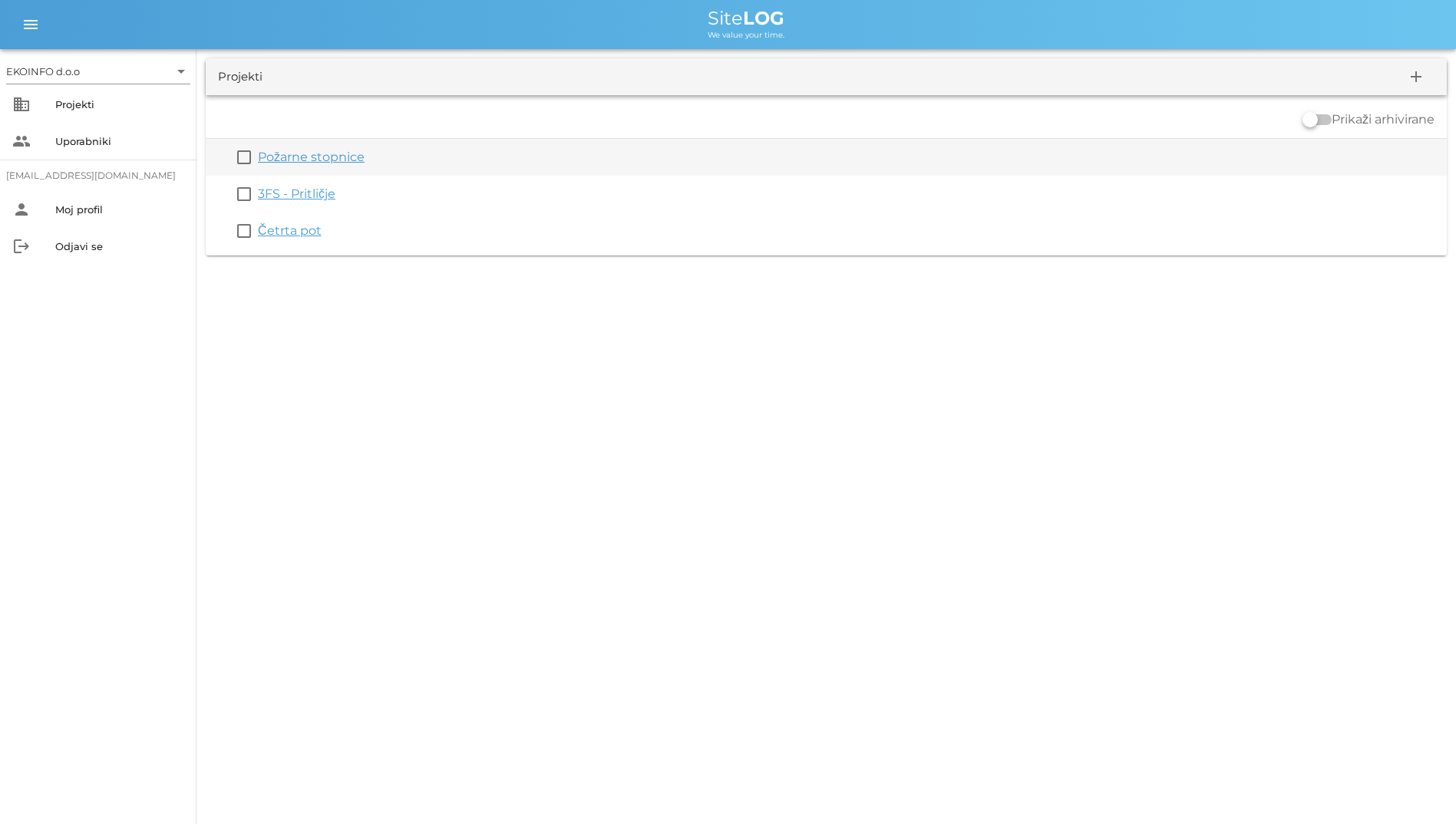
click at [301, 157] on link "Požarne stopnice" at bounding box center [311, 157] width 106 height 14
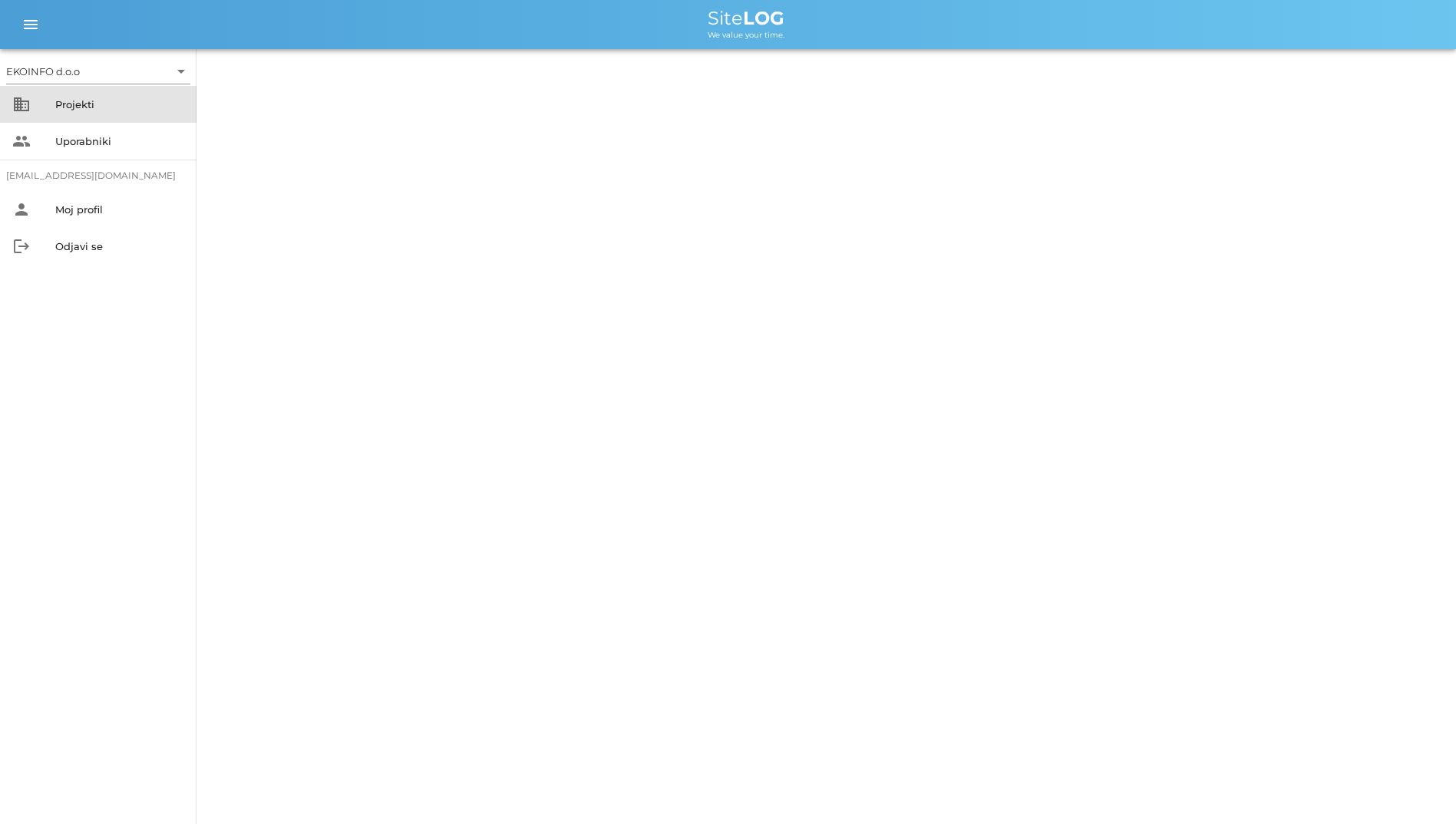
click at [58, 109] on div "Projekti" at bounding box center [119, 104] width 129 height 12
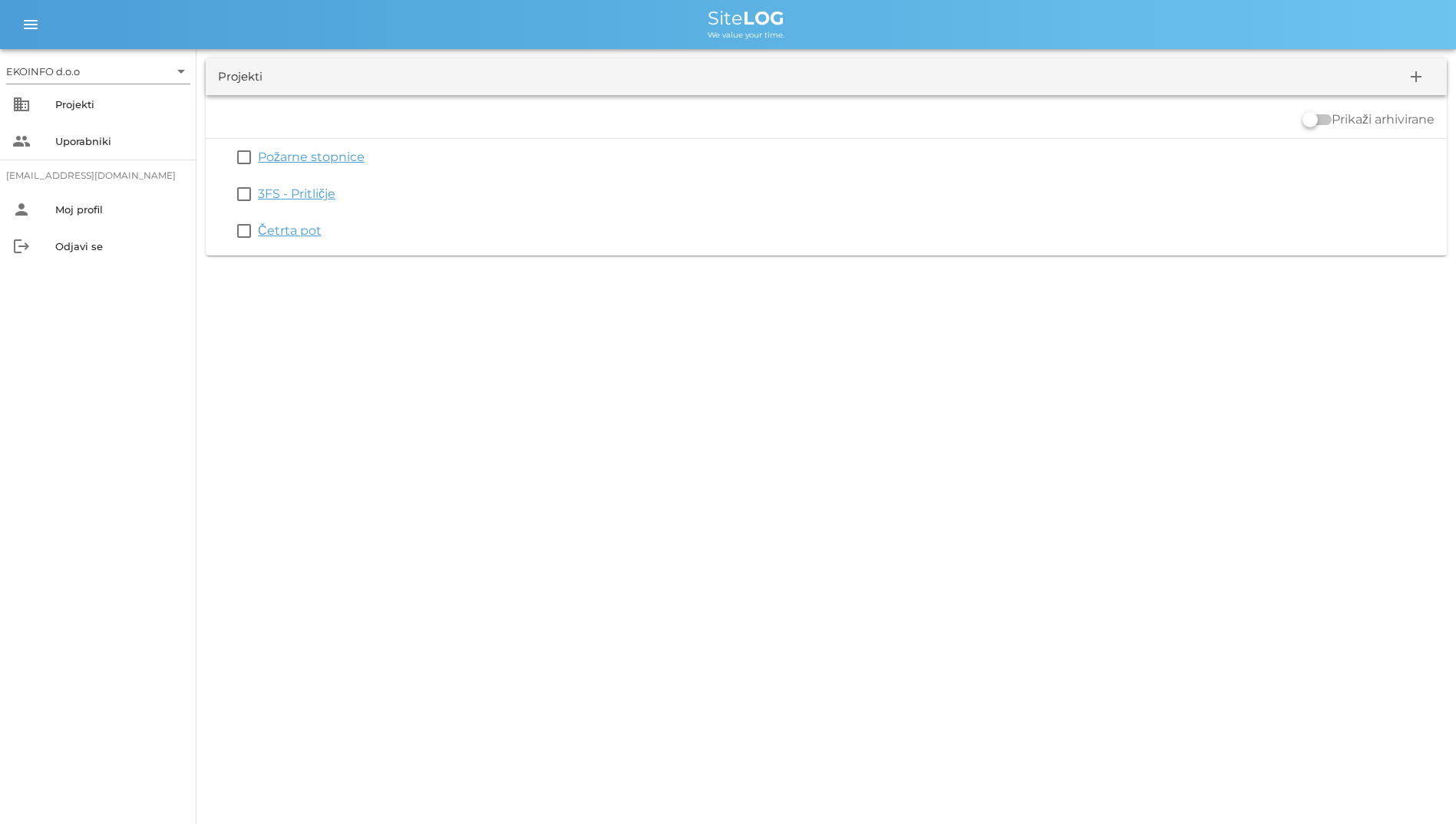
click at [106, 362] on div "EKOINFO d.o.o arrow_drop_down business Projekti people Uporabniki student2@info…" at bounding box center [98, 436] width 197 height 774
drag, startPoint x: 664, startPoint y: 10, endPoint x: 827, endPoint y: 34, distance: 164.8
click at [827, 34] on div "Site LOG We value your time." at bounding box center [745, 25] width 1395 height 30
click at [563, 38] on div "We value your time." at bounding box center [745, 34] width 1395 height 12
click at [721, 12] on span "Site LOG" at bounding box center [746, 18] width 77 height 22
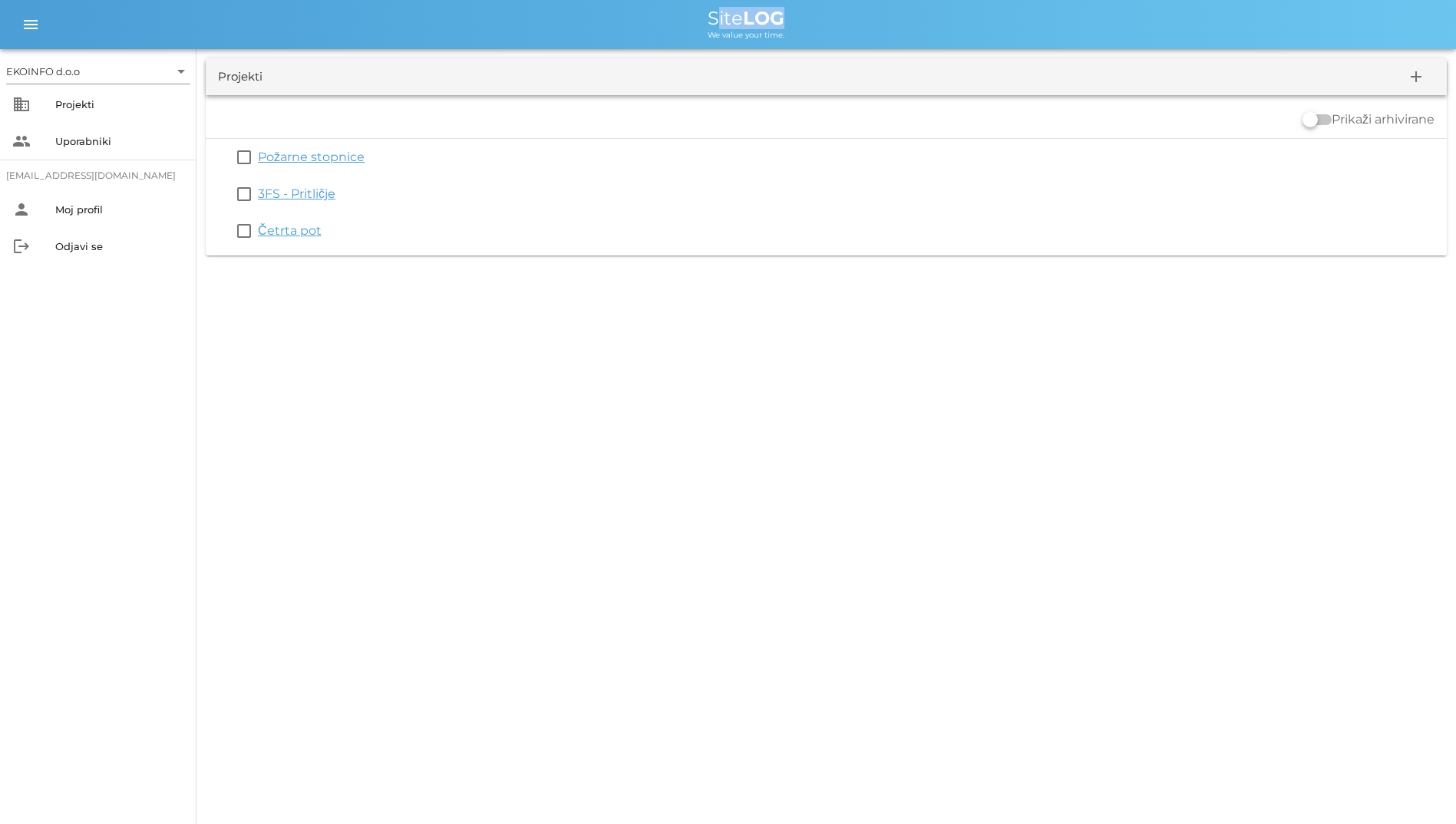
click at [721, 12] on span "Site LOG" at bounding box center [746, 18] width 77 height 22
drag, startPoint x: 721, startPoint y: 12, endPoint x: 637, endPoint y: 23, distance: 84.7
click at [637, 23] on div "Site LOG" at bounding box center [745, 18] width 1395 height 18
click at [95, 375] on div "EKOINFO d.o.o arrow_drop_down business Projekti people Uporabniki student2@info…" at bounding box center [98, 436] width 197 height 774
click at [4, 366] on div "EKOINFO d.o.o arrow_drop_down business Projekti people Uporabniki student2@info…" at bounding box center [98, 436] width 197 height 774
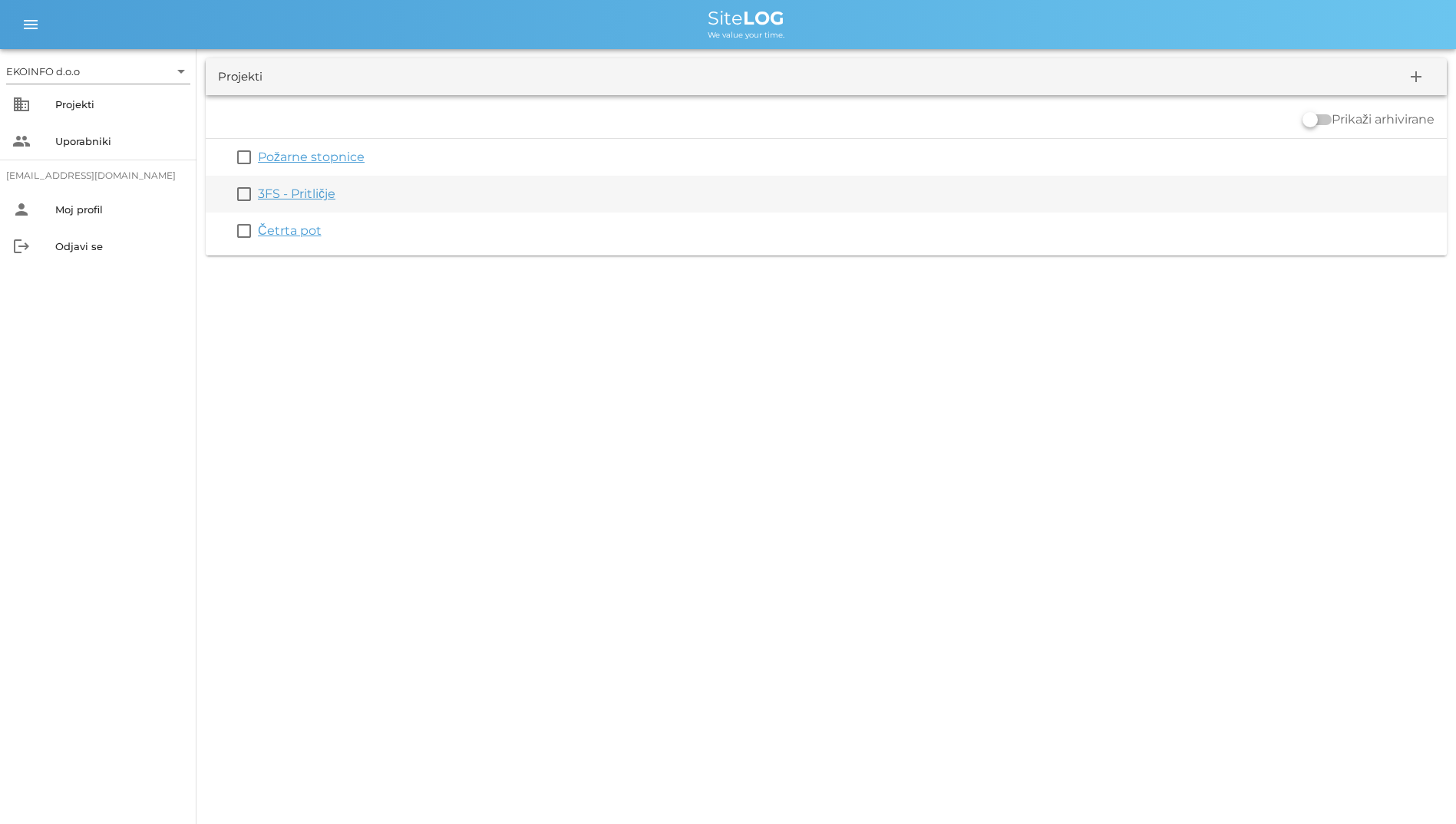
click at [318, 196] on link "3FS - Pritličje" at bounding box center [297, 193] width 78 height 14
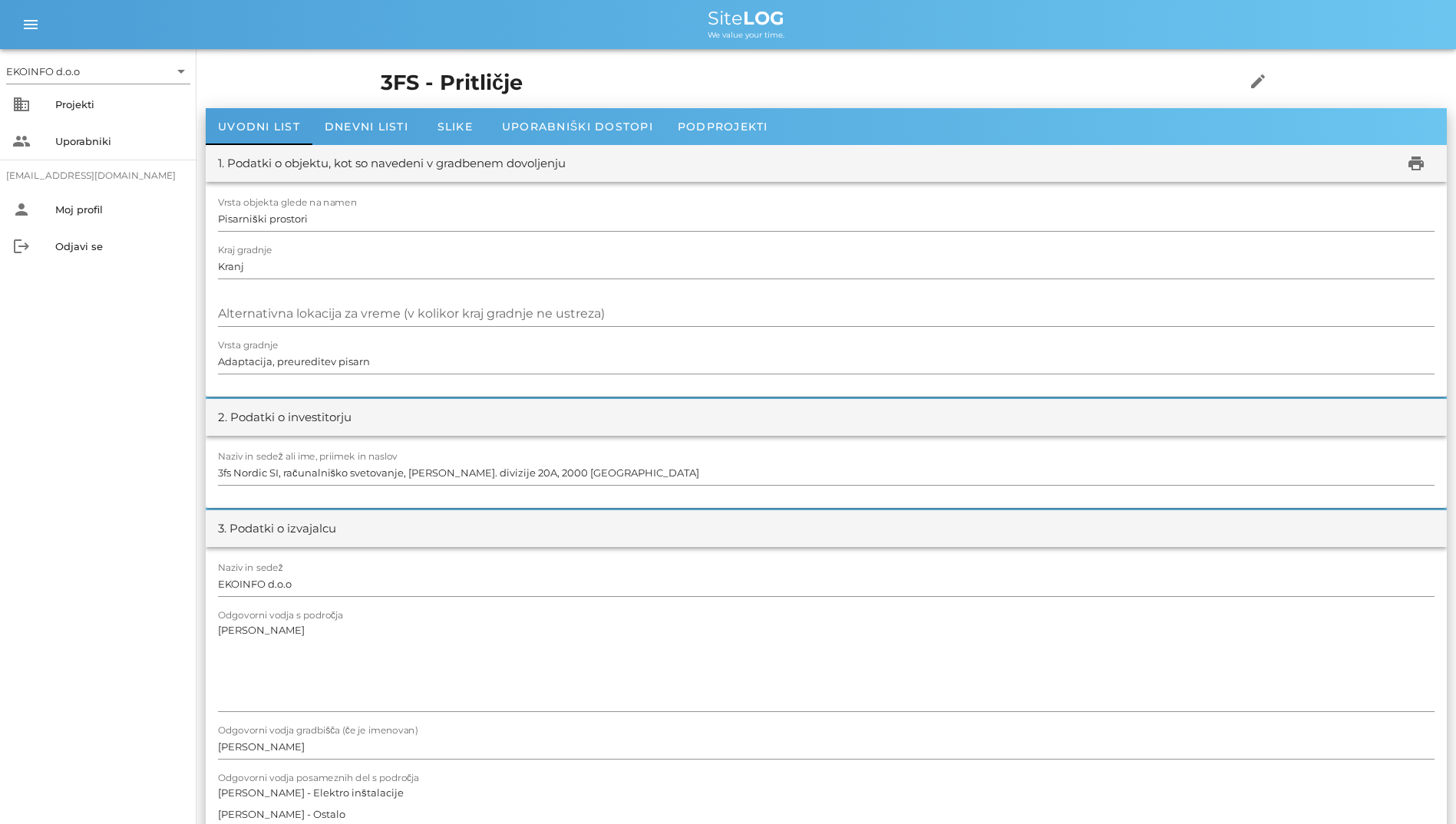
drag, startPoint x: 737, startPoint y: 20, endPoint x: 801, endPoint y: 31, distance: 64.9
click at [801, 31] on div "Site LOG We value your time." at bounding box center [745, 25] width 1395 height 30
click at [479, 82] on h1 "3FS - Pritličje" at bounding box center [788, 82] width 816 height 31
click at [380, 123] on span "Dnevni listi" at bounding box center [366, 126] width 84 height 14
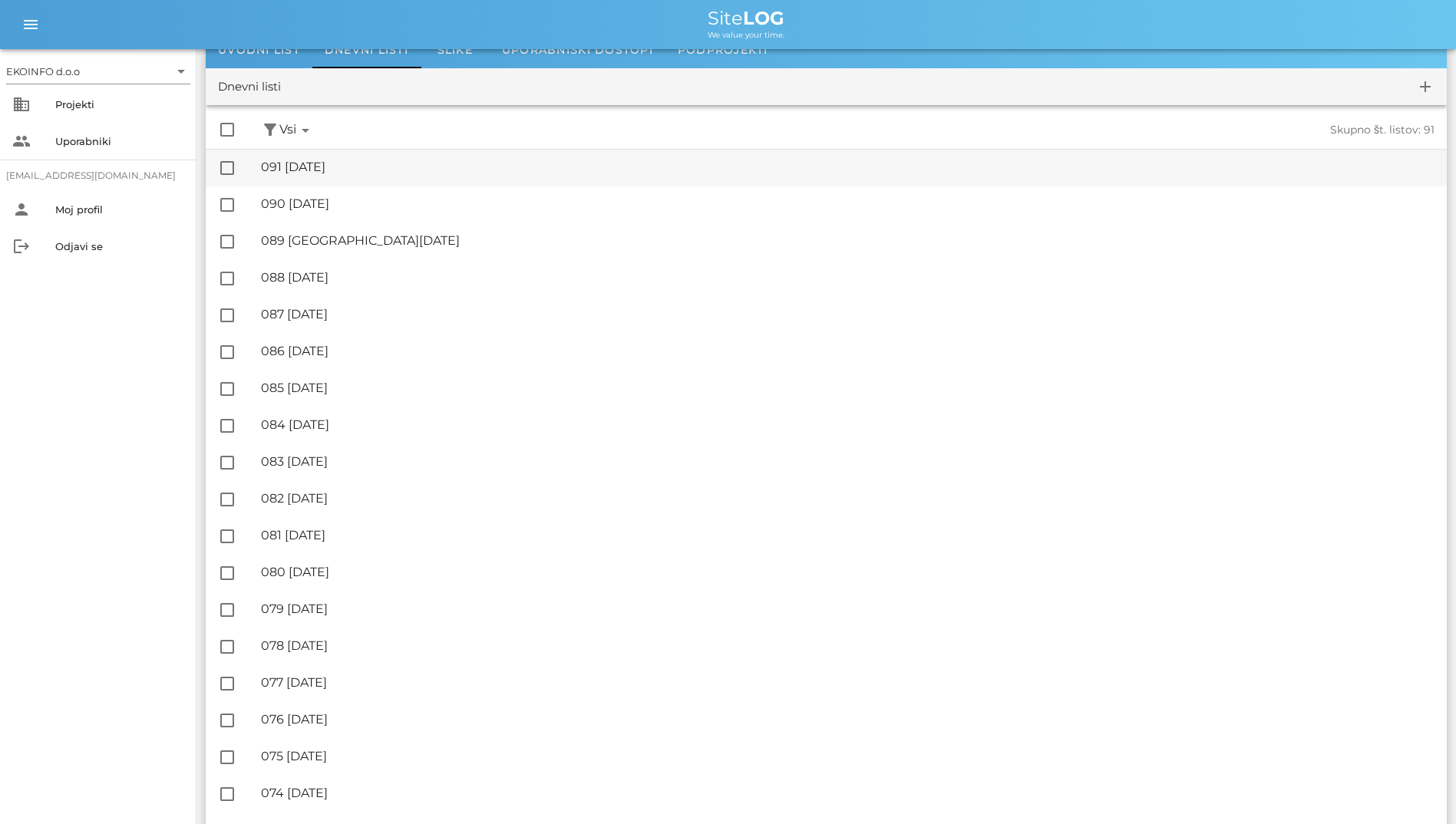
scroll to position [153, 0]
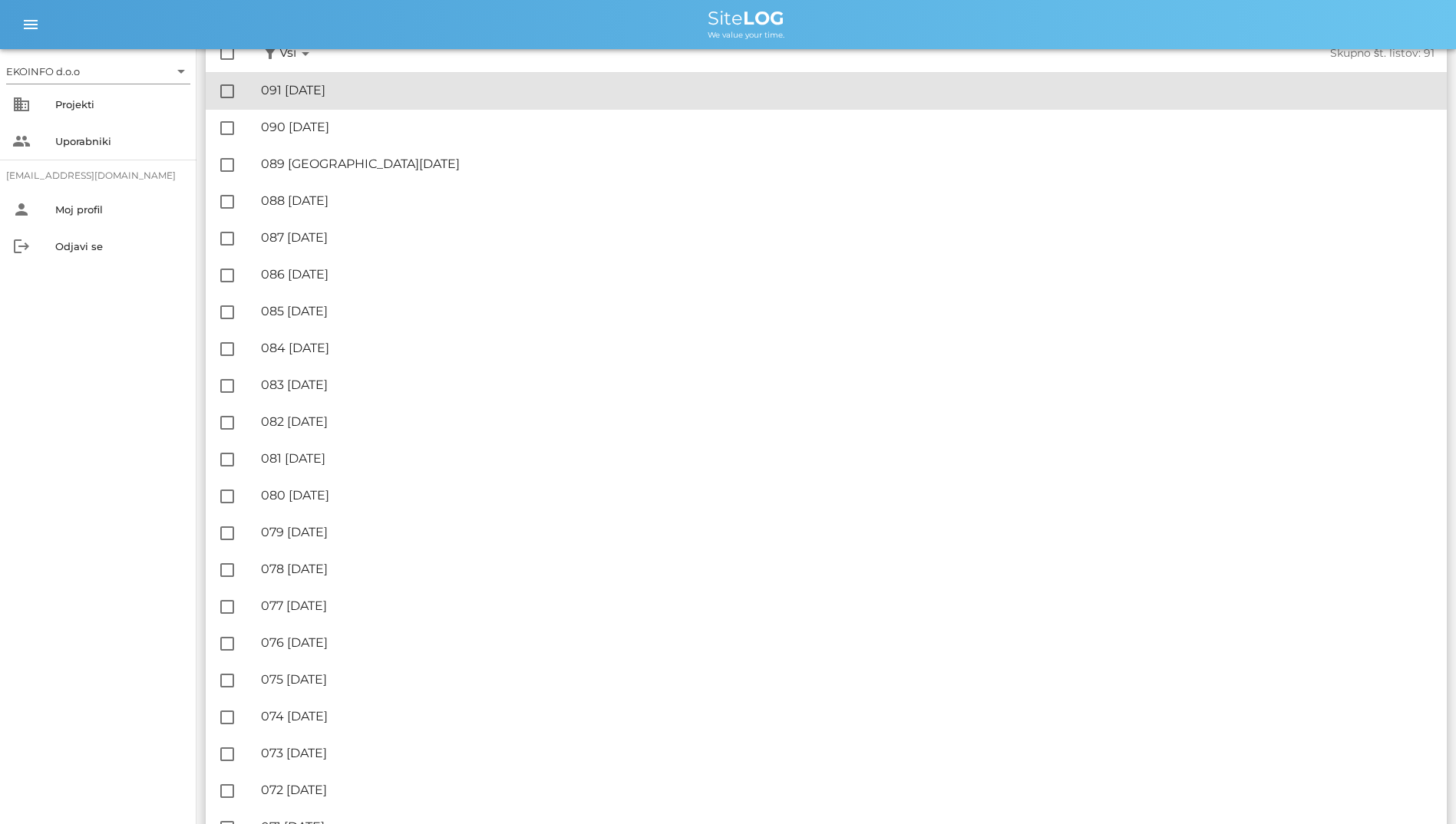
click at [381, 101] on div "🔏 091 petek, 03.10.2025 ✓ Podpisal: Nadzornik ✓ Podpisal: Sestavljalec ✓ Podpis…" at bounding box center [848, 90] width 1174 height 34
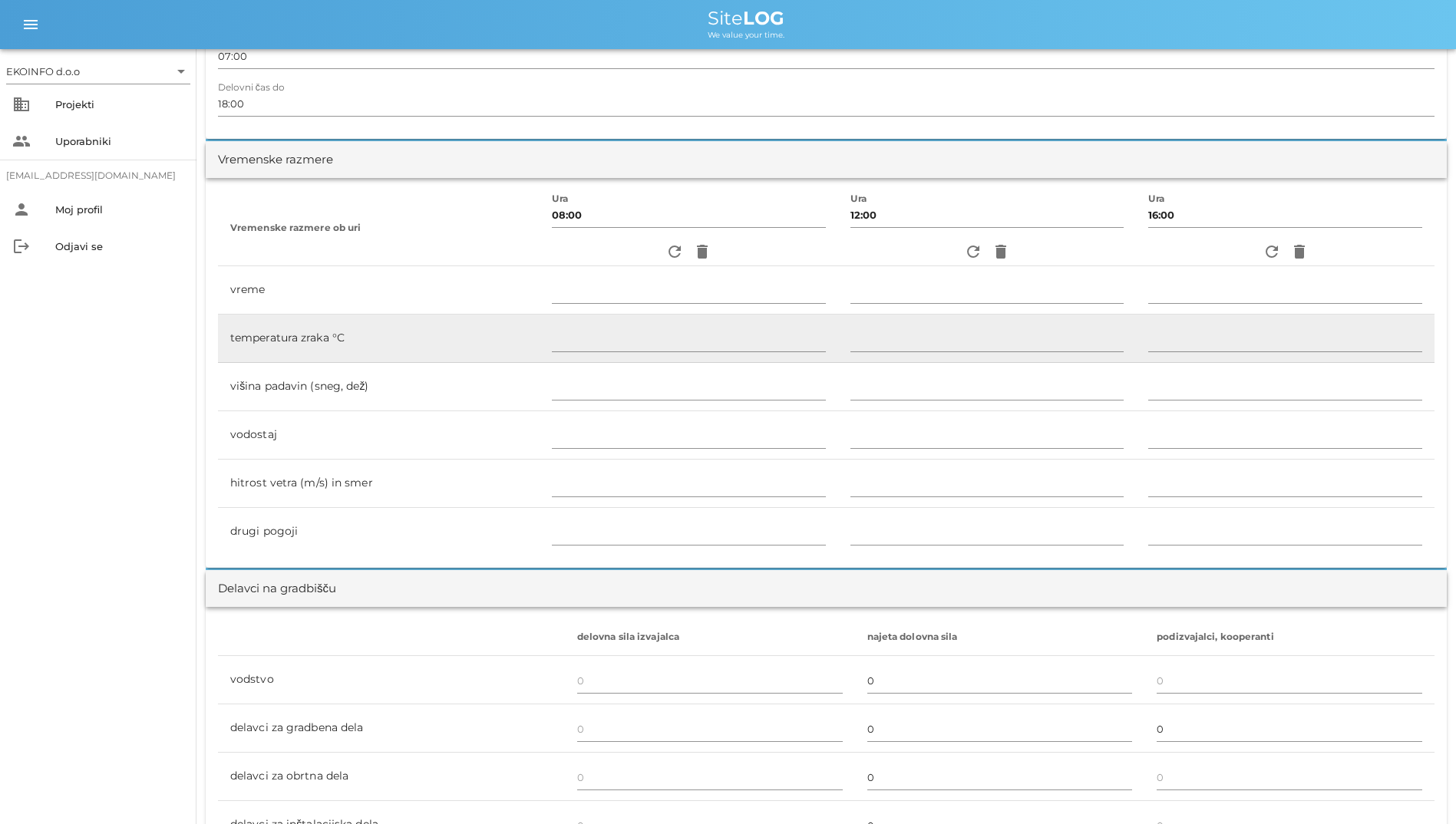
scroll to position [384, 0]
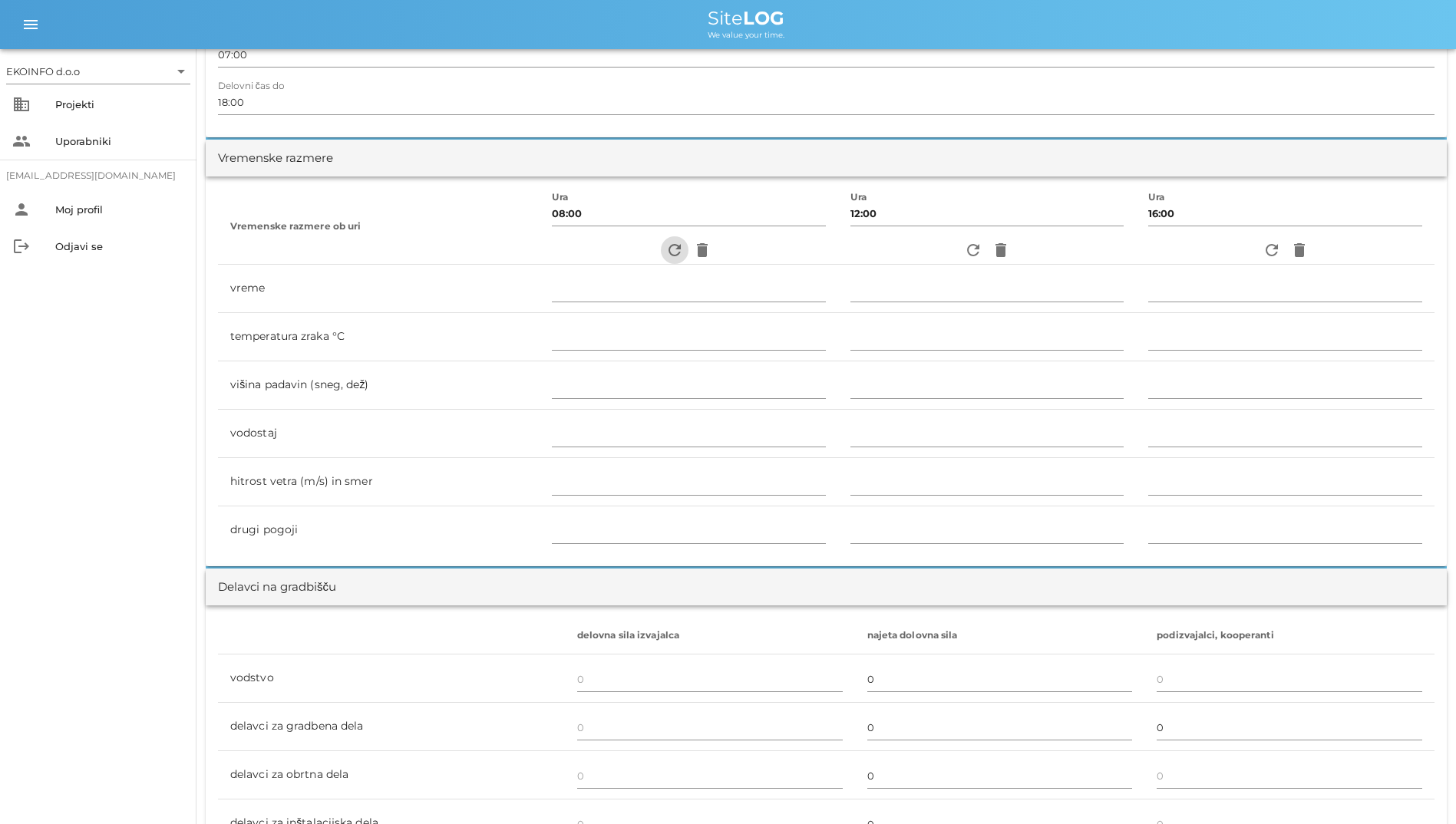
click at [665, 242] on icon "refresh" at bounding box center [674, 249] width 18 height 18
click at [665, 253] on icon "refresh" at bounding box center [674, 249] width 18 height 18
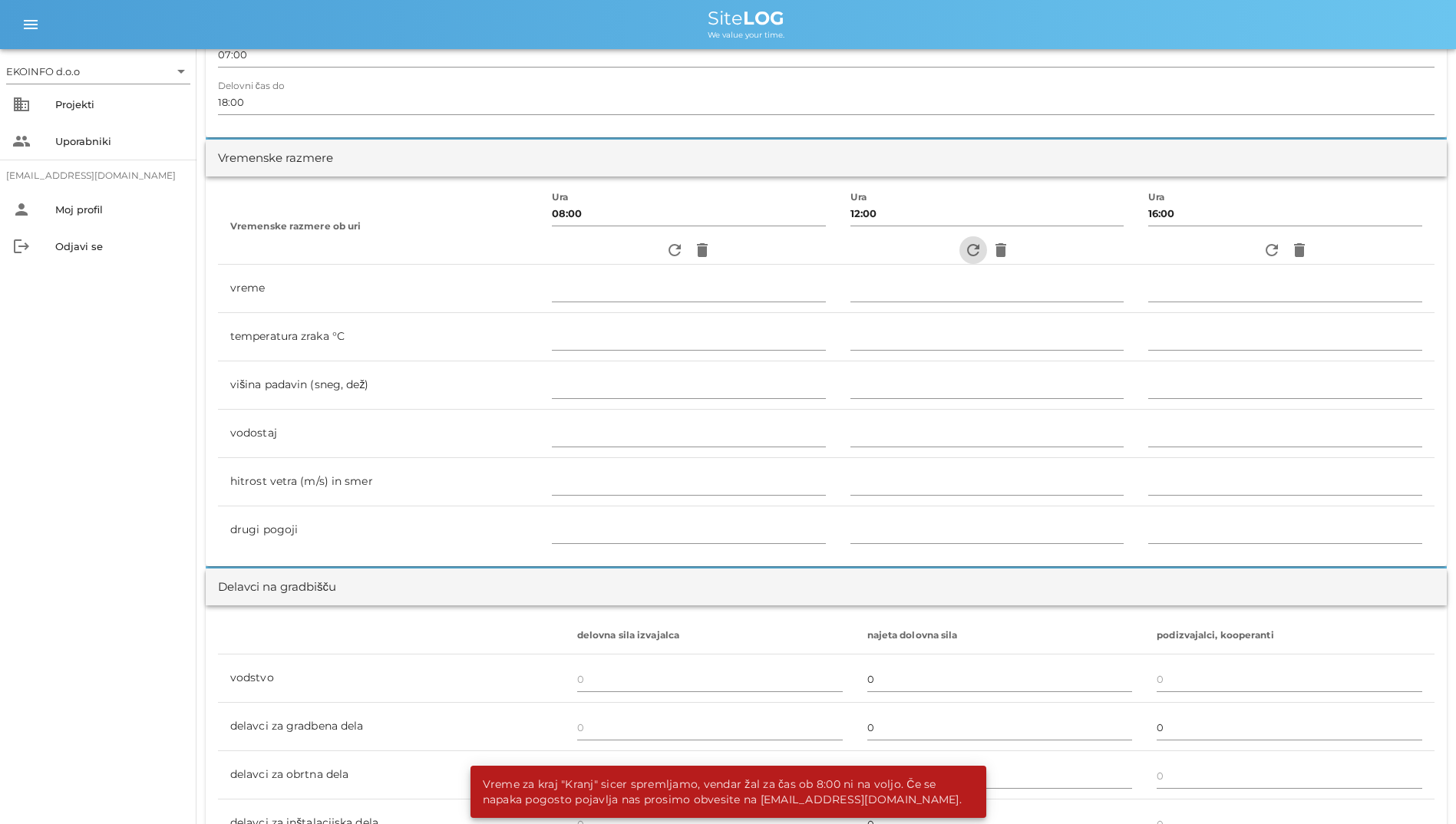
click at [898, 256] on icon "refresh" at bounding box center [973, 249] width 18 height 18
click at [898, 254] on icon "refresh" at bounding box center [1271, 249] width 18 height 18
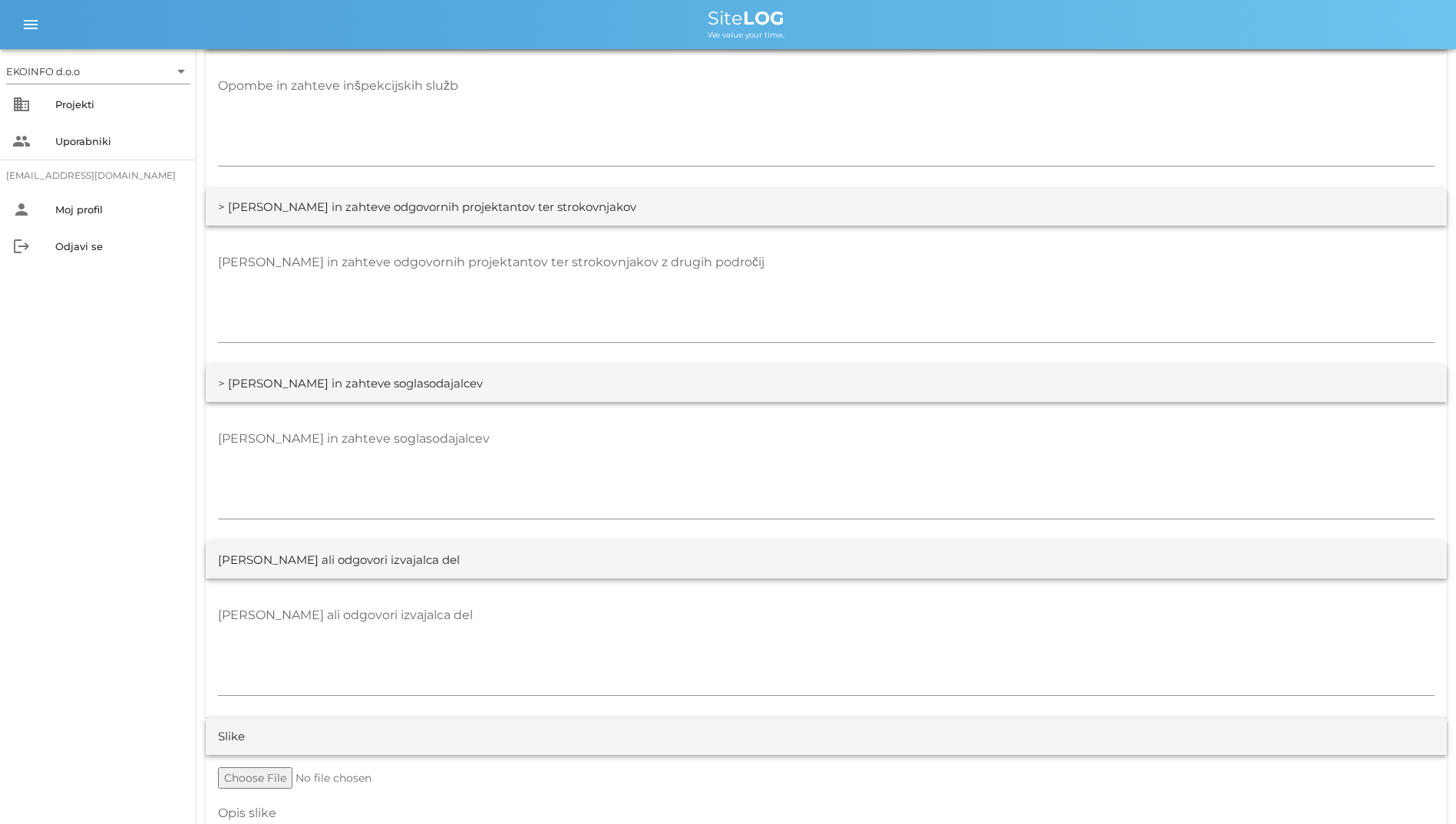
scroll to position [2707, 0]
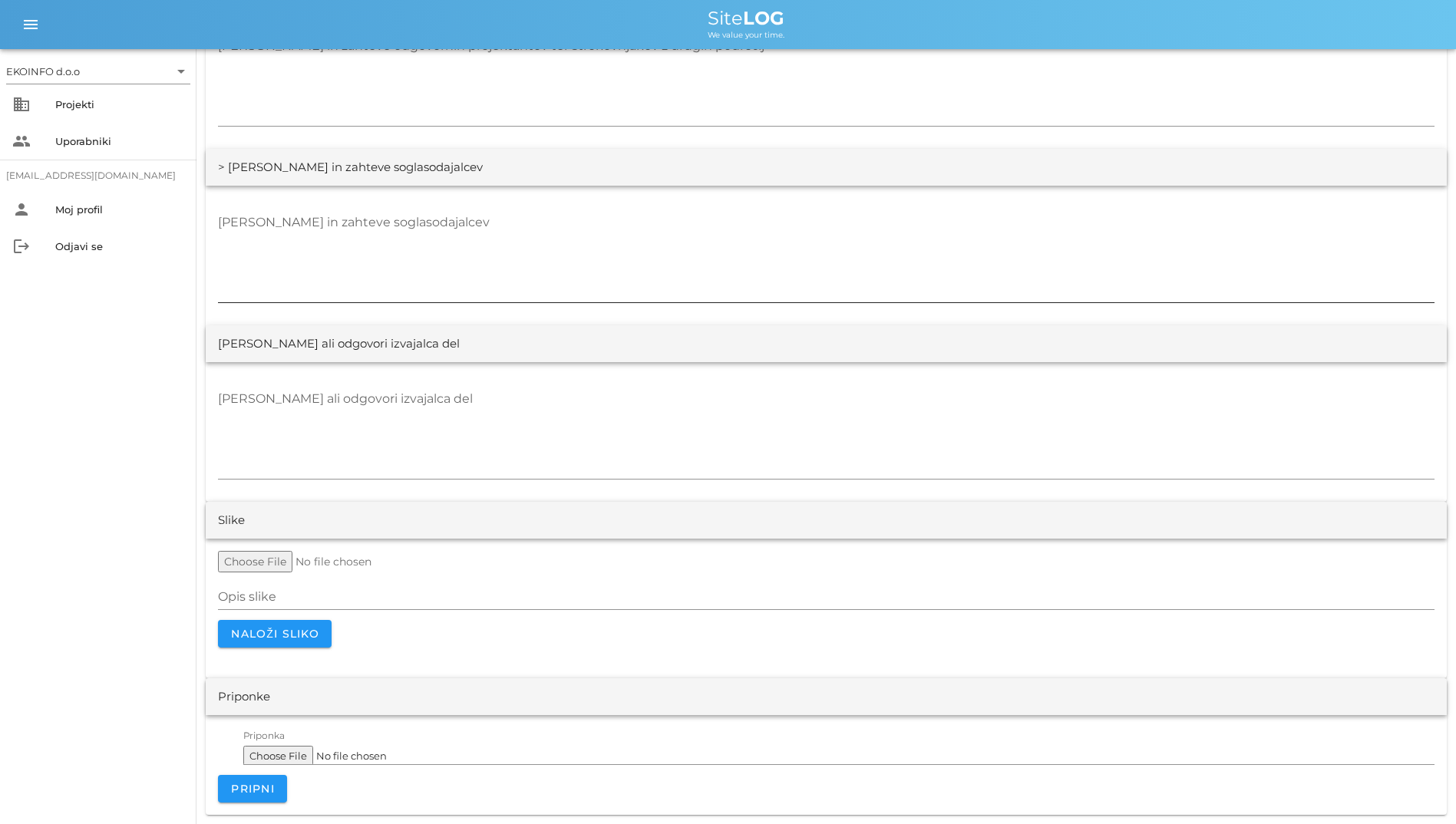
click at [466, 283] on textarea "[PERSON_NAME] in zahteve soglasodajalcev" at bounding box center [826, 256] width 1216 height 92
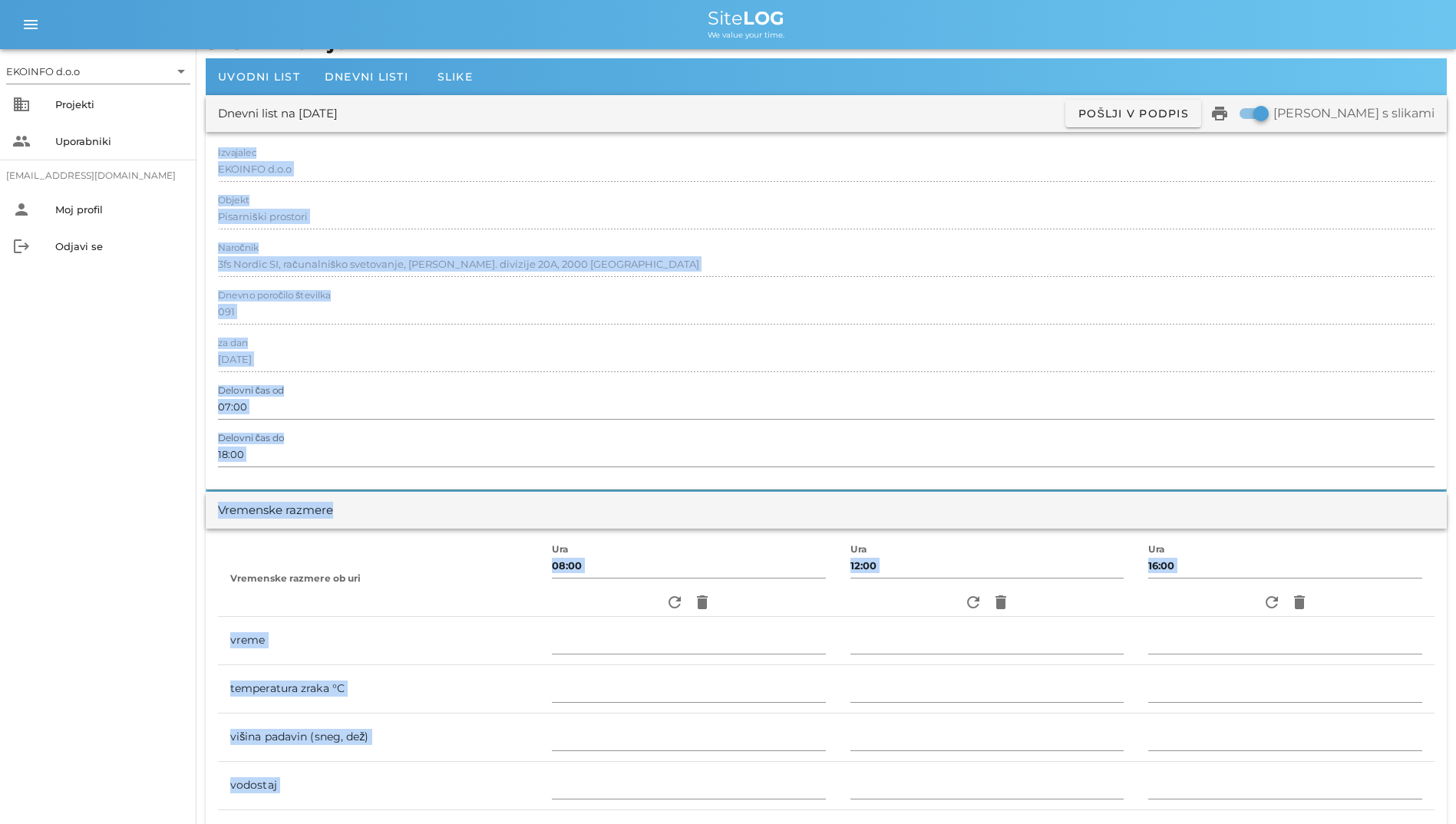
scroll to position [0, 0]
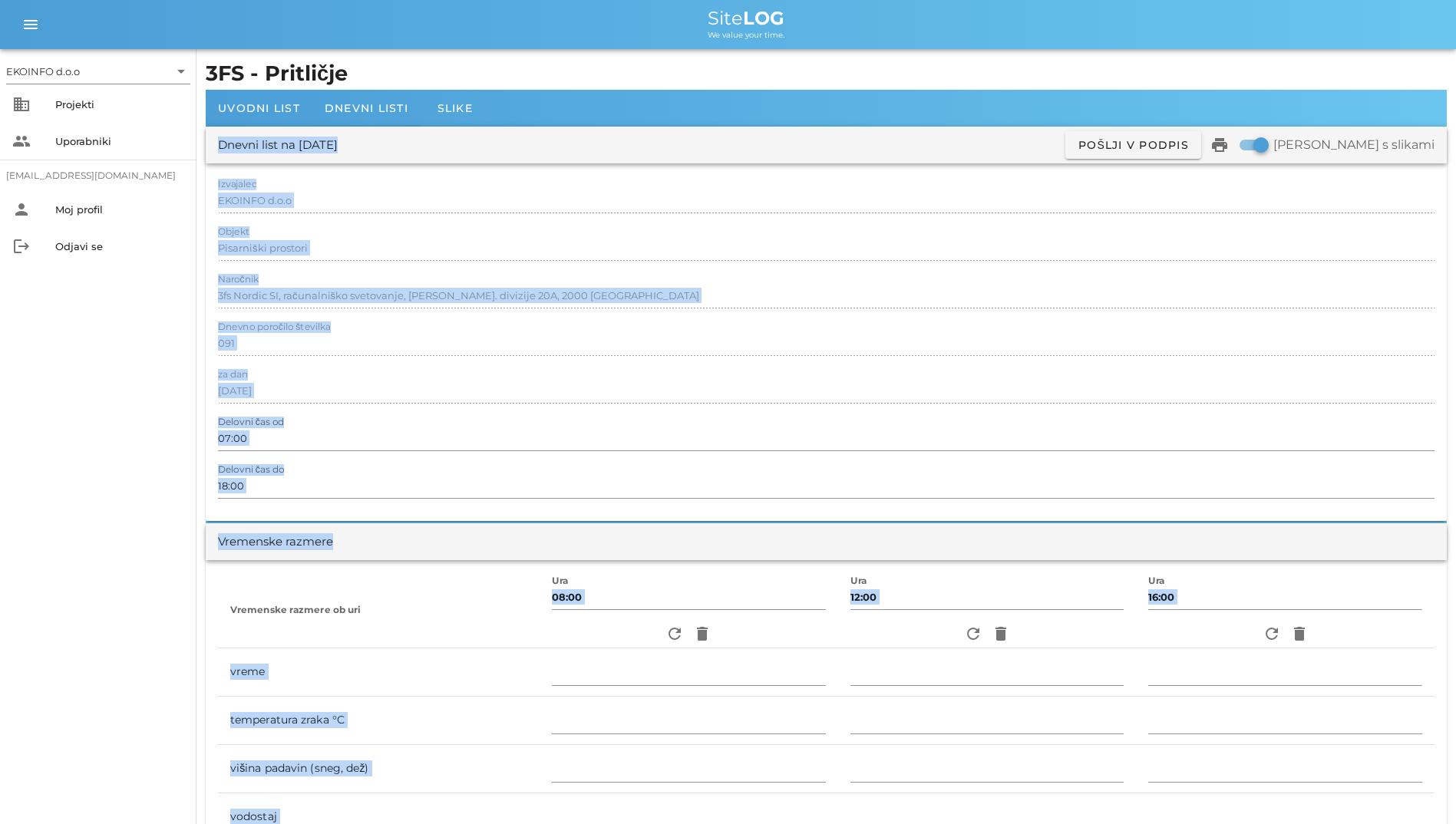
drag, startPoint x: 432, startPoint y: 342, endPoint x: 217, endPoint y: 159, distance: 282.3
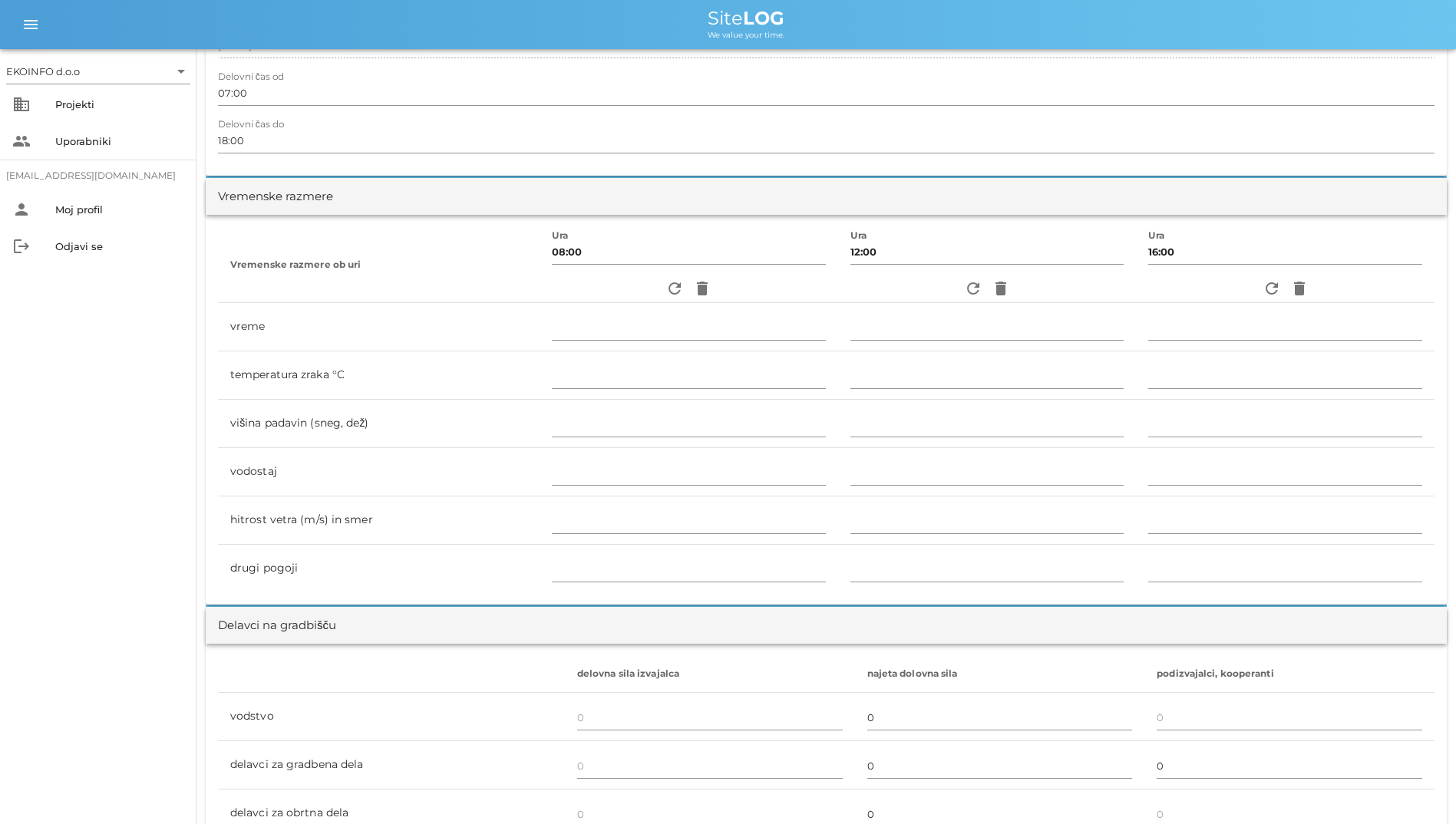
scroll to position [537, 0]
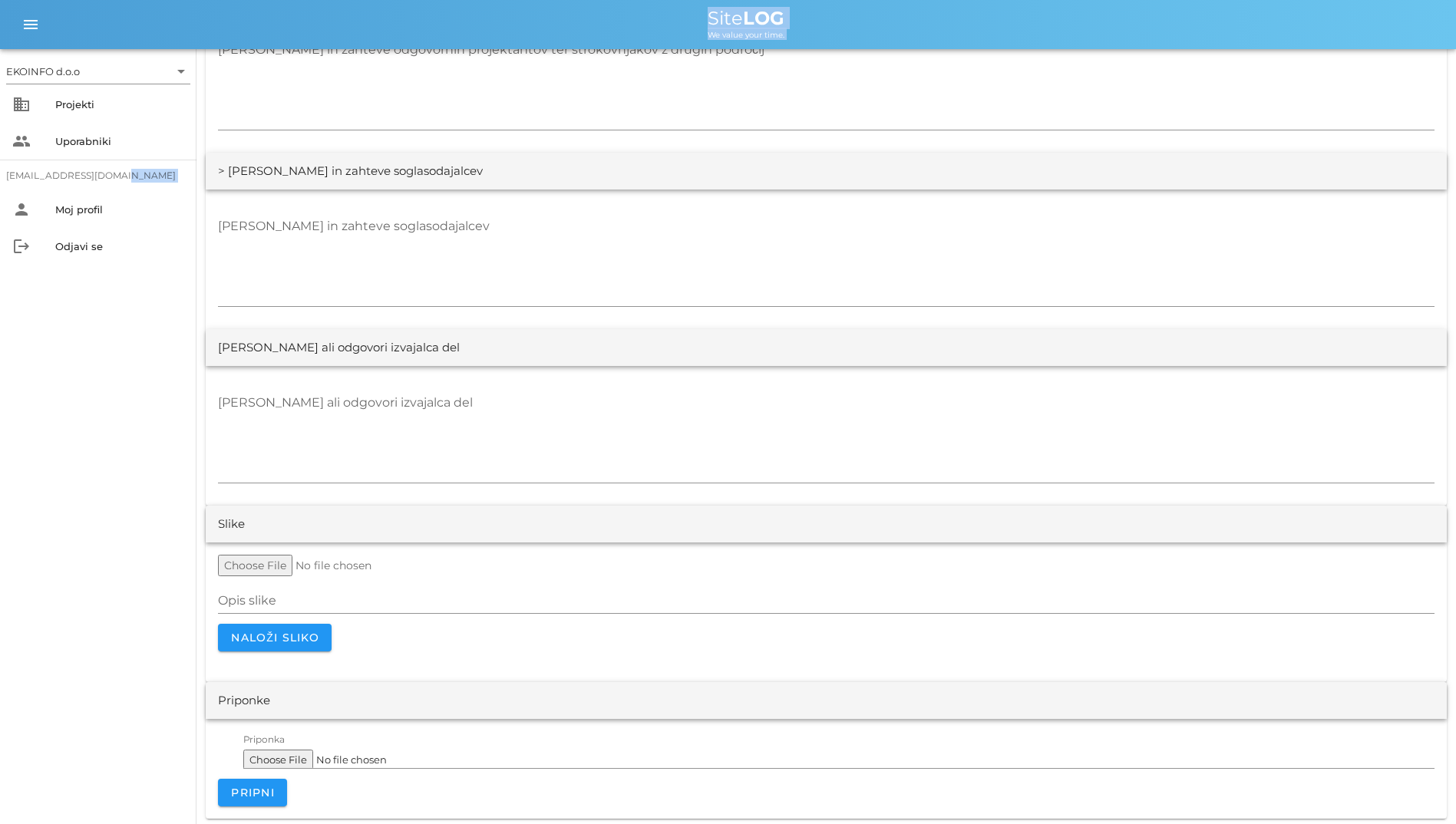
scroll to position [2707, 0]
drag, startPoint x: 274, startPoint y: 629, endPoint x: 520, endPoint y: 644, distance: 246.5
click at [520, 644] on form "Opis slike Naloži sliko" at bounding box center [826, 599] width 1216 height 97
drag, startPoint x: 328, startPoint y: 645, endPoint x: 269, endPoint y: 774, distance: 141.9
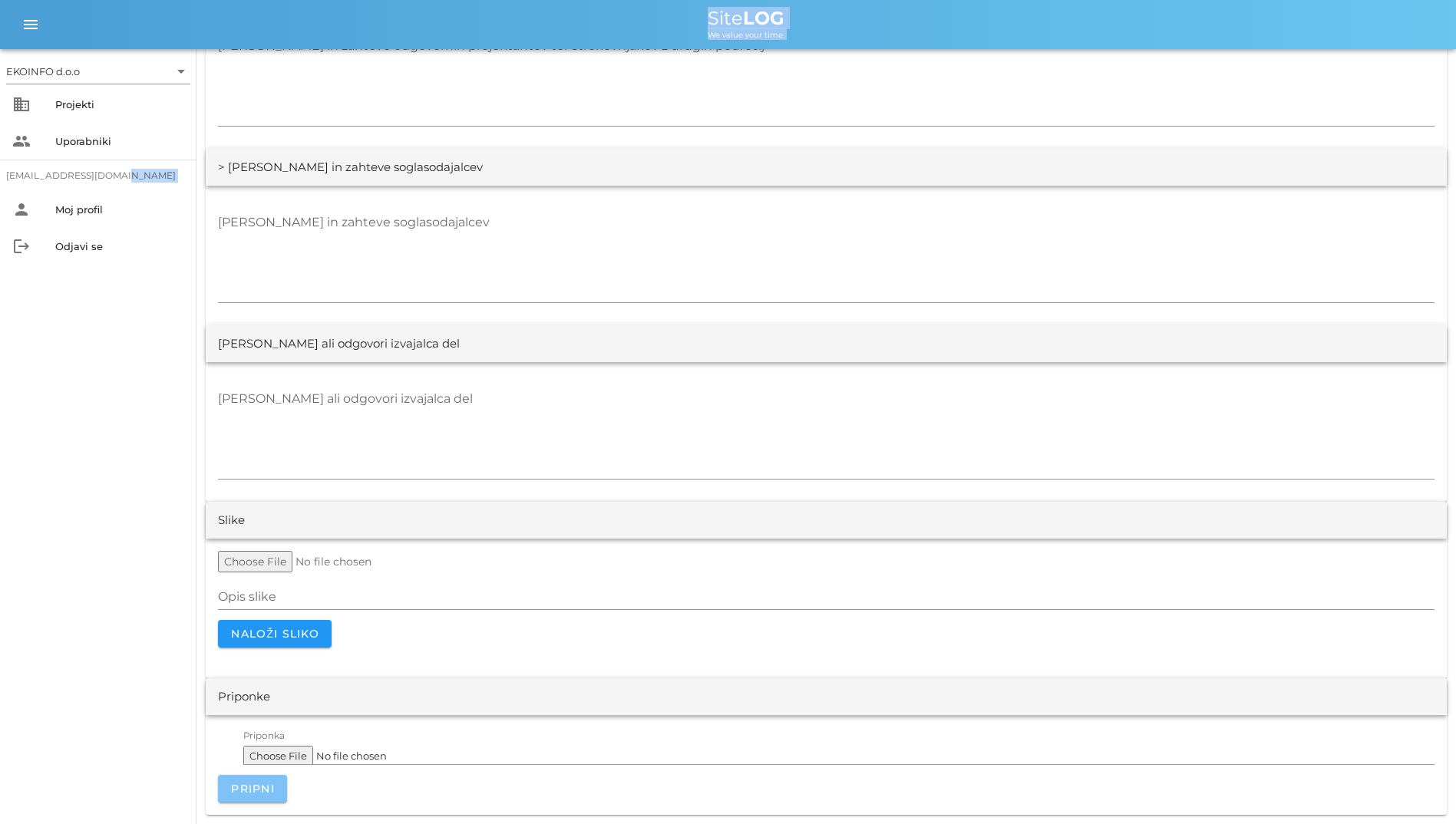
click at [266, 782] on span "Pripni" at bounding box center [253, 788] width 45 height 14
click at [258, 773] on div at bounding box center [839, 769] width 1191 height 10
click at [248, 775] on button "Pripni" at bounding box center [253, 788] width 69 height 28
click at [259, 564] on input "file" at bounding box center [336, 561] width 235 height 22
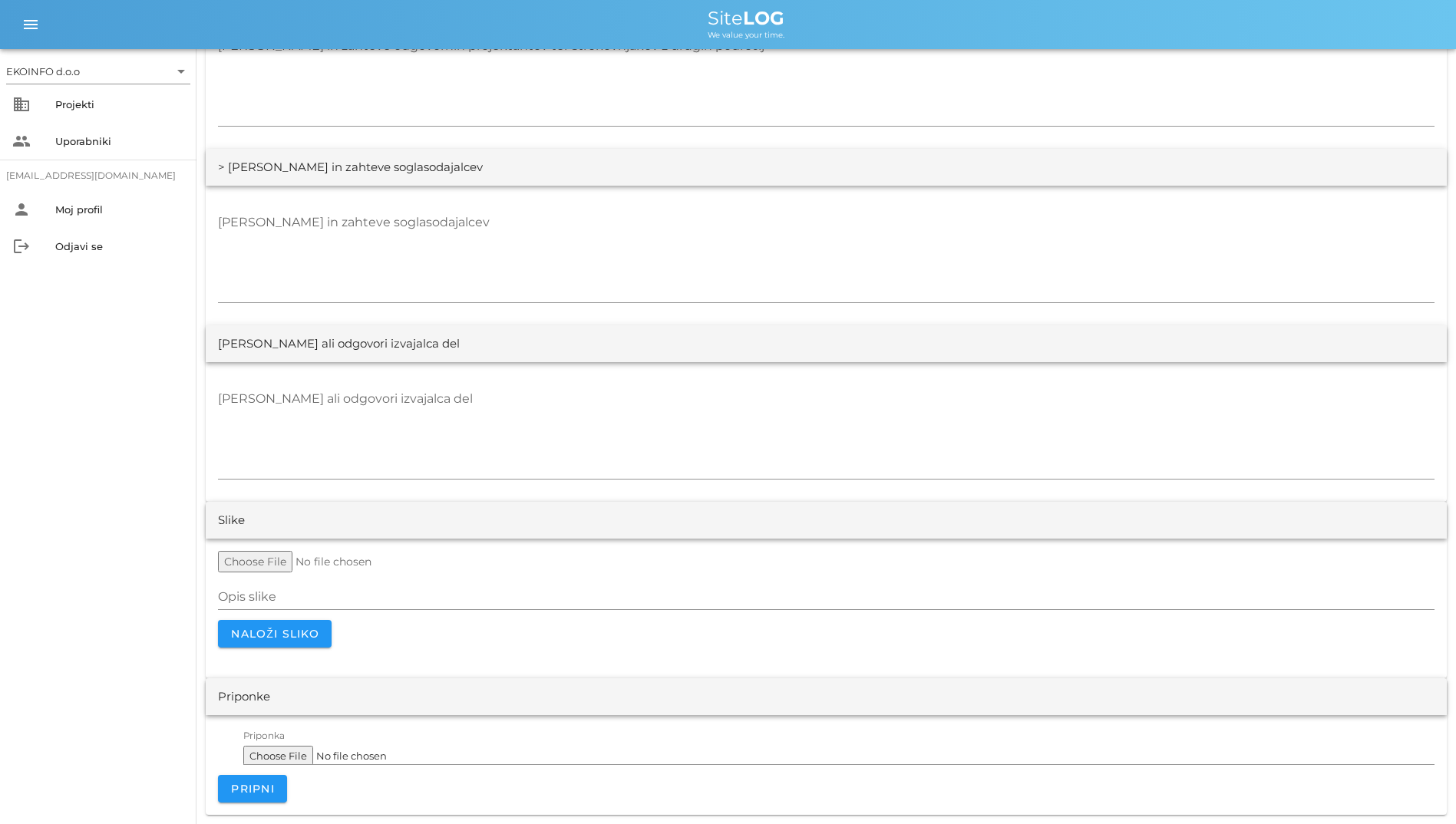
type input "C:\fakepath\CENE za odvoz odpadkov.xlsx"
click at [289, 635] on span "Naloži sliko" at bounding box center [274, 633] width 89 height 14
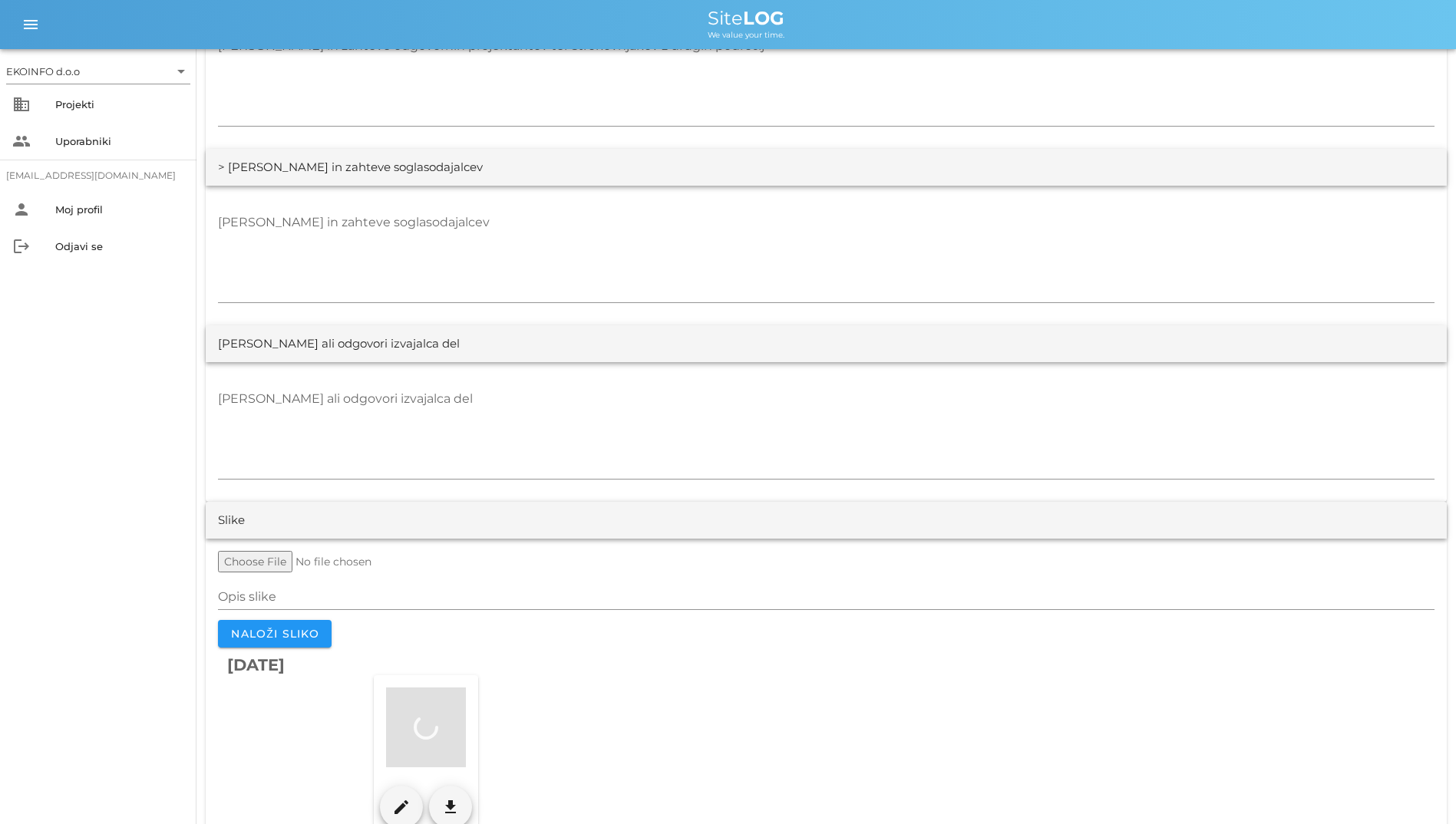
scroll to position [2886, 0]
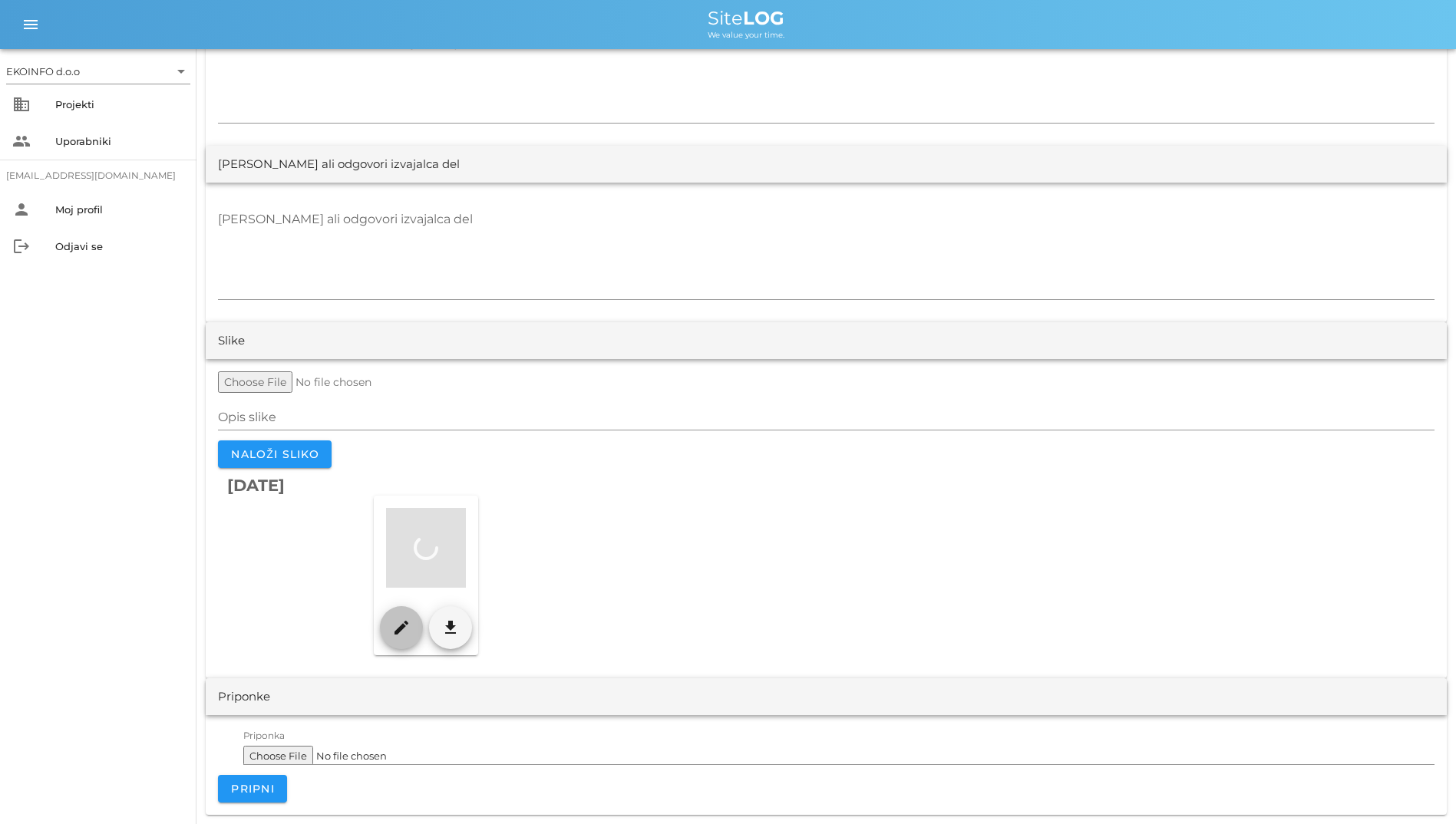
click at [406, 623] on icon "edit" at bounding box center [401, 627] width 18 height 18
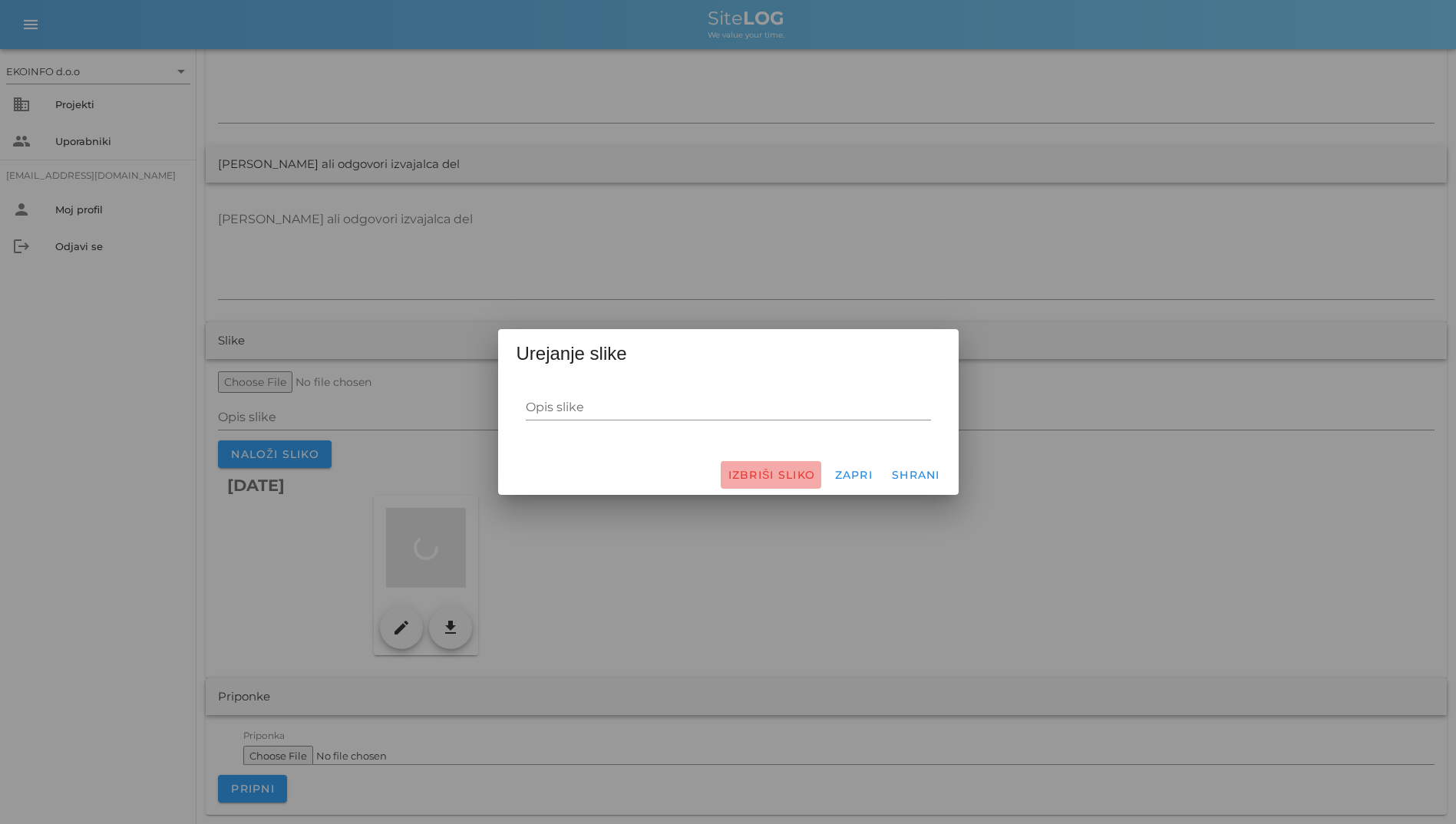
click at [754, 475] on span "Izbriši sliko" at bounding box center [771, 475] width 88 height 14
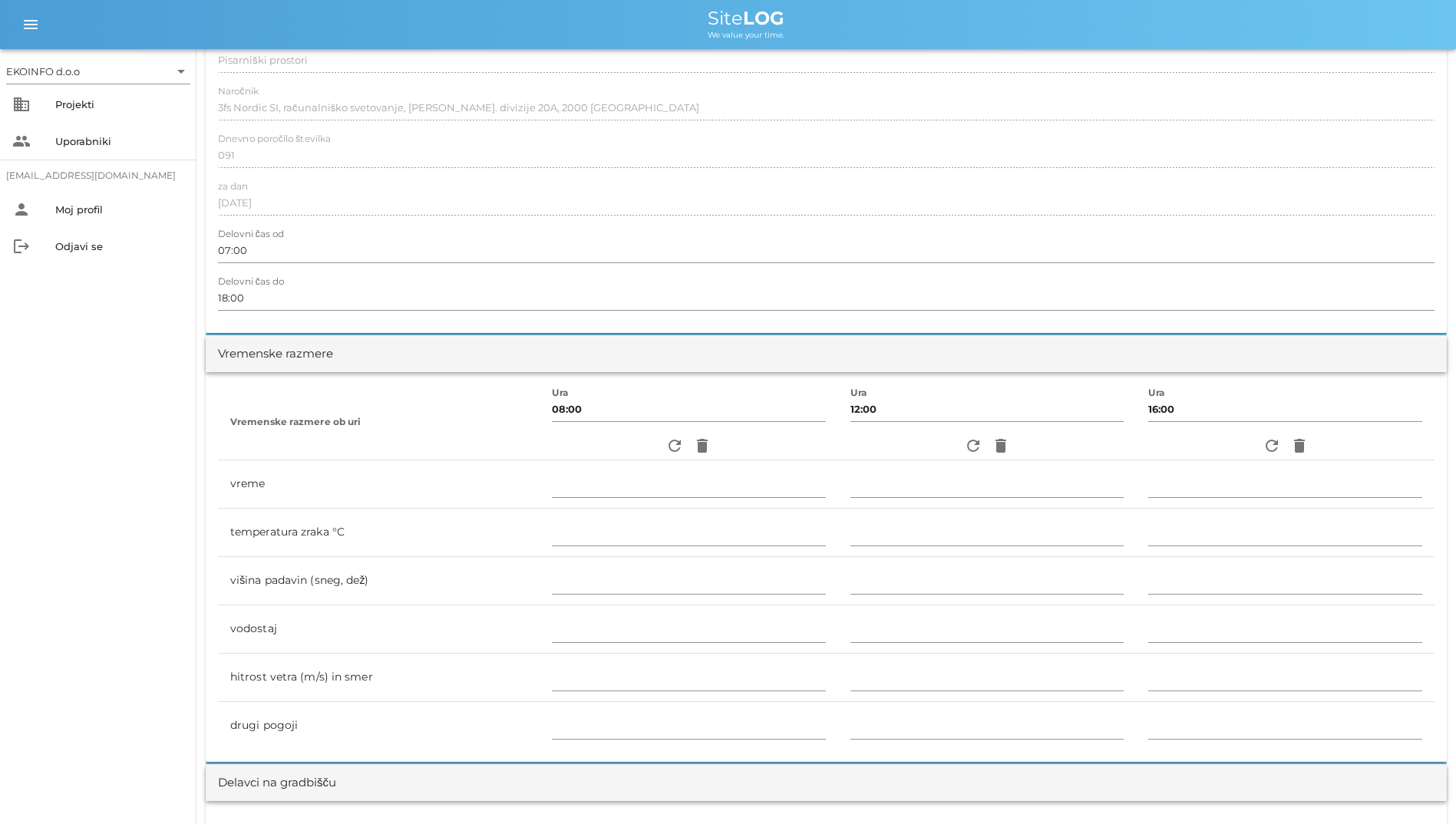
scroll to position [0, 0]
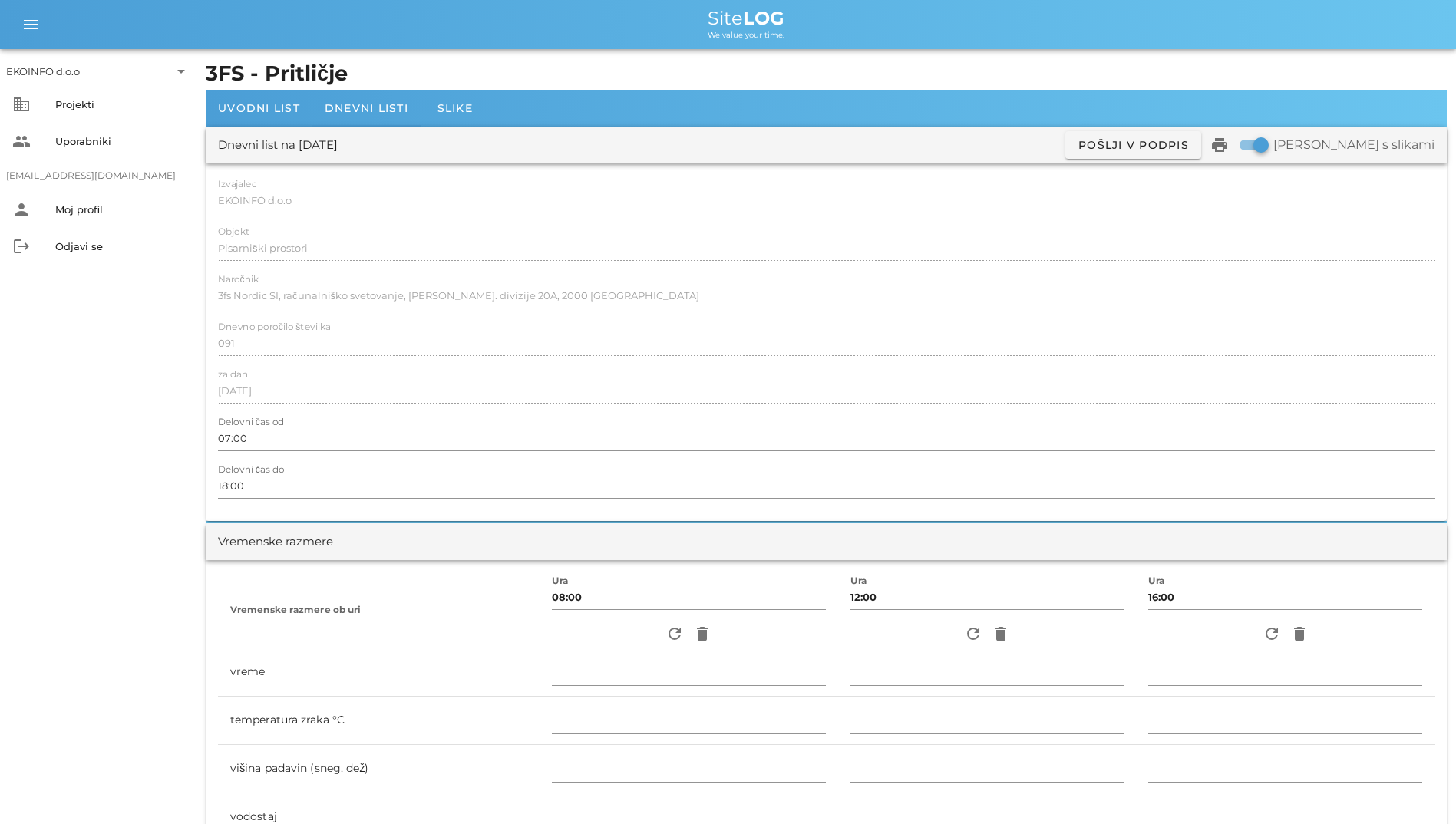
click at [441, 367] on div "Izvajalec EKOINFO d.o.o Objekt Pisarniški prostori Naročnik 3fs Nordic SI, raču…" at bounding box center [826, 341] width 1241 height 357
click at [374, 102] on span "Dnevni listi" at bounding box center [366, 108] width 84 height 14
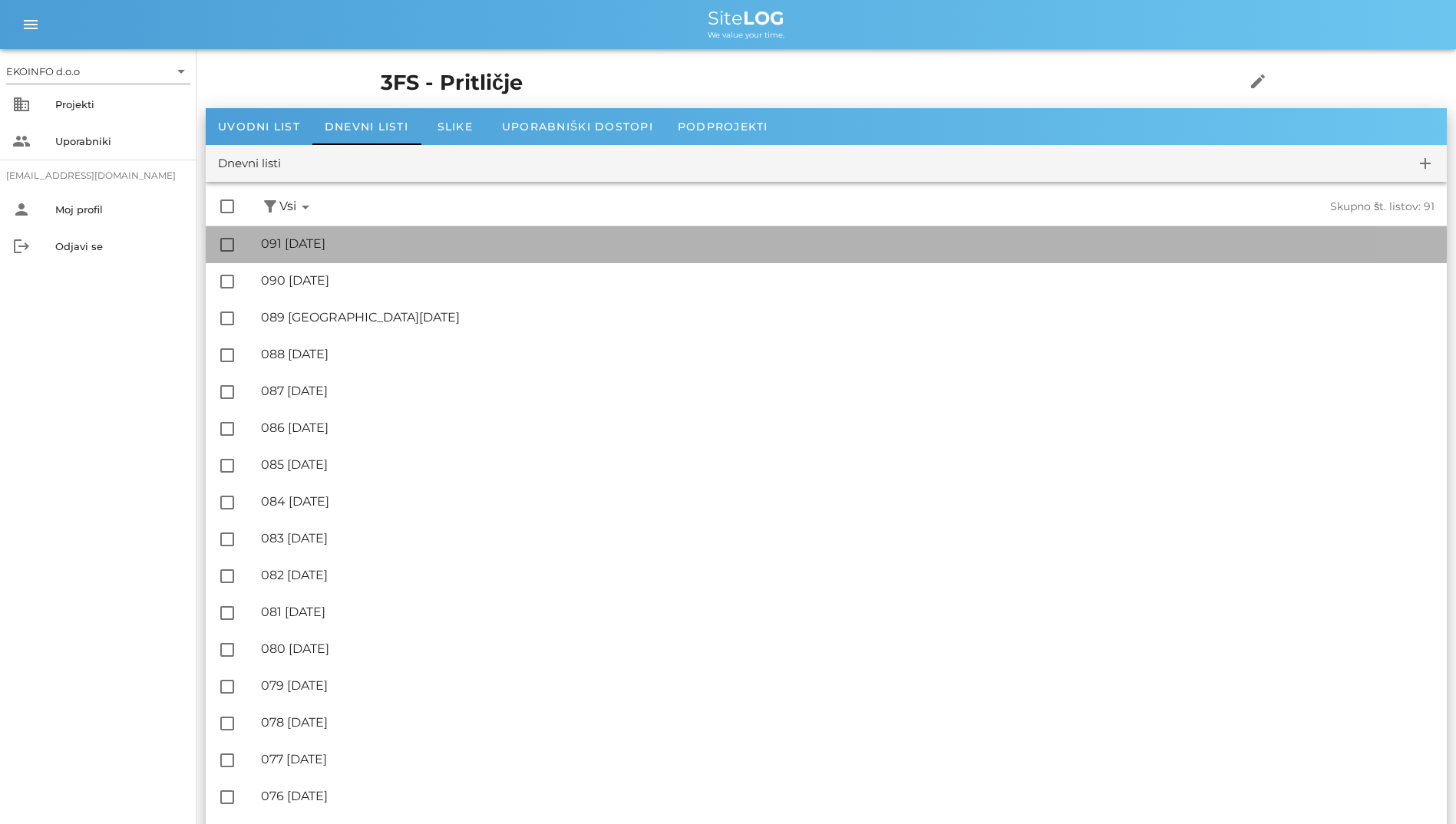
click at [388, 253] on div "🔏 091 petek, 03.10.2025 ✓ Podpisal: Nadzornik ✓ Podpisal: Sestavljalec ✓ Podpis…" at bounding box center [848, 244] width 1174 height 34
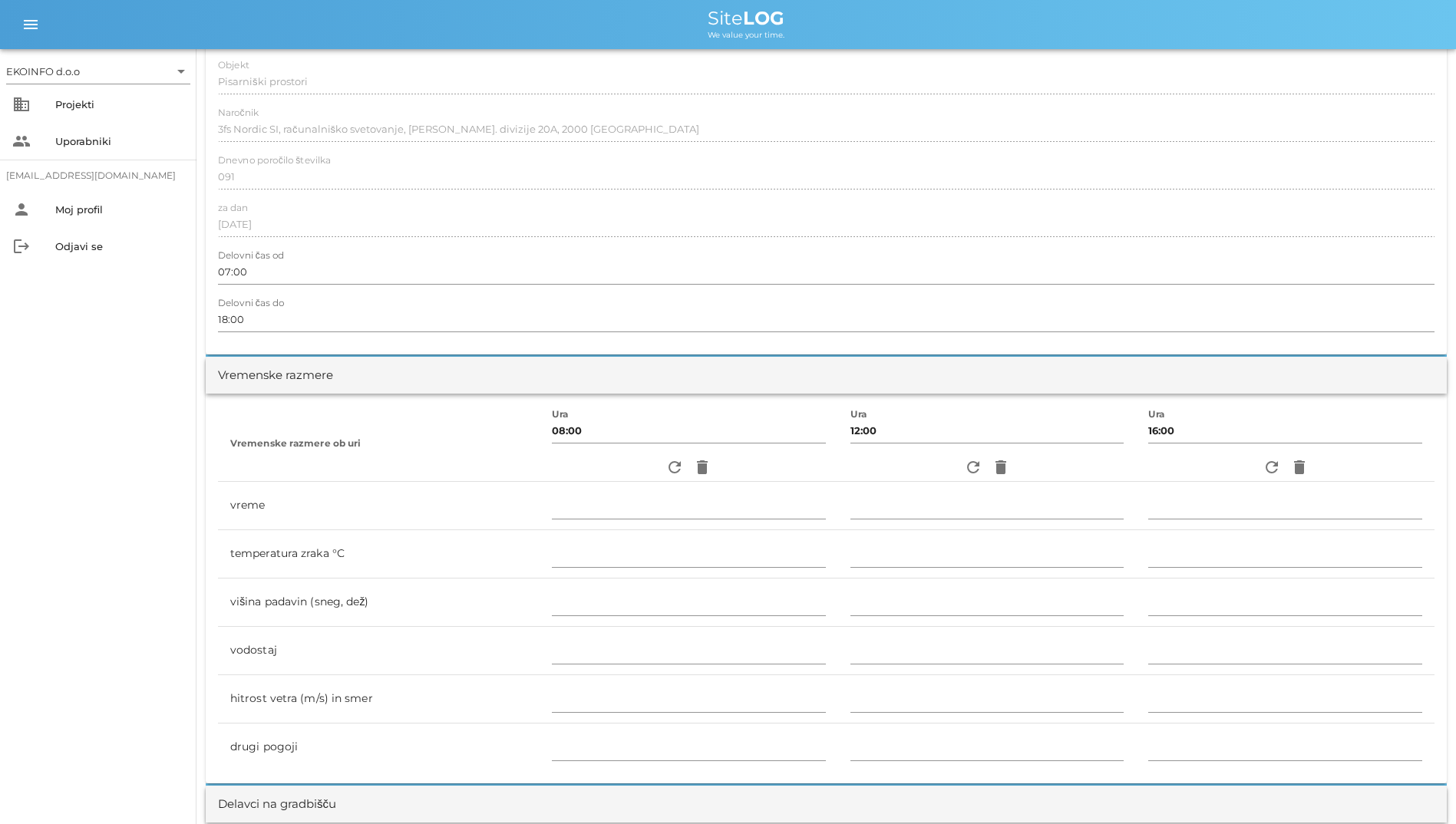
scroll to position [230, 0]
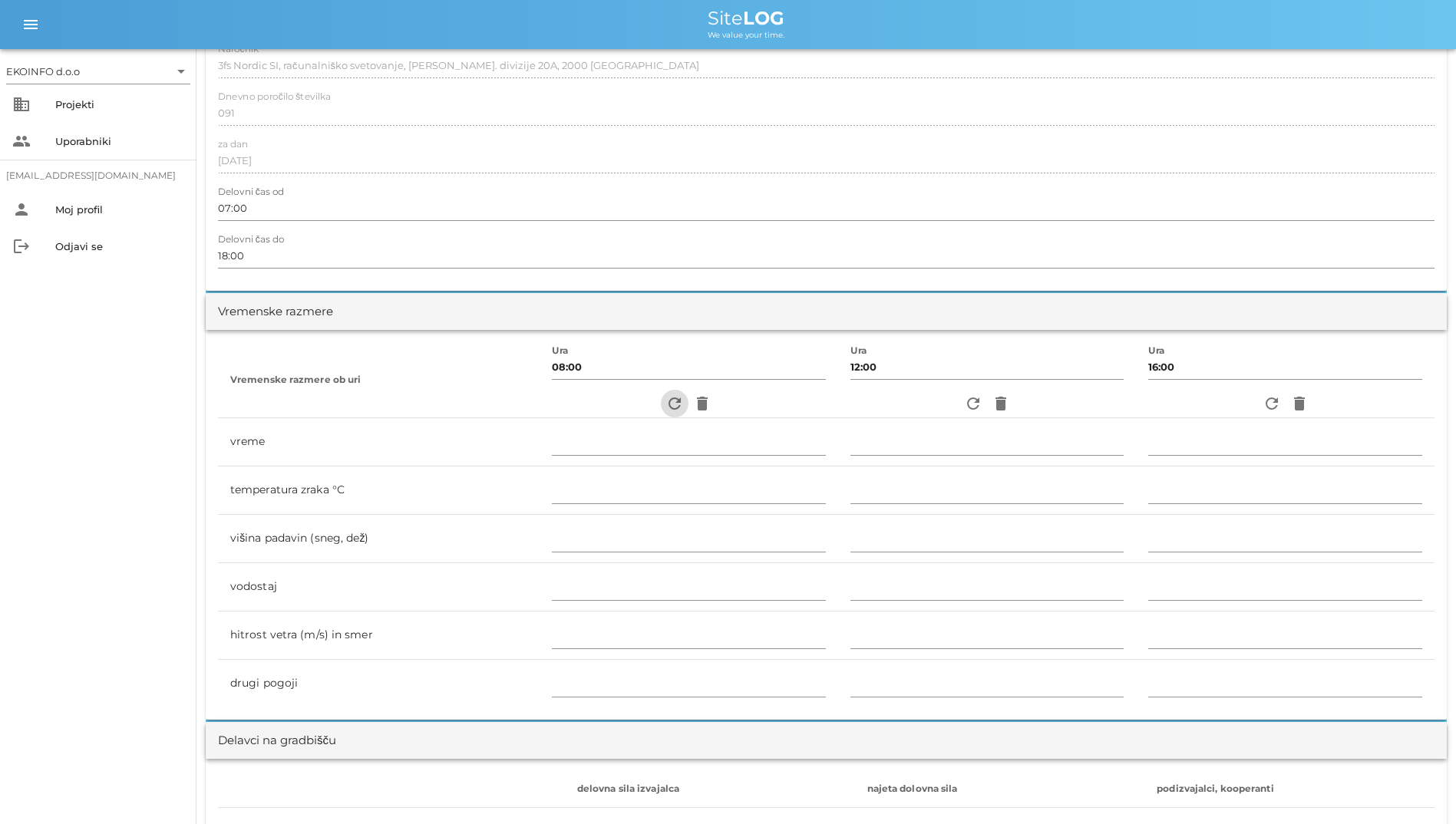
click at [665, 402] on icon "refresh" at bounding box center [674, 403] width 18 height 18
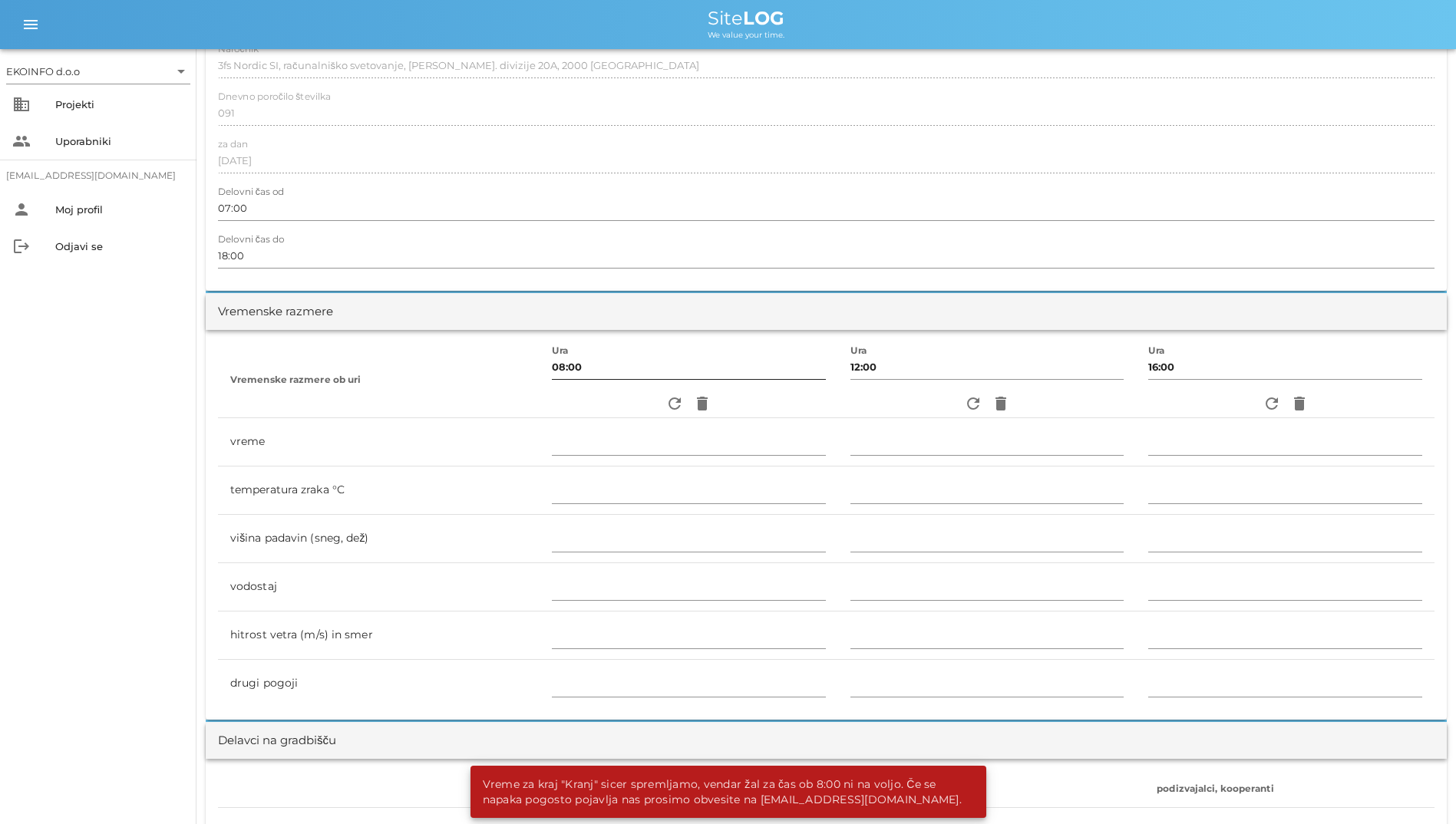
scroll to position [0, 0]
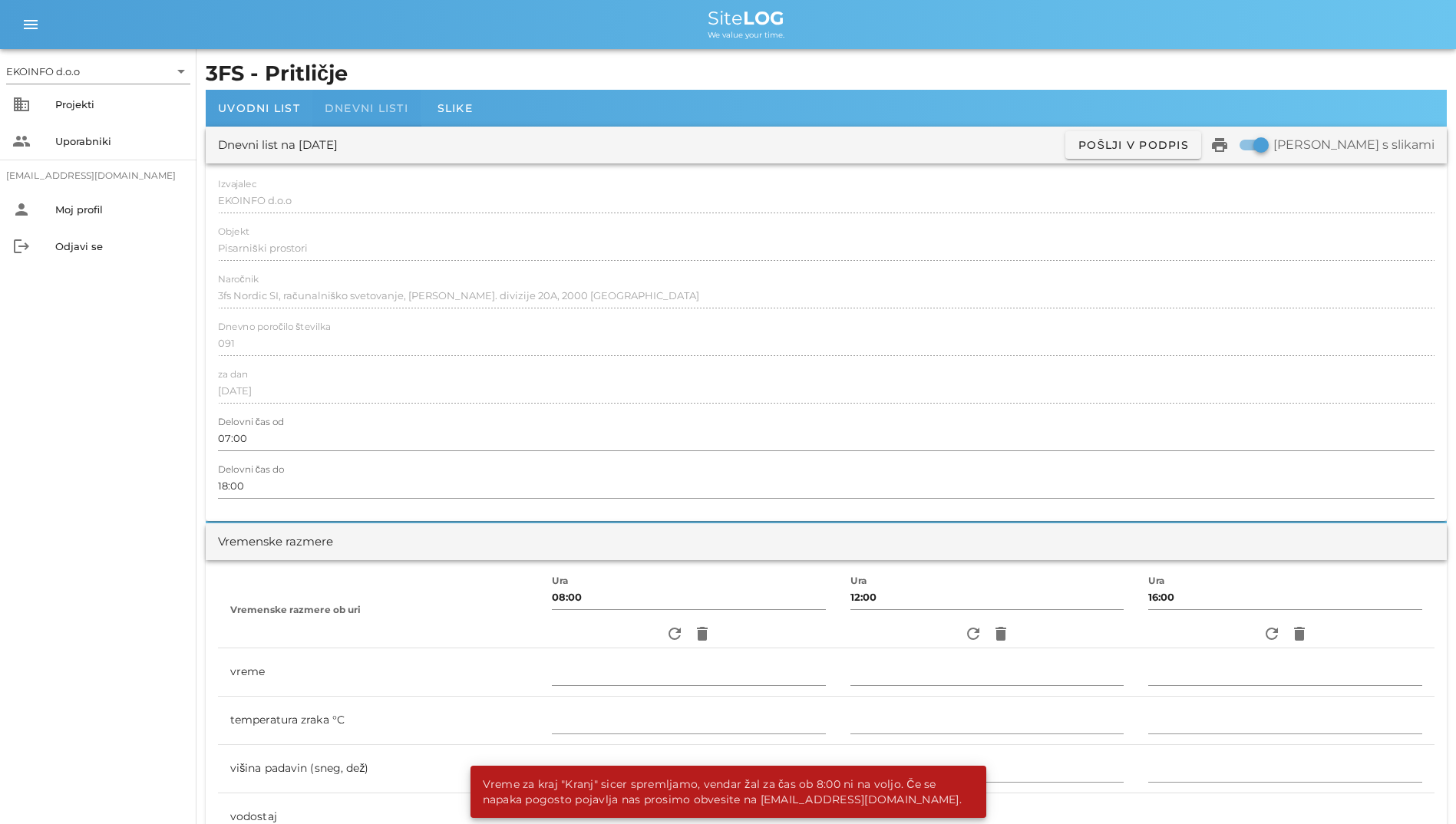
click at [373, 110] on span "Dnevni listi" at bounding box center [366, 108] width 84 height 14
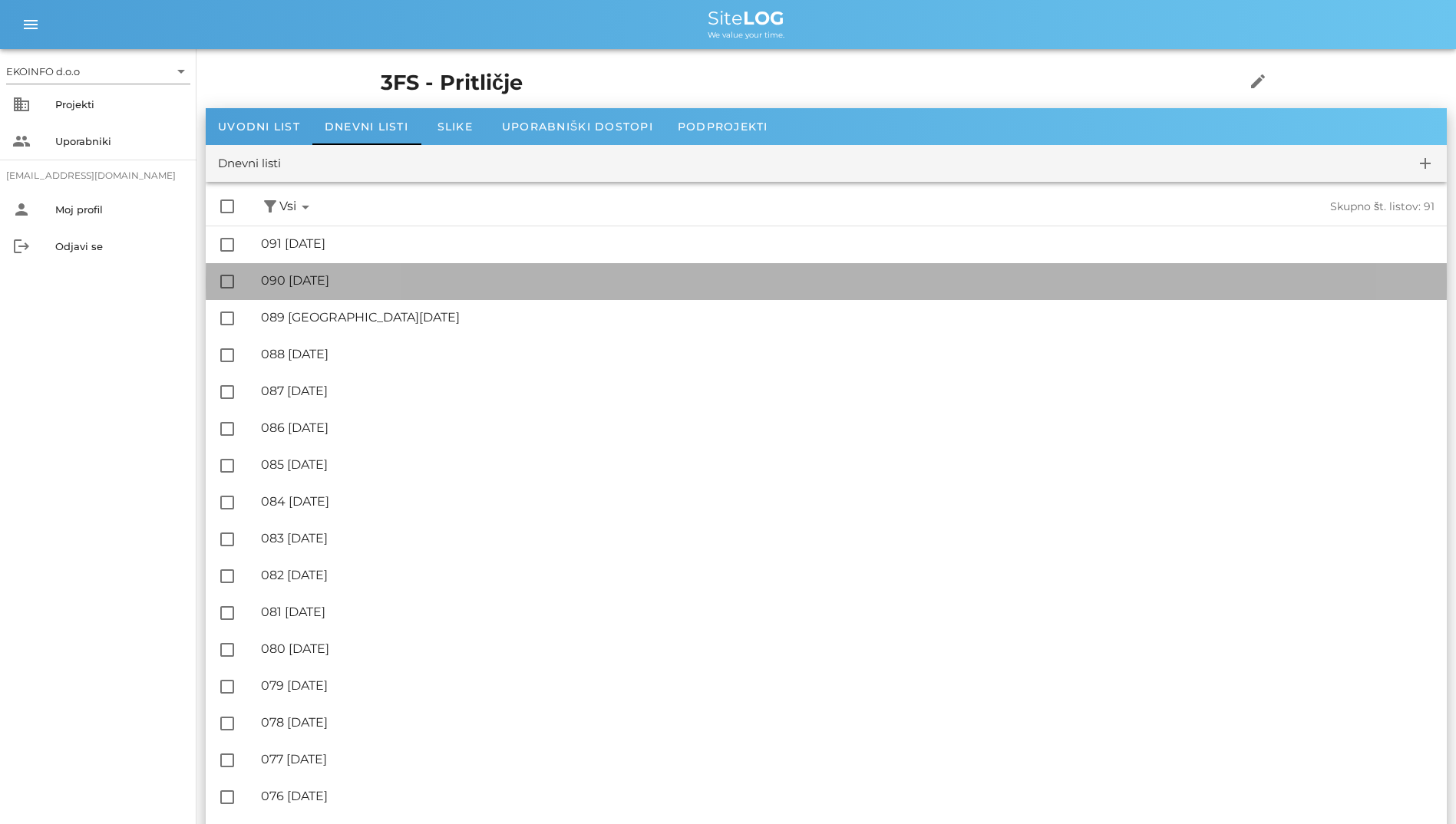
click at [363, 282] on div "🔏 090 četrtek, 02.10.2025" at bounding box center [848, 281] width 1174 height 14
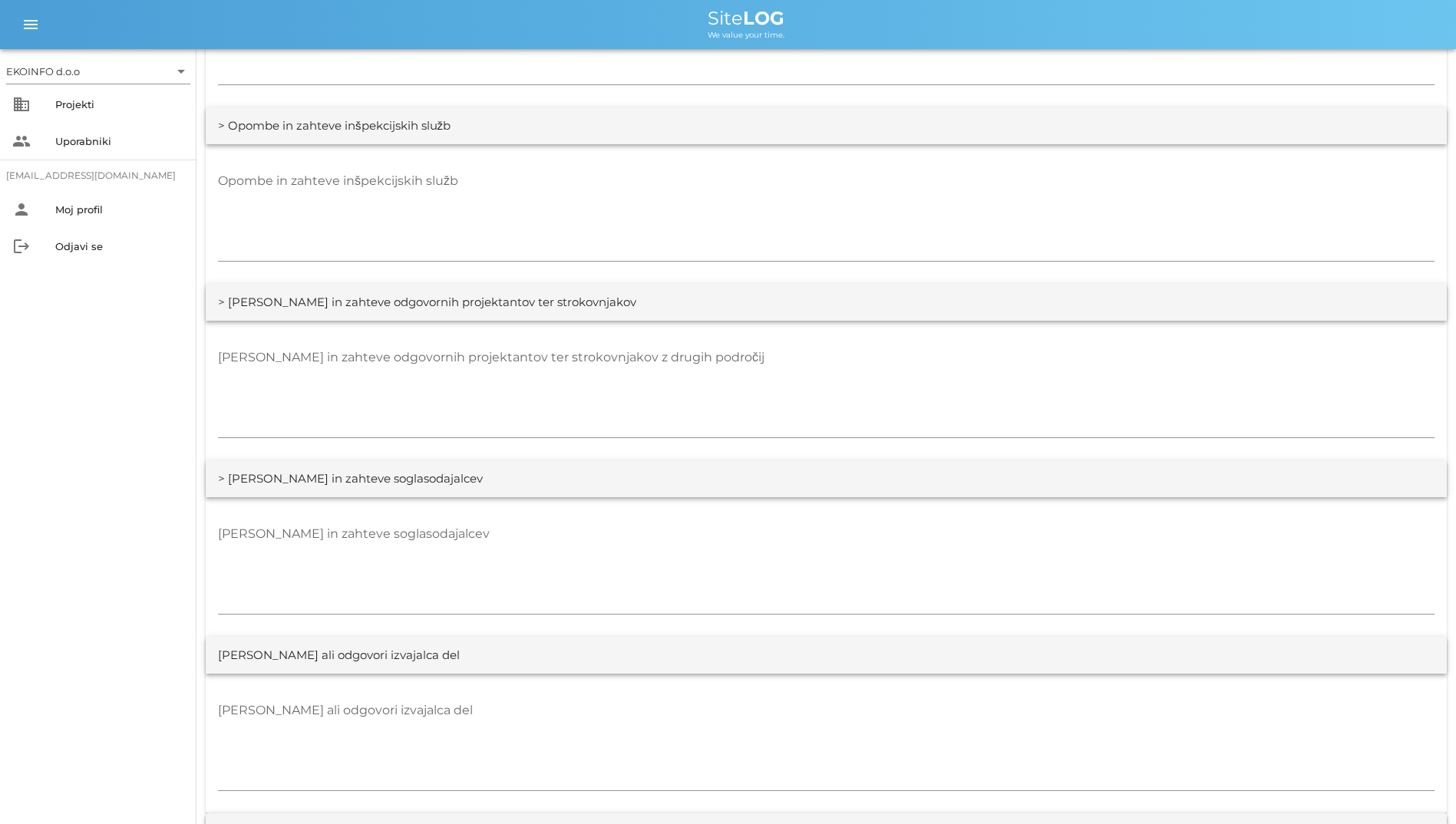
scroll to position [2685, 0]
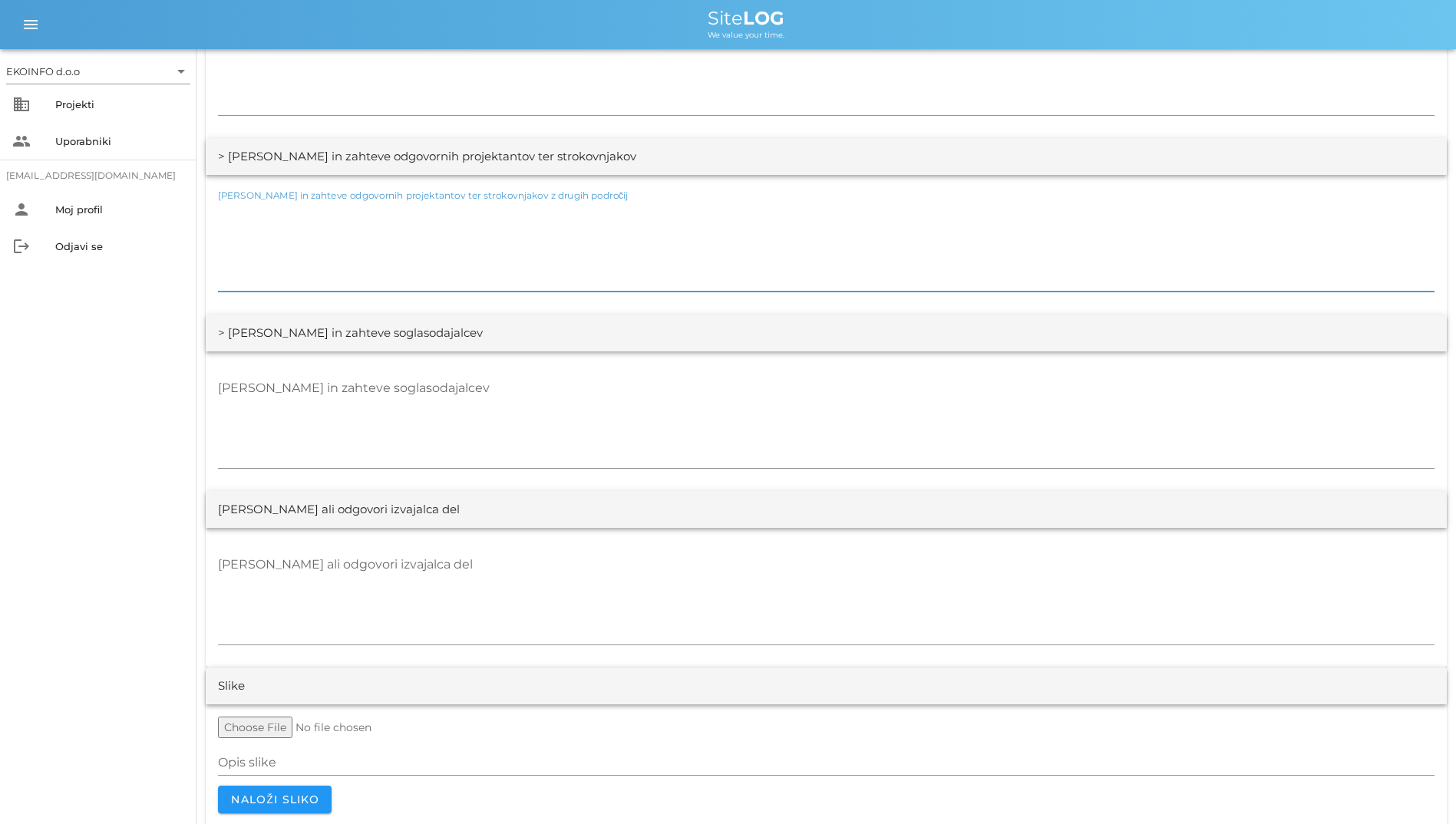
click at [564, 258] on textarea "[PERSON_NAME] in zahteve odgovornih projektantov ter strokovnjakov z drugih pod…" at bounding box center [826, 245] width 1216 height 92
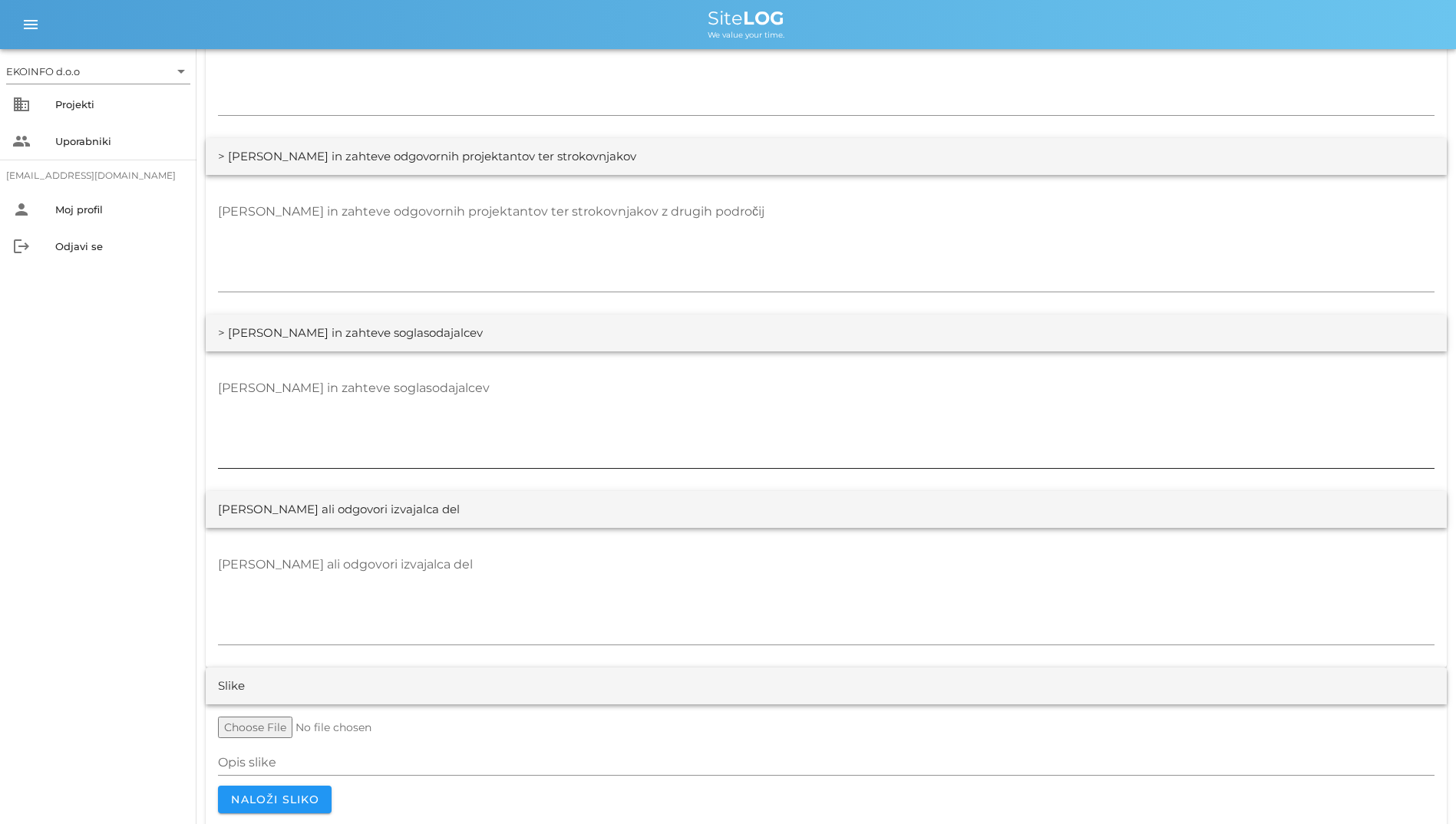
click at [552, 370] on div "[PERSON_NAME] in zahteve soglasodajalcev" at bounding box center [826, 423] width 1216 height 112
click at [550, 383] on textarea "[PERSON_NAME] in zahteve soglasodajalcev" at bounding box center [826, 421] width 1216 height 92
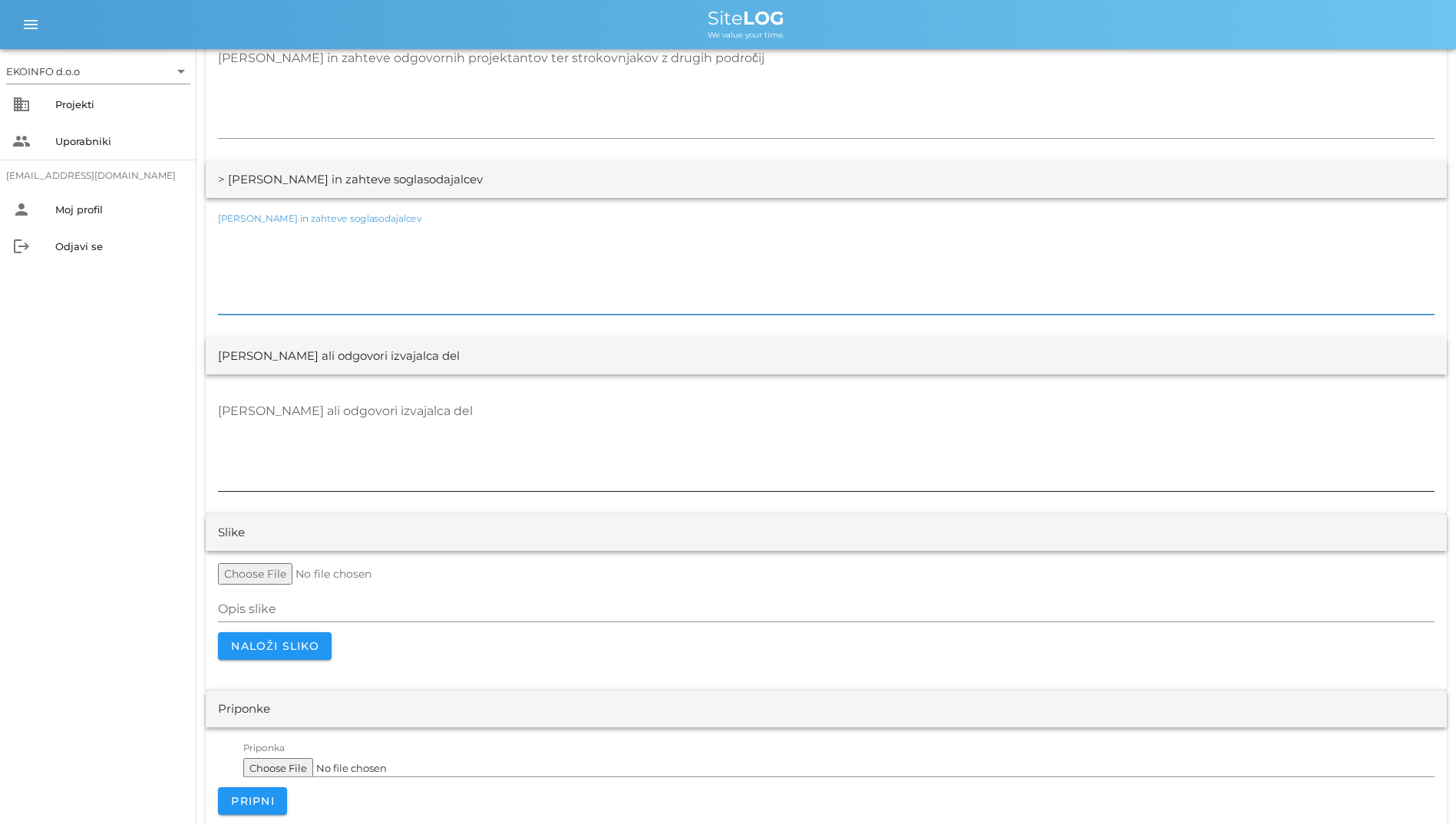
click at [527, 425] on textarea "[PERSON_NAME] ali odgovori izvajalca del" at bounding box center [826, 444] width 1216 height 92
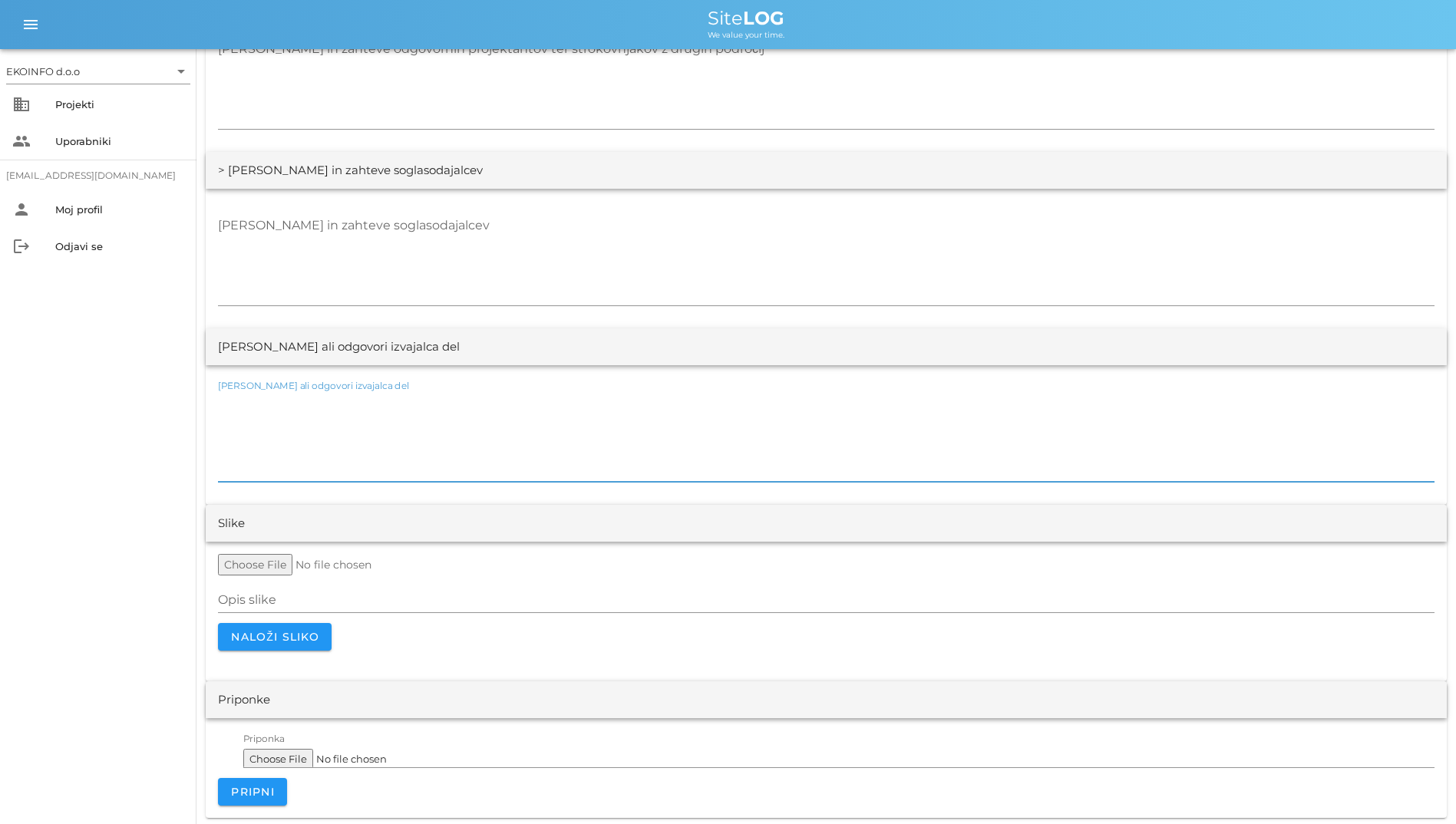
scroll to position [2851, 0]
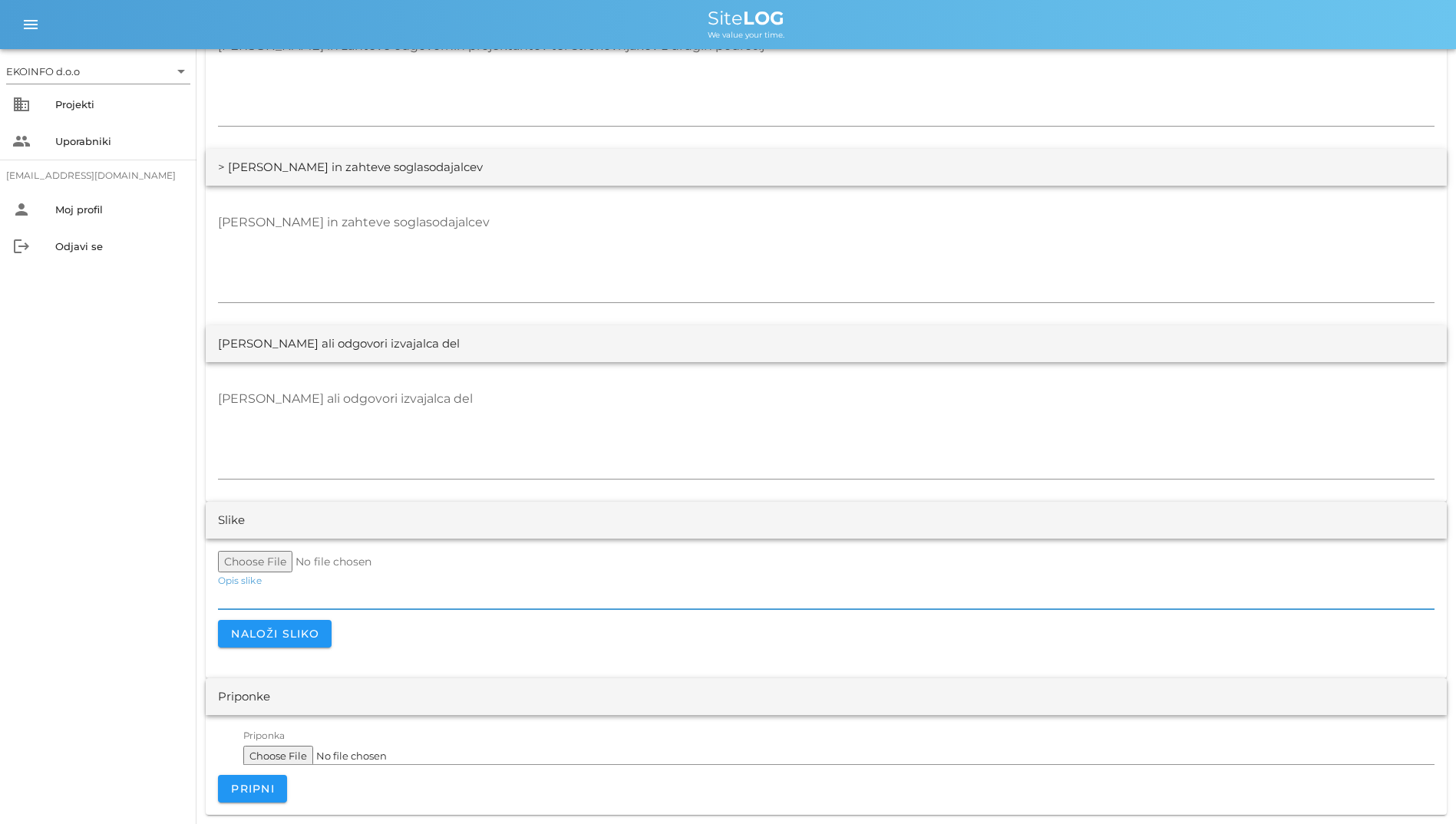
click at [619, 602] on input "Opis slike" at bounding box center [826, 596] width 1216 height 25
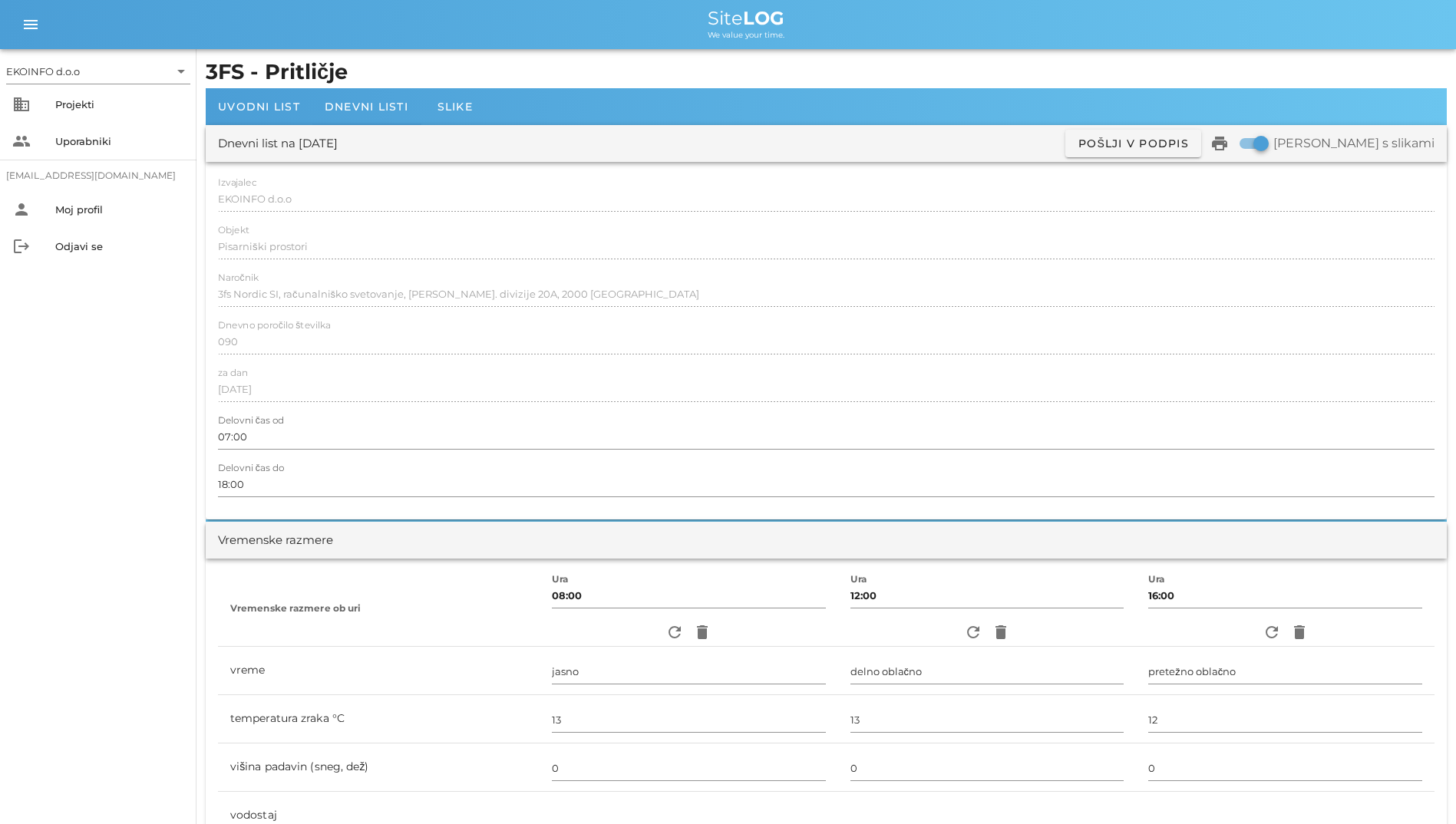
scroll to position [0, 0]
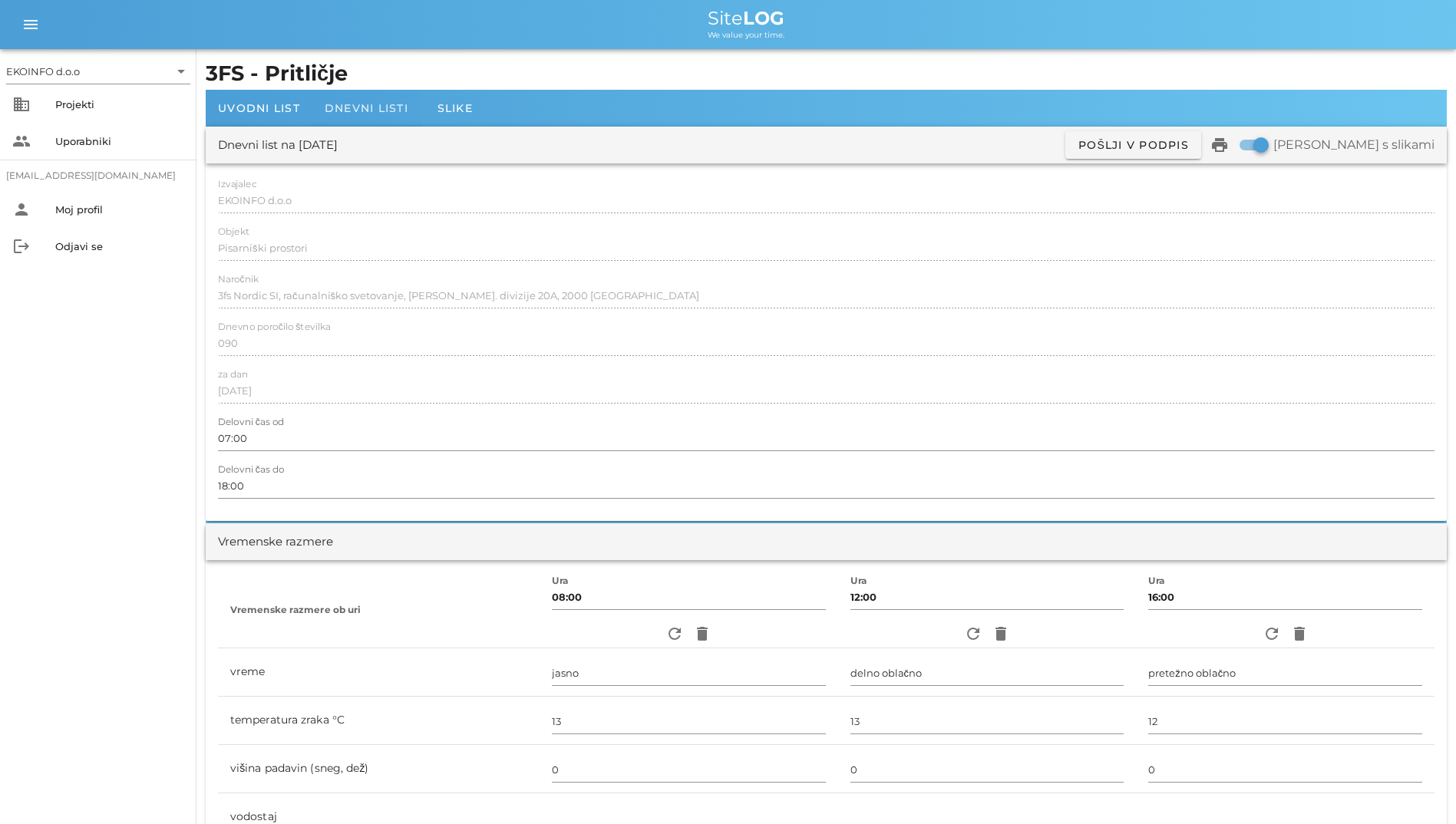
click at [329, 98] on div "Dnevni listi" at bounding box center [366, 108] width 108 height 37
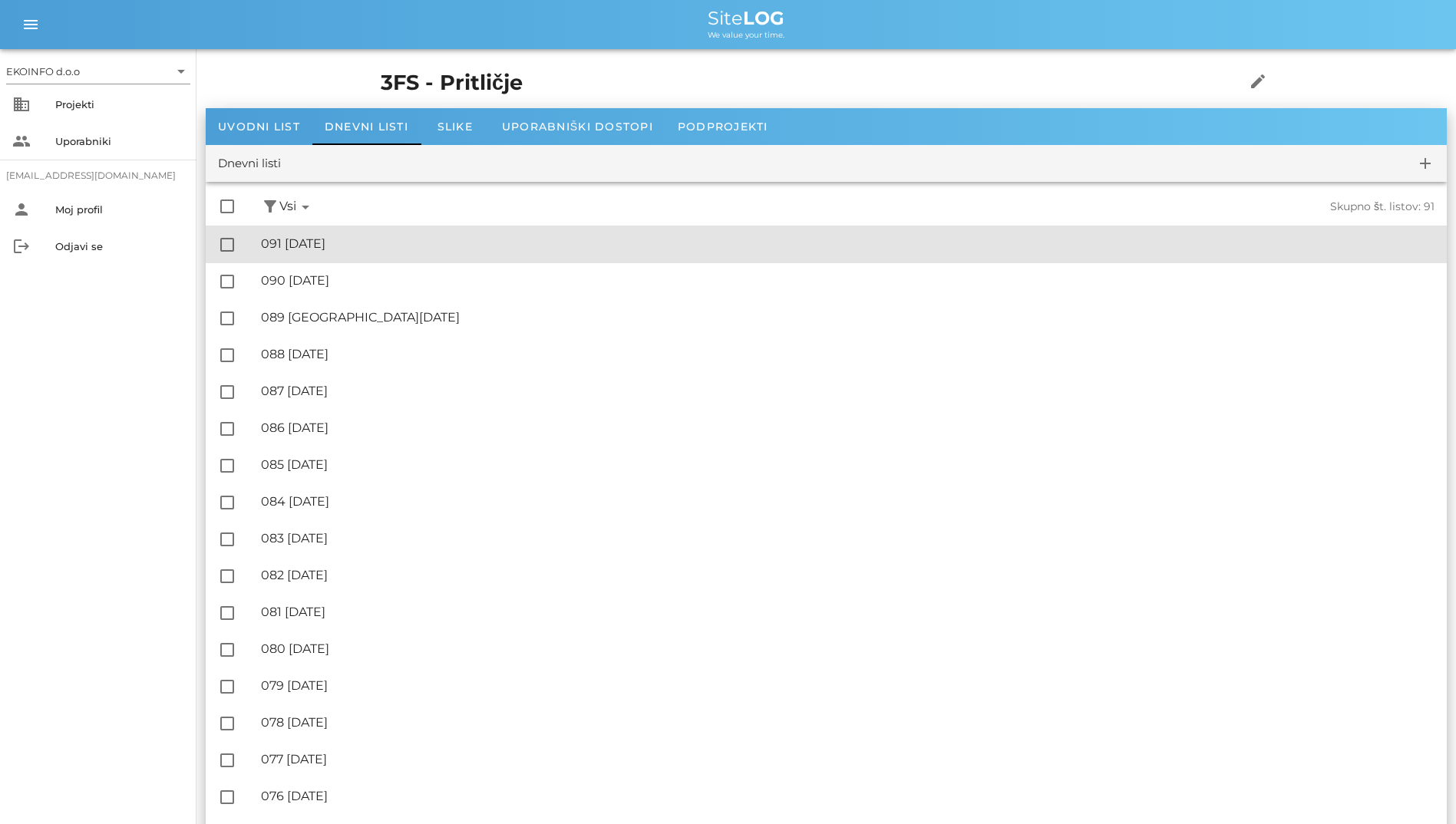
click at [414, 249] on div "🔏 091 petek, 03.10.2025" at bounding box center [848, 244] width 1174 height 14
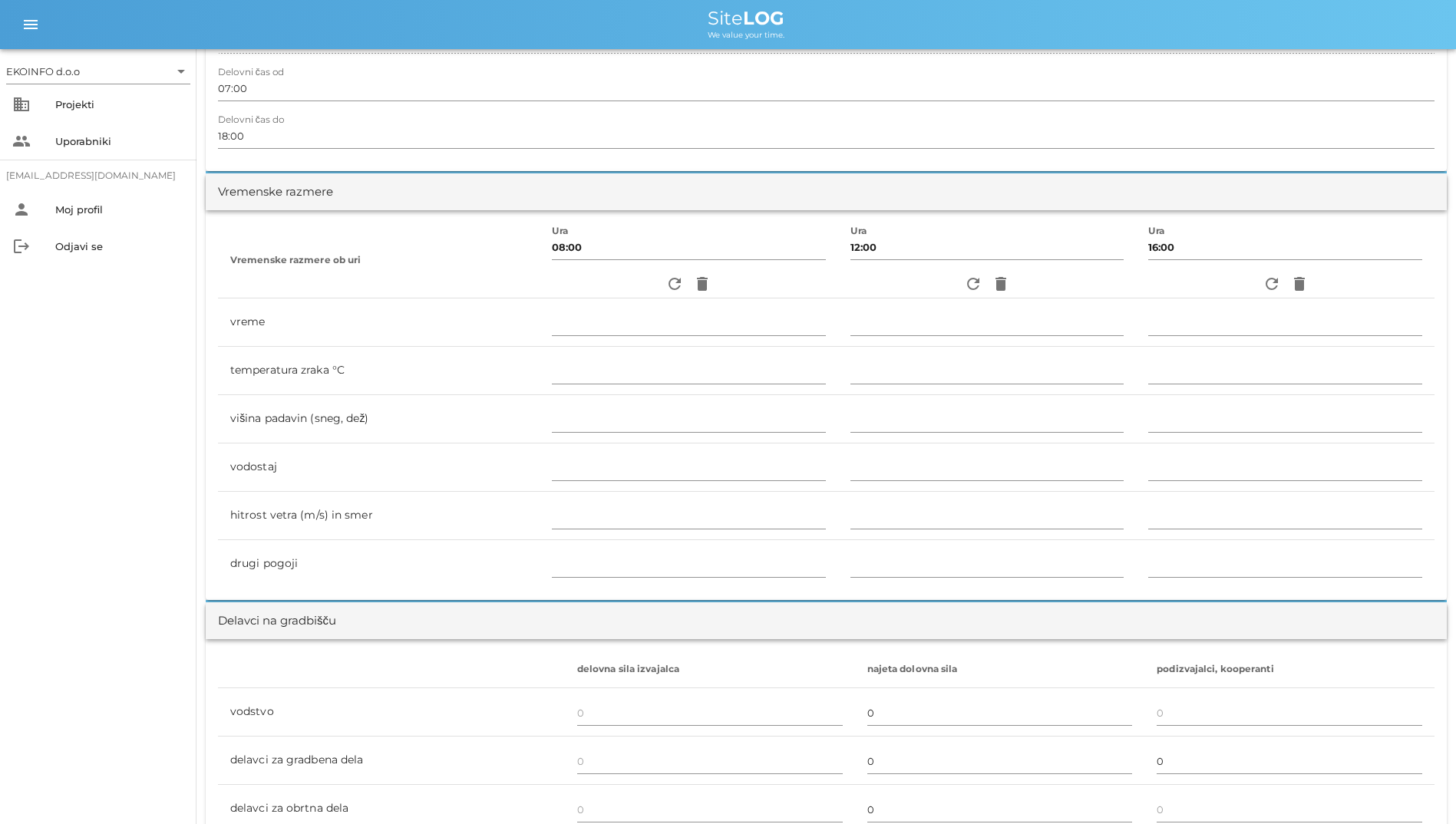
scroll to position [384, 0]
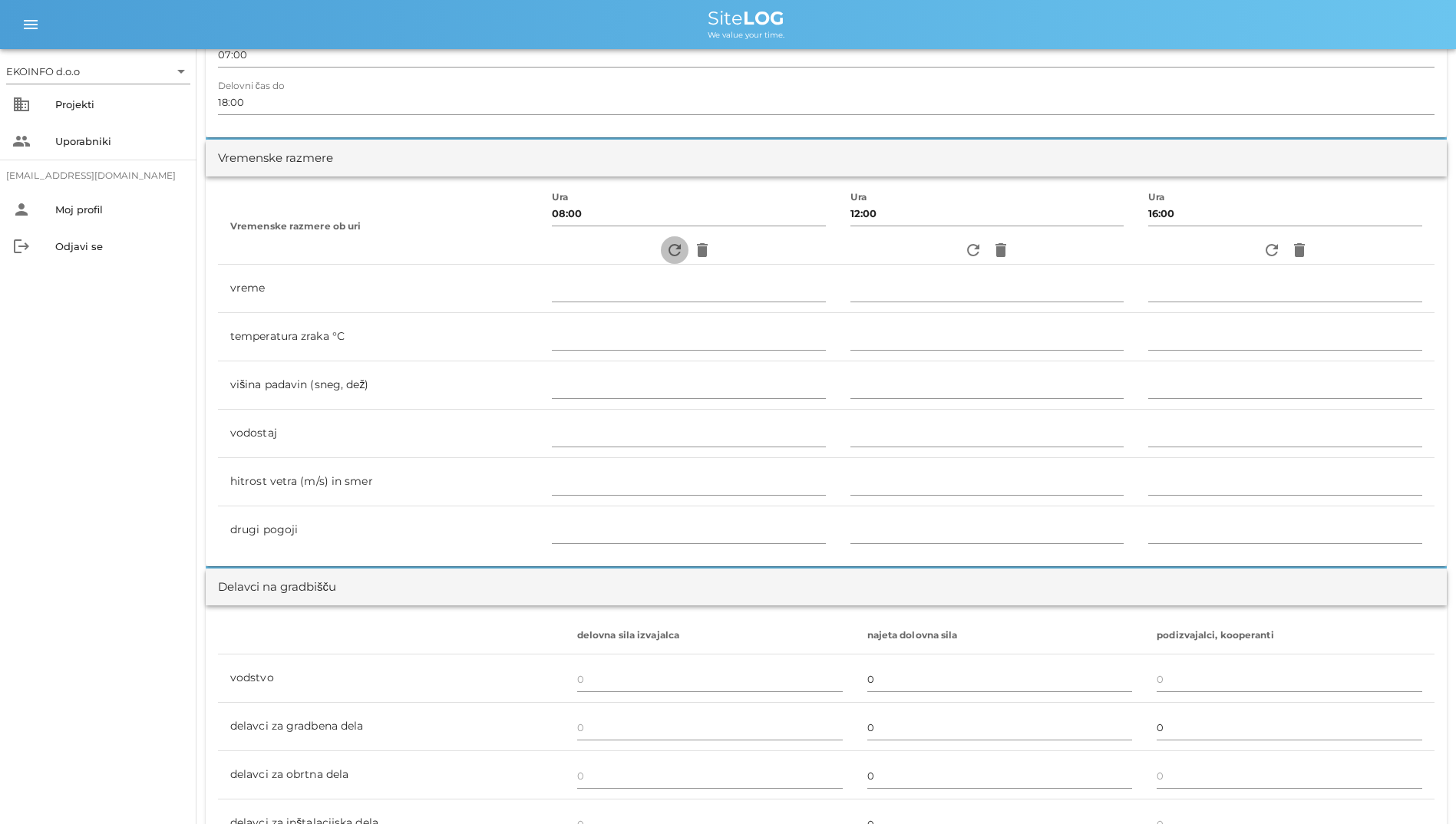
click at [660, 246] on span "refresh" at bounding box center [674, 249] width 28 height 18
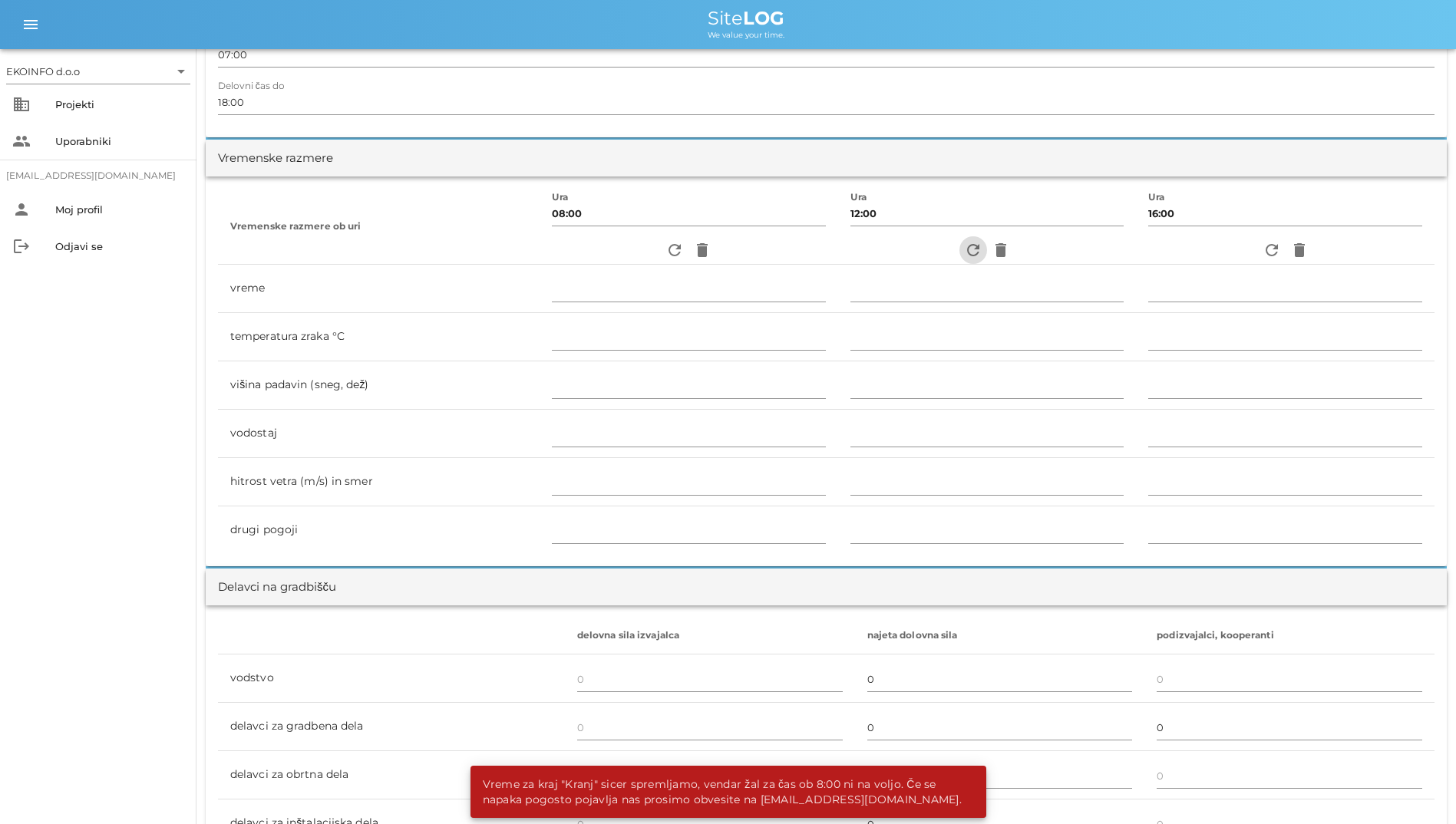
click at [898, 251] on icon "refresh" at bounding box center [973, 249] width 18 height 18
click at [898, 260] on button "refresh" at bounding box center [1271, 250] width 28 height 28
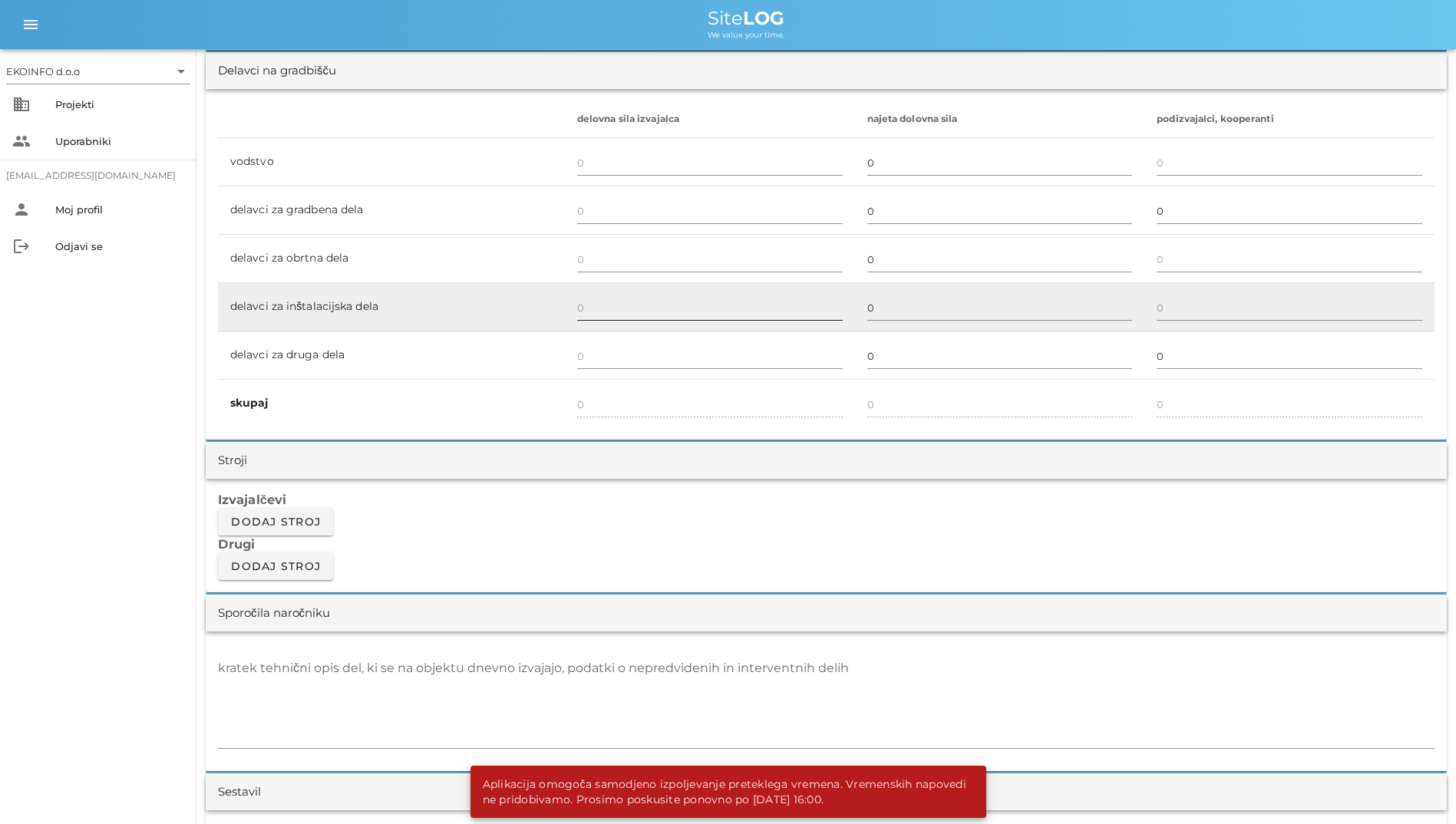
scroll to position [921, 0]
